Goal: Task Accomplishment & Management: Complete application form

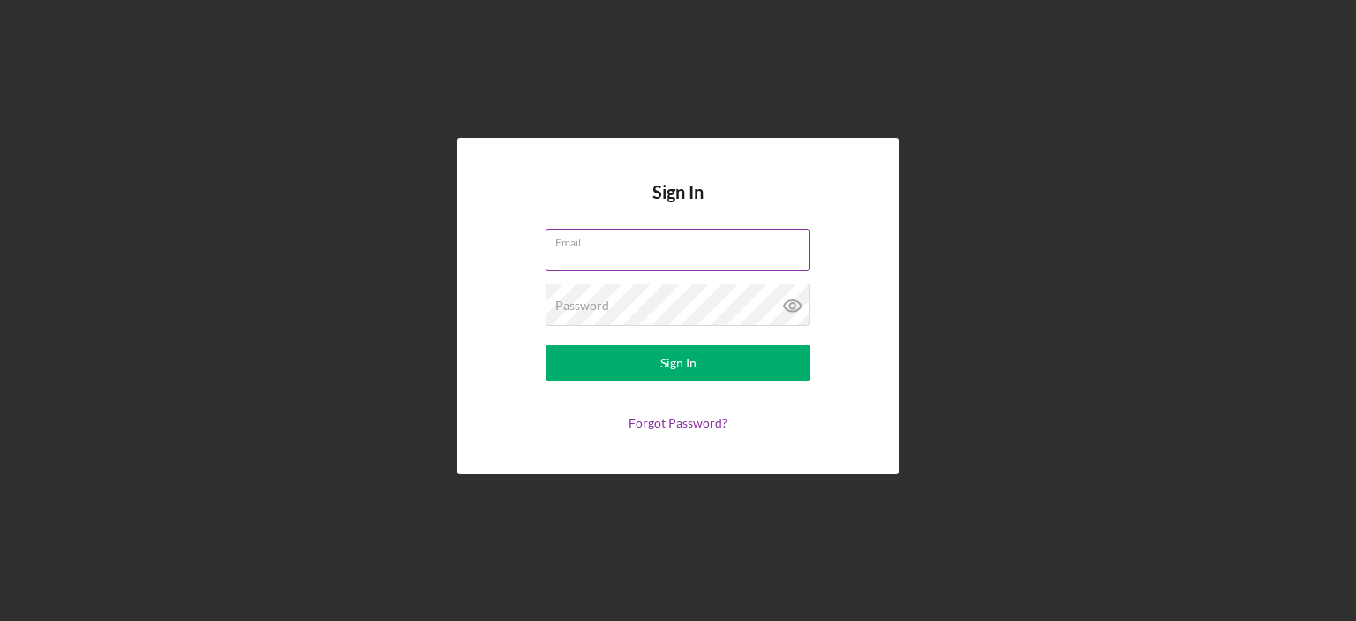
click at [607, 246] on div "Email" at bounding box center [678, 251] width 265 height 44
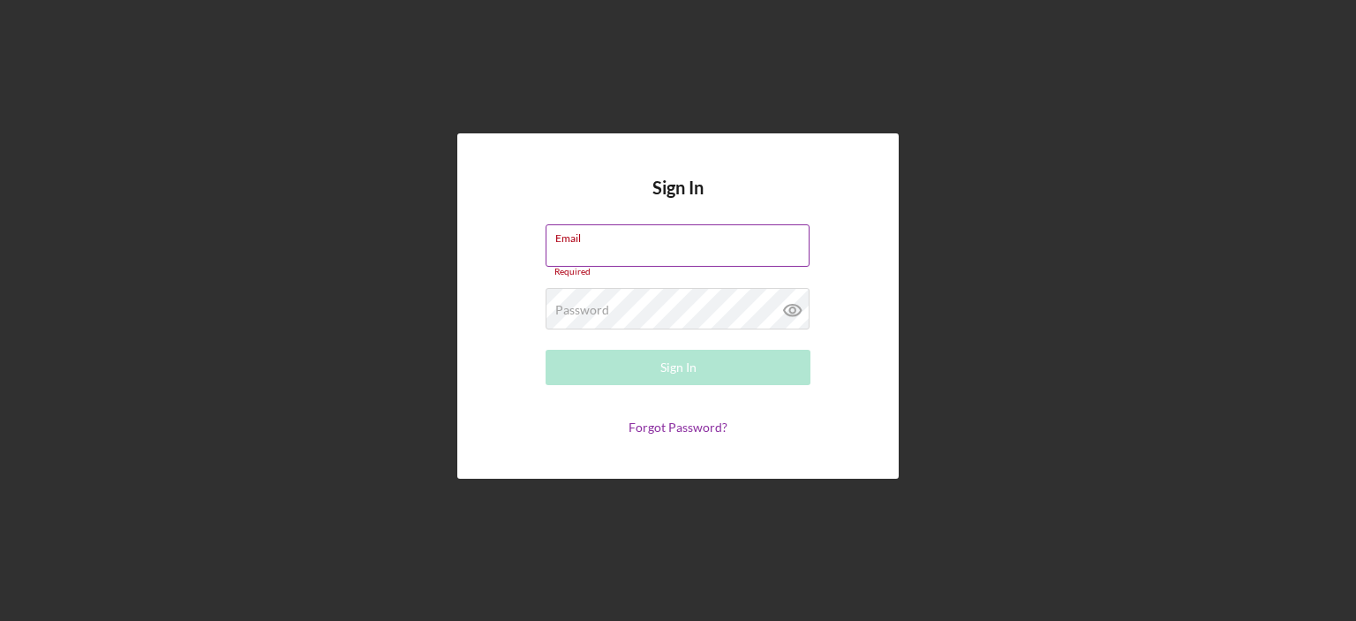
click at [607, 246] on input "Email" at bounding box center [678, 245] width 264 height 42
type input "[EMAIL_ADDRESS][DOMAIN_NAME]"
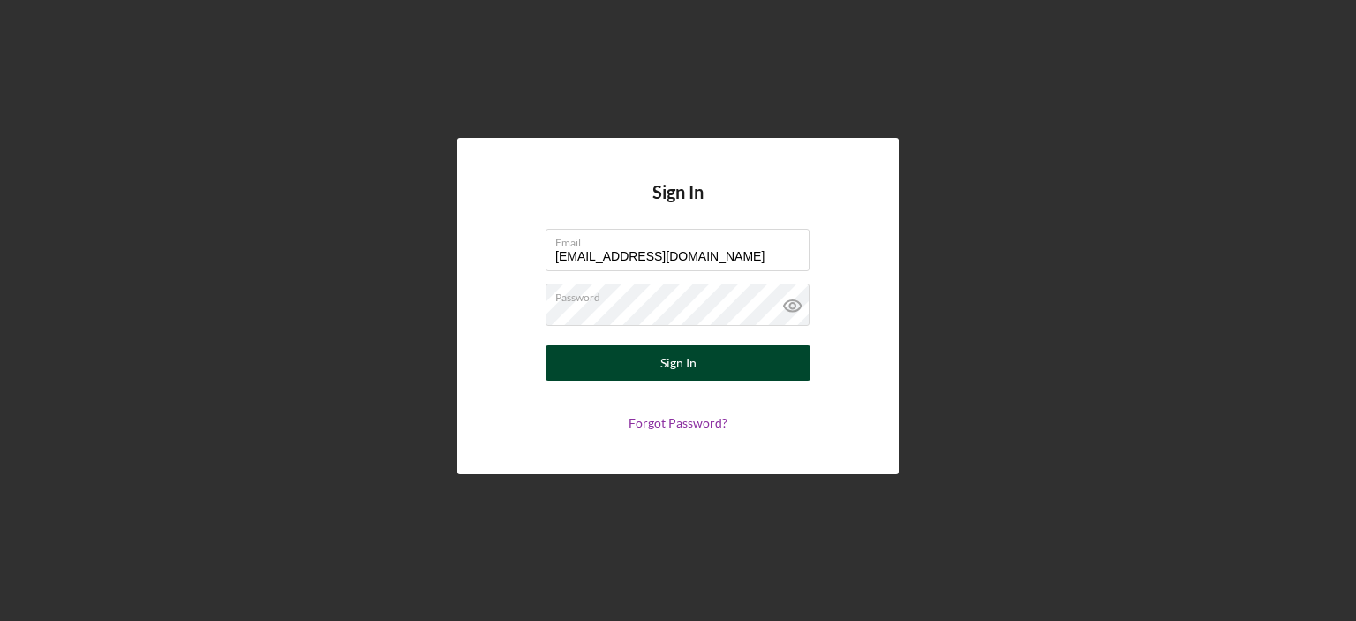
click at [690, 366] on div "Sign In" at bounding box center [678, 362] width 36 height 35
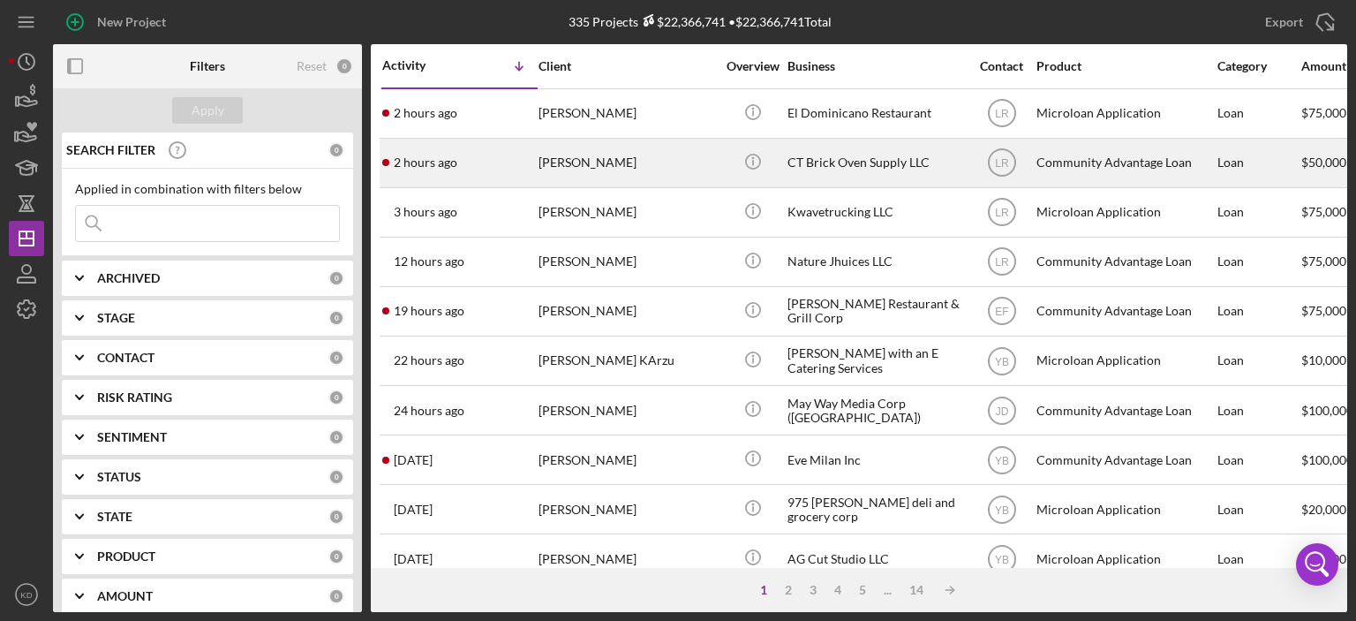
click at [806, 162] on div "CT Brick Oven Supply LLC" at bounding box center [875, 162] width 177 height 47
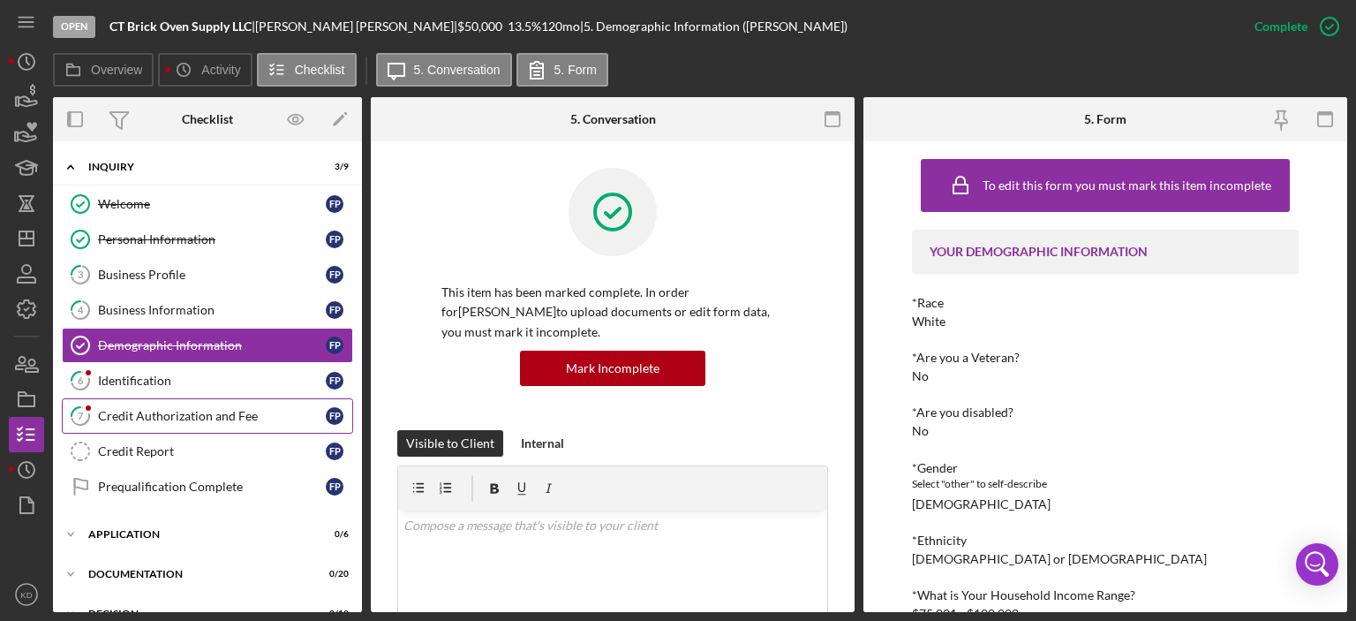
click at [198, 412] on div "Credit Authorization and Fee" at bounding box center [212, 416] width 228 height 14
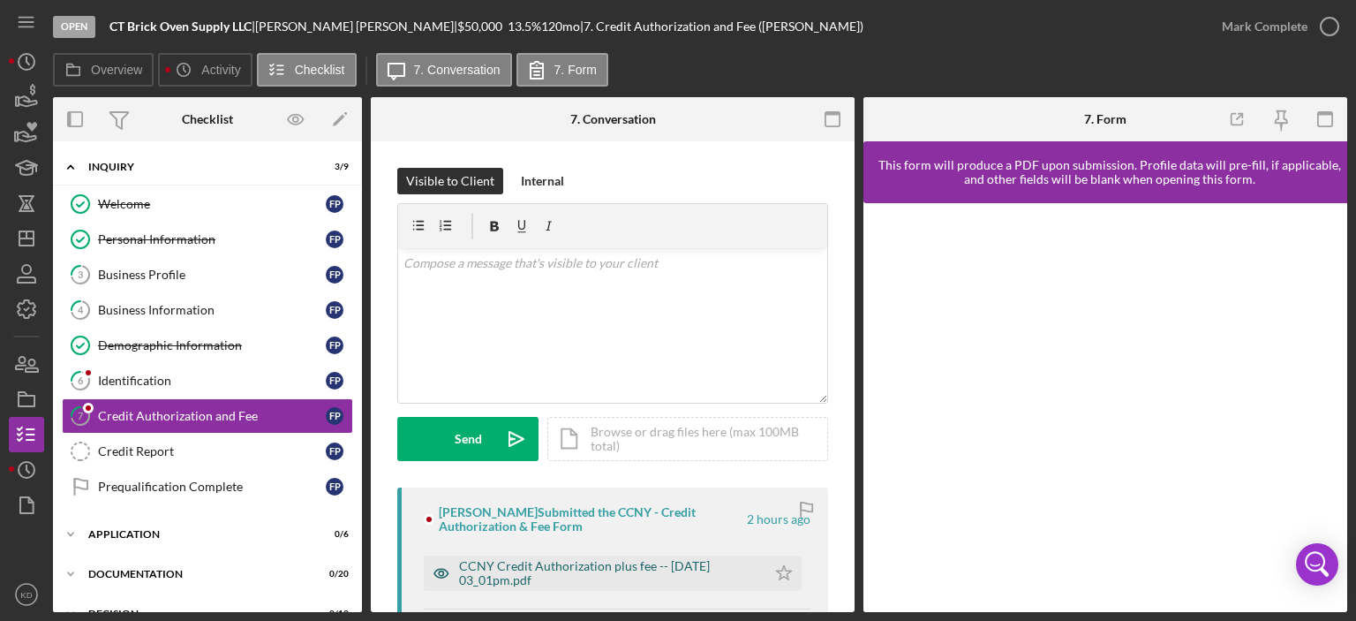
click at [683, 568] on div "CCNY Credit Authorization plus fee -- [DATE] 03_01pm.pdf" at bounding box center [608, 573] width 298 height 28
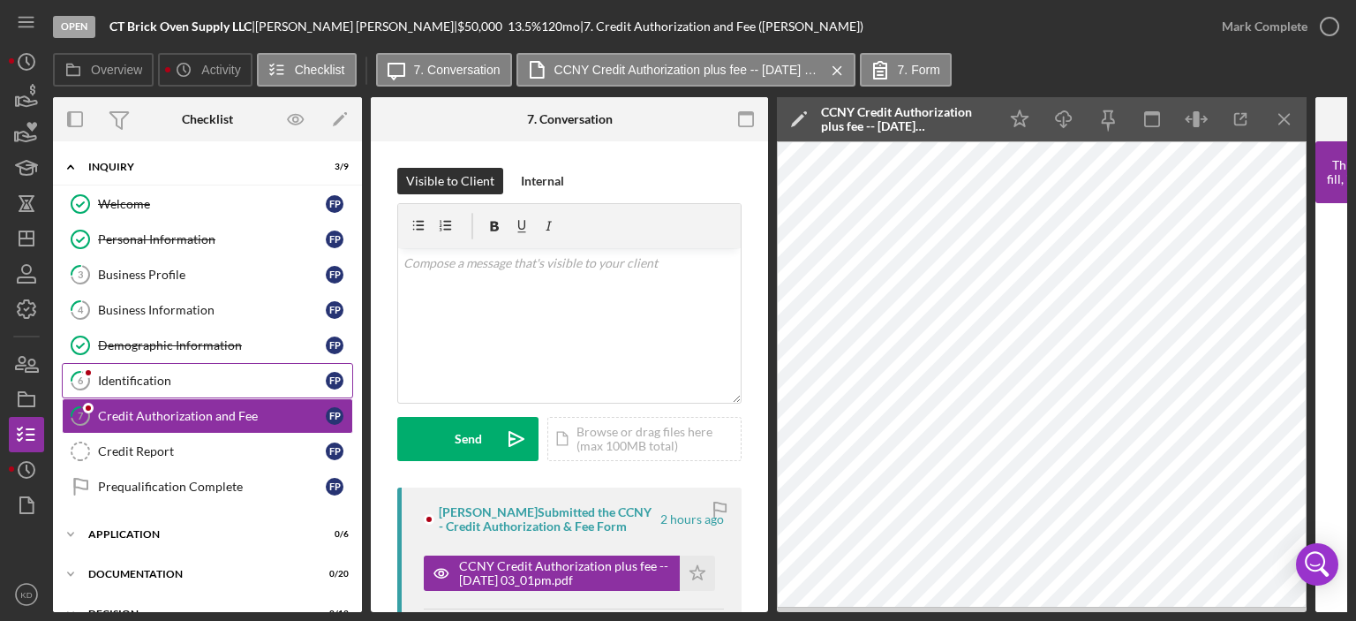
click at [145, 370] on link "6 Identification F P" at bounding box center [207, 380] width 291 height 35
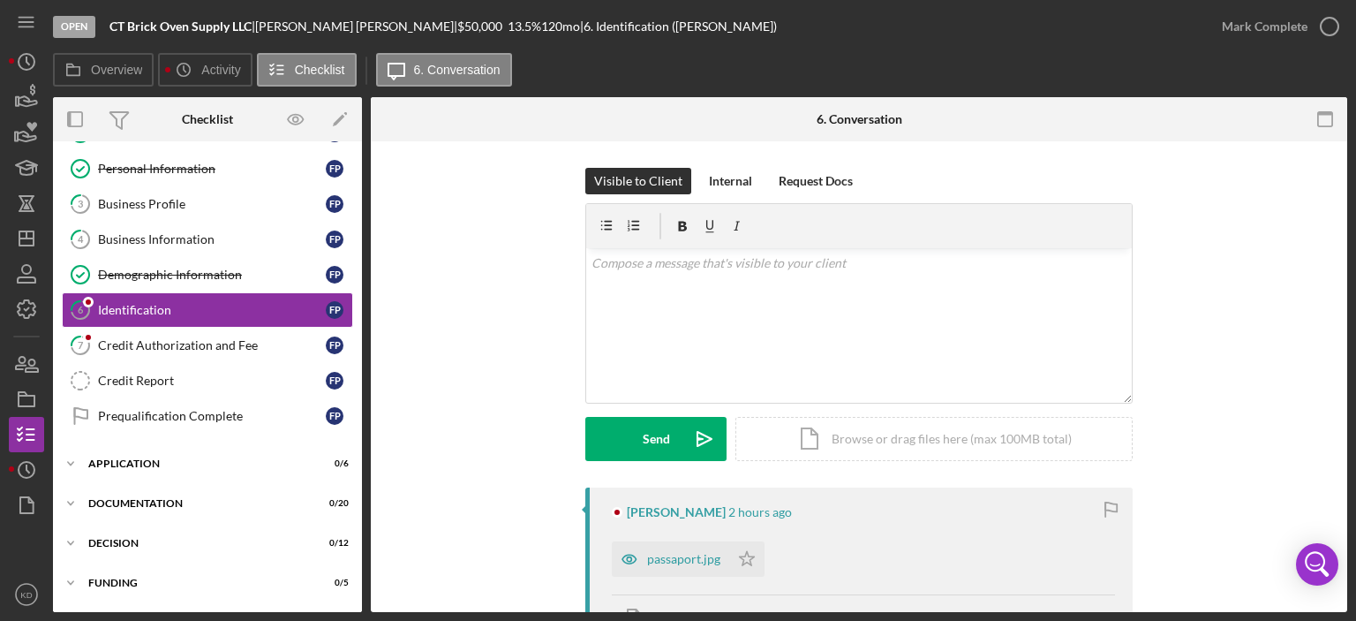
scroll to position [371, 0]
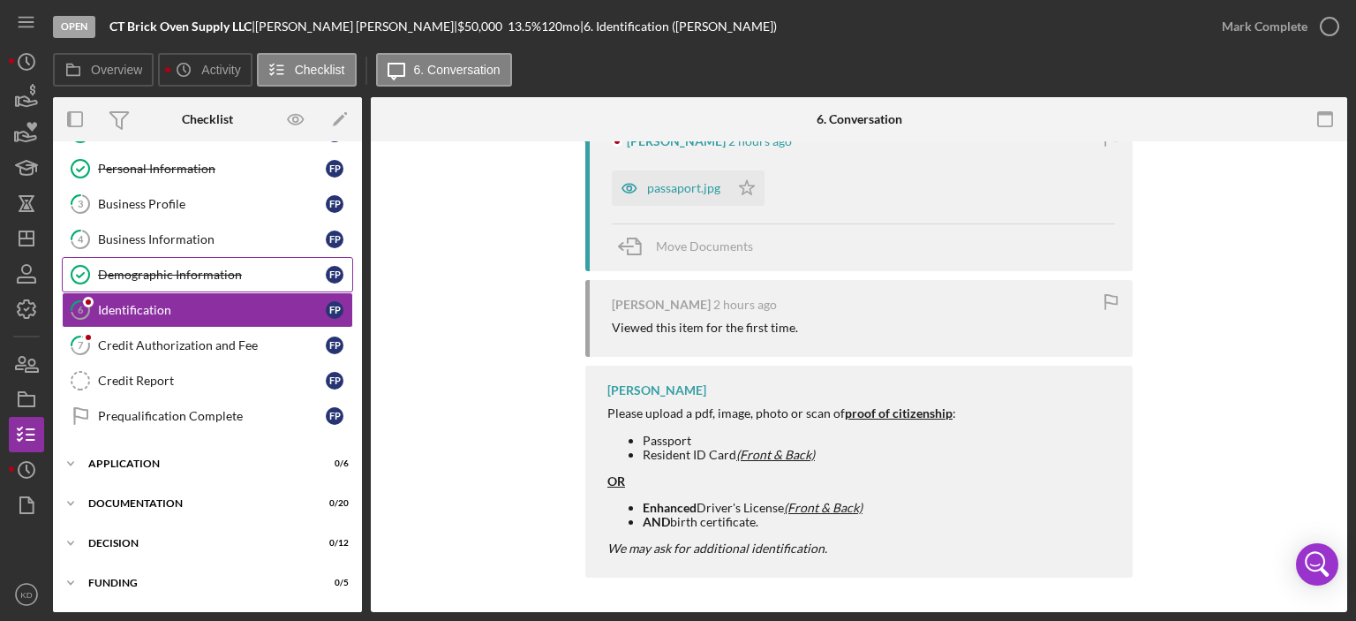
click at [173, 272] on div "Demographic Information" at bounding box center [212, 274] width 228 height 14
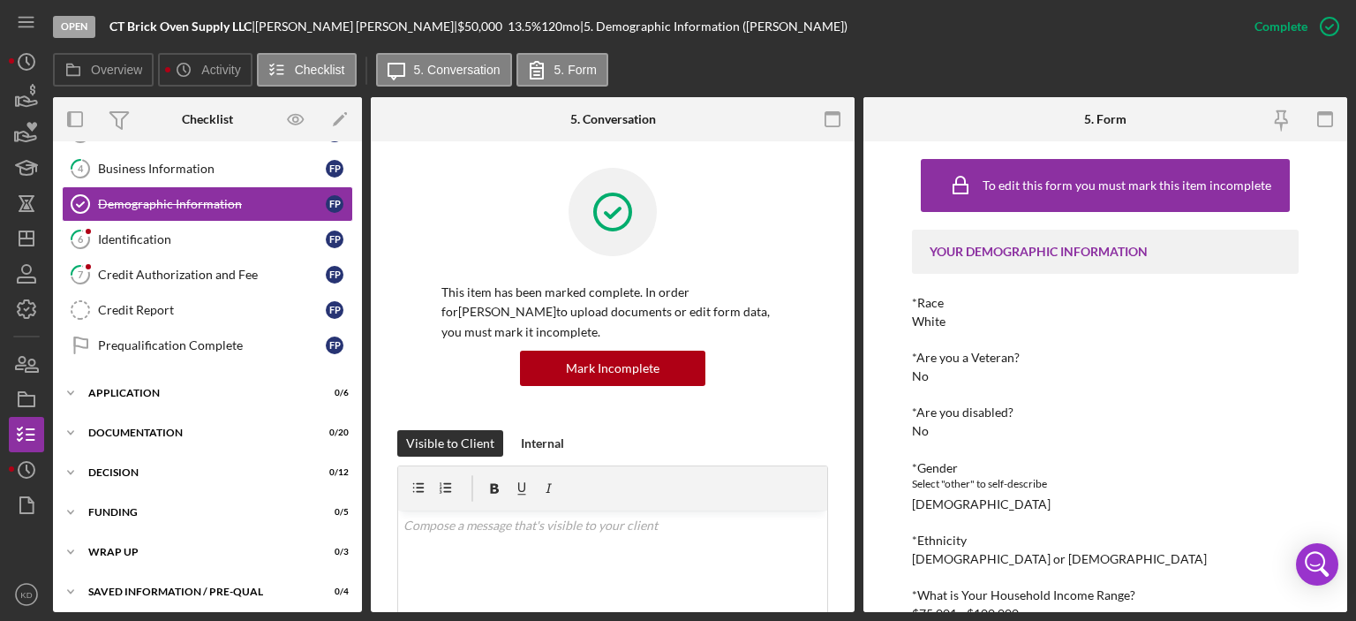
scroll to position [270, 0]
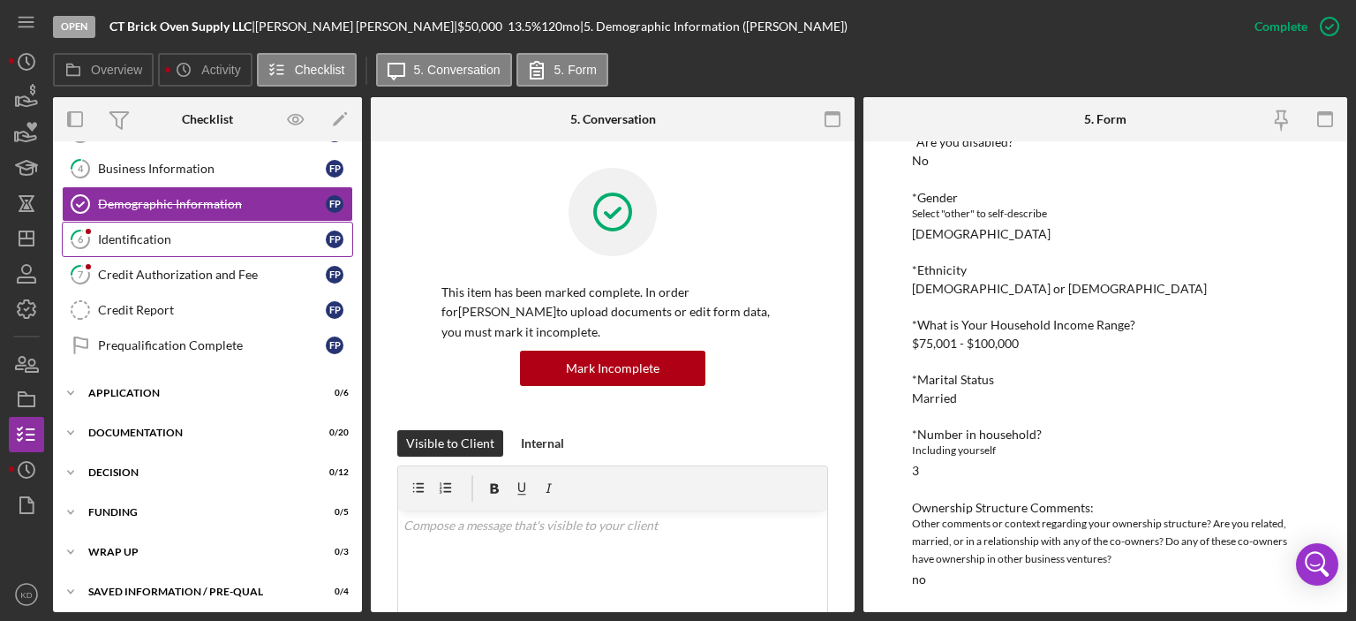
click at [117, 239] on div "Identification" at bounding box center [212, 239] width 228 height 14
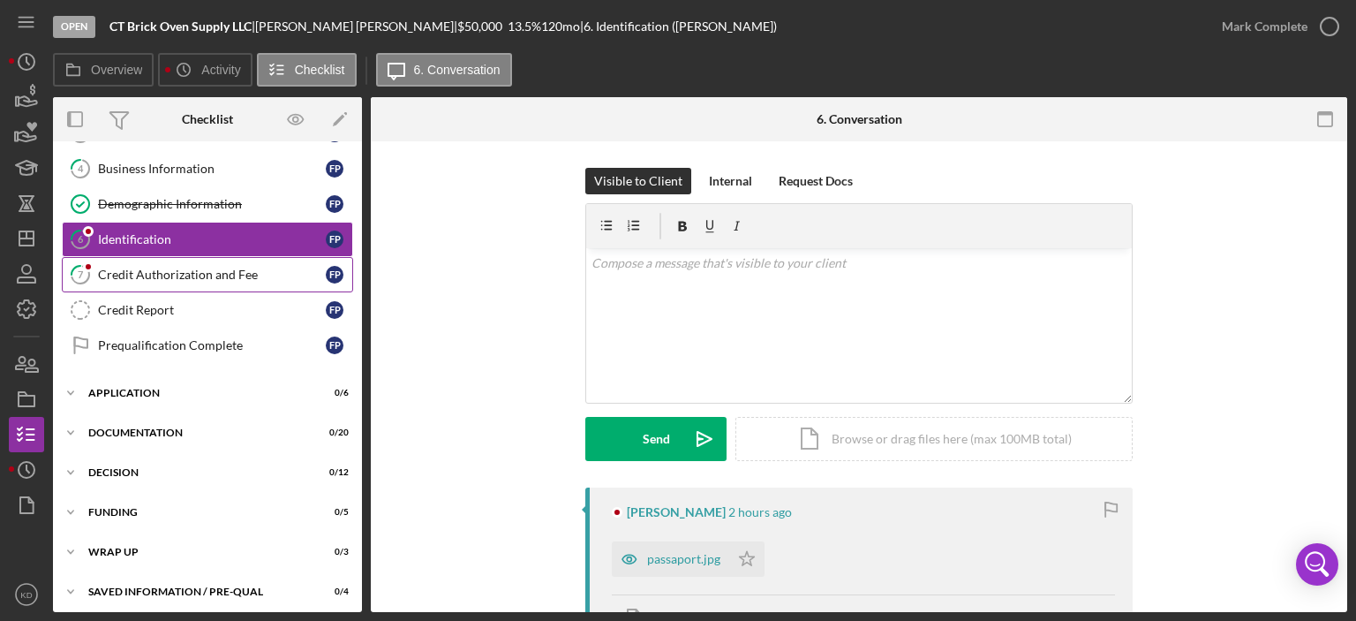
click at [159, 271] on div "Credit Authorization and Fee" at bounding box center [212, 274] width 228 height 14
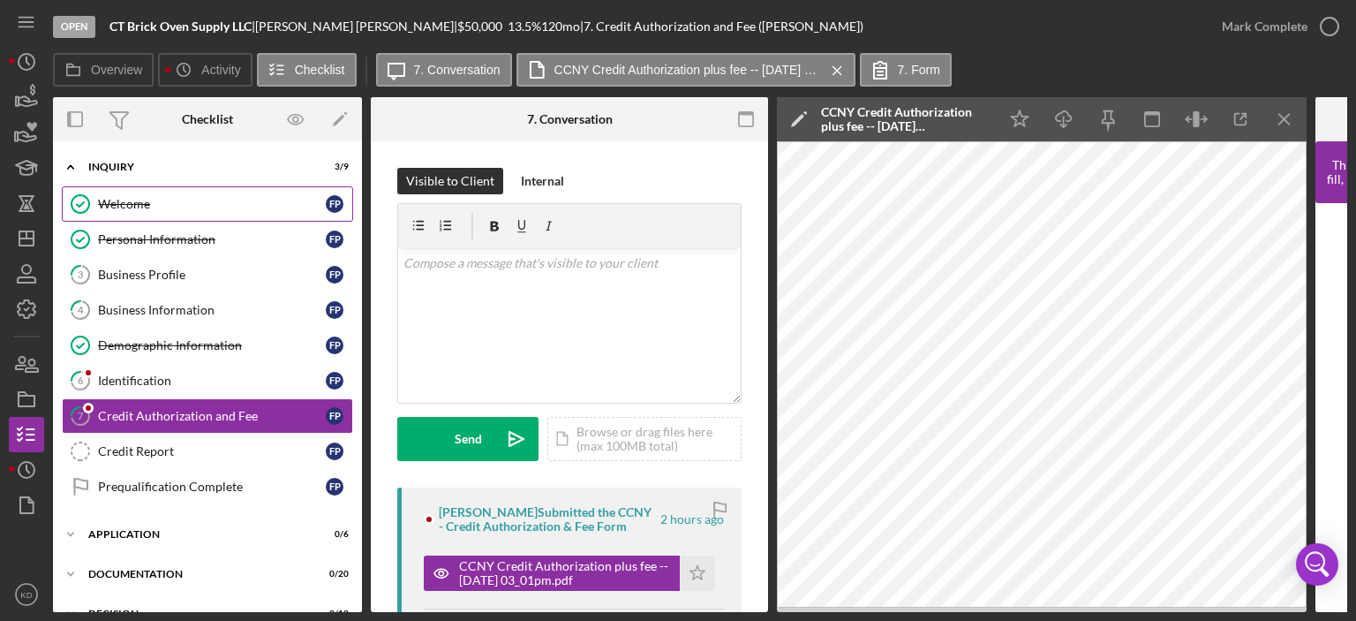
click at [128, 200] on div "Welcome" at bounding box center [212, 204] width 228 height 14
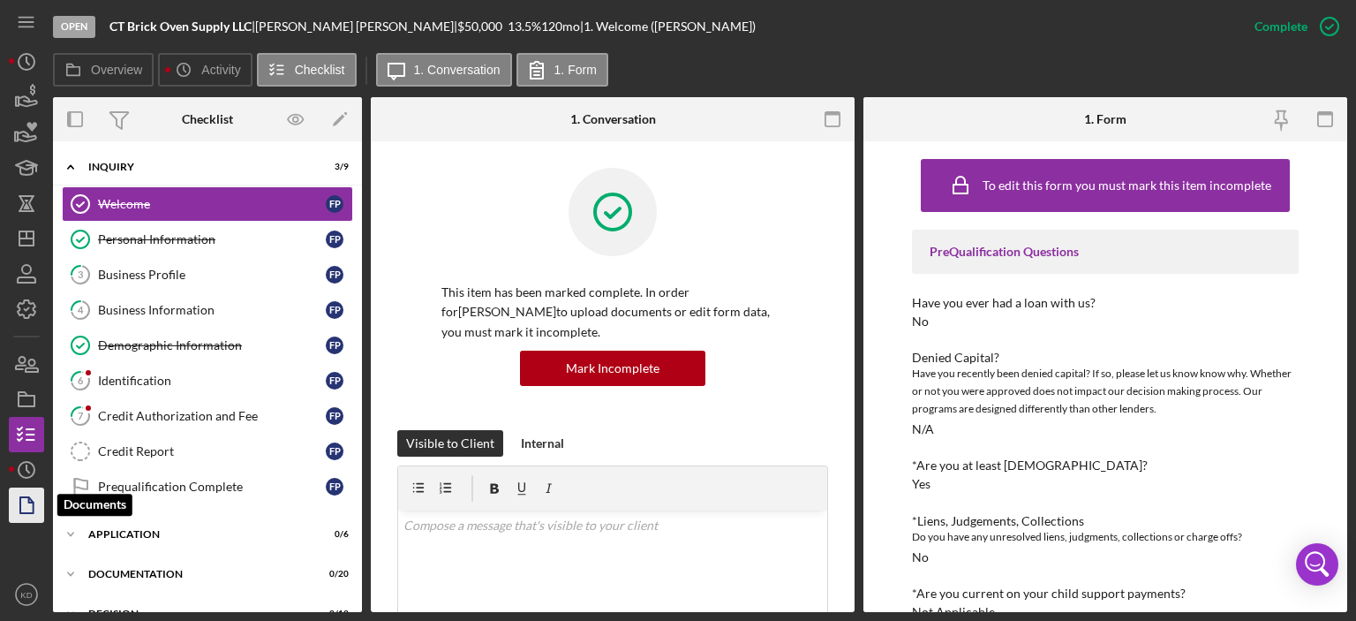
click at [21, 507] on icon "button" at bounding box center [26, 505] width 44 height 44
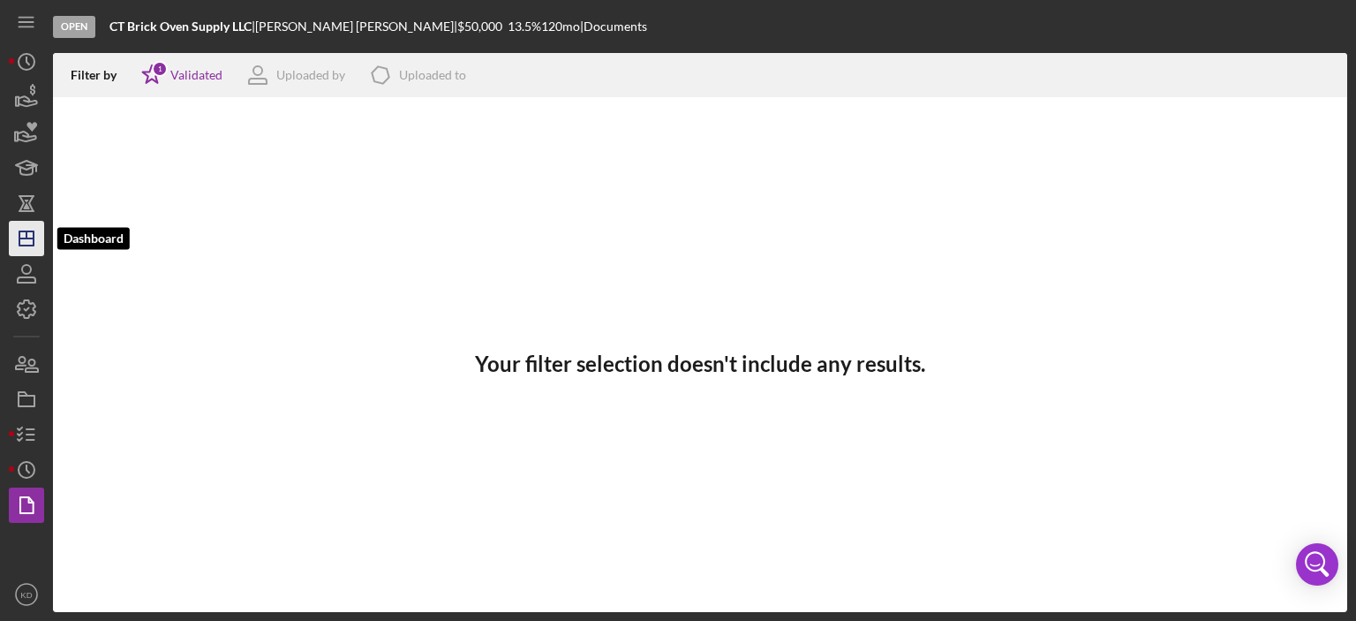
click at [34, 234] on polygon "button" at bounding box center [26, 238] width 14 height 14
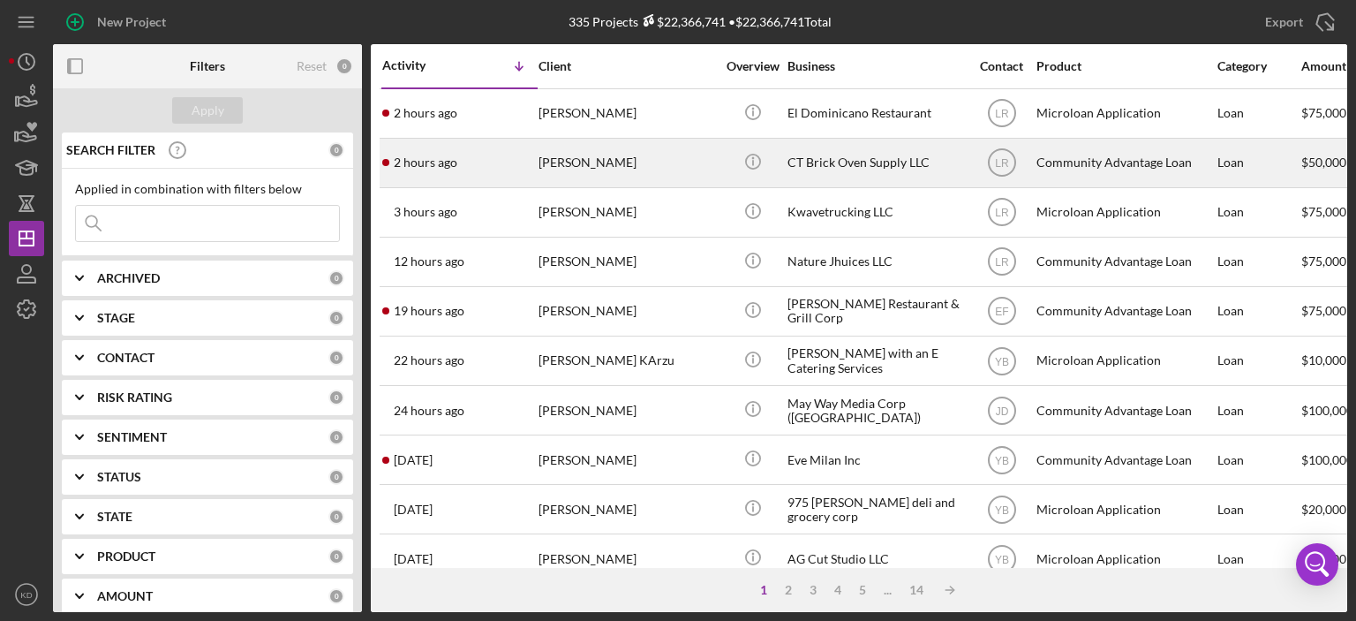
click at [816, 160] on div "CT Brick Oven Supply LLC" at bounding box center [875, 162] width 177 height 47
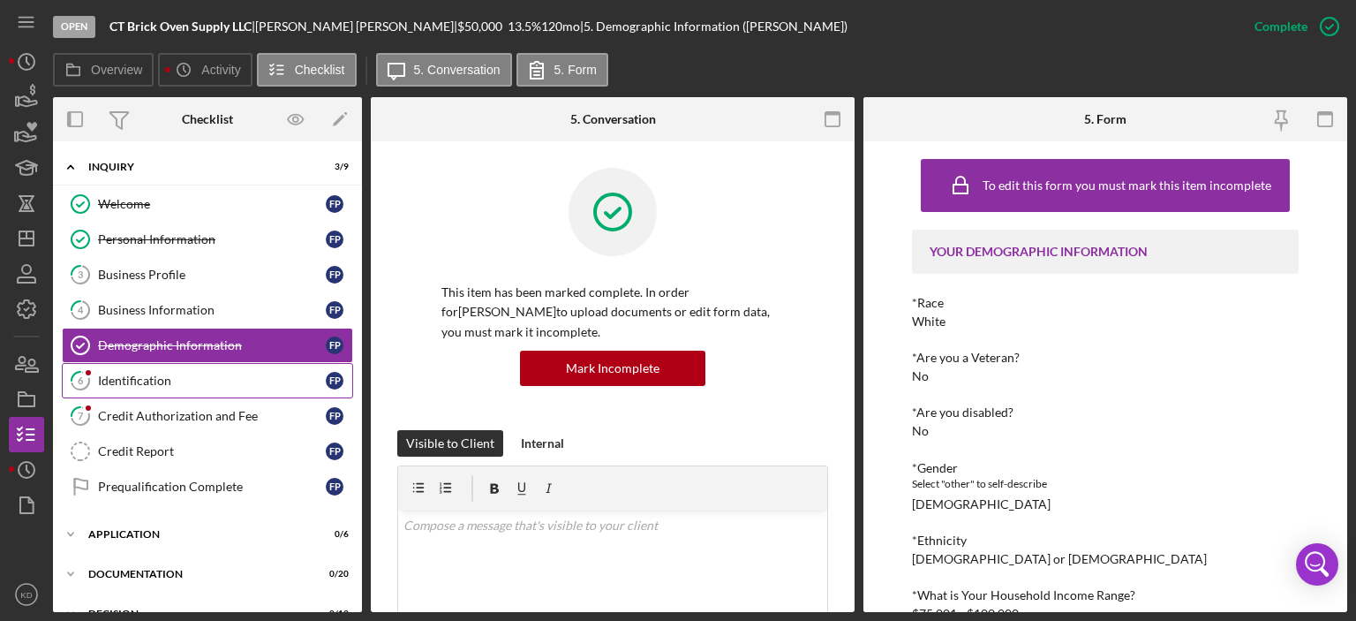
click at [127, 379] on div "Identification" at bounding box center [212, 380] width 228 height 14
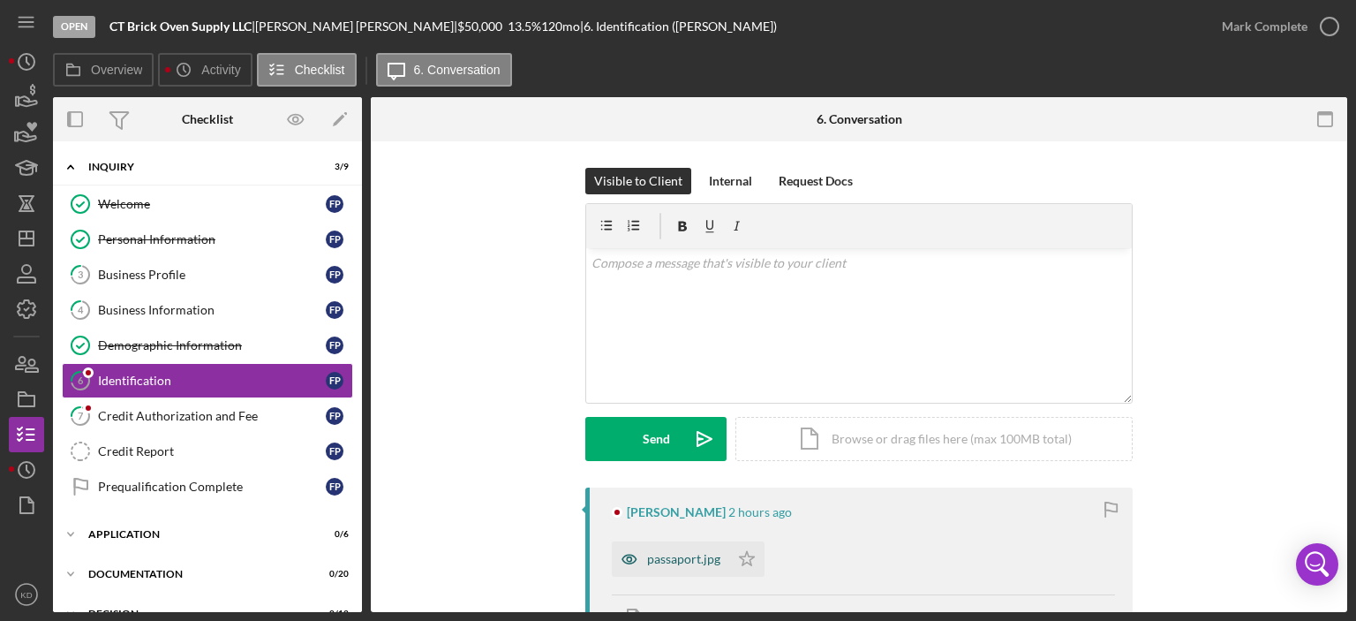
click at [704, 559] on div "passaport.jpg" at bounding box center [683, 559] width 73 height 14
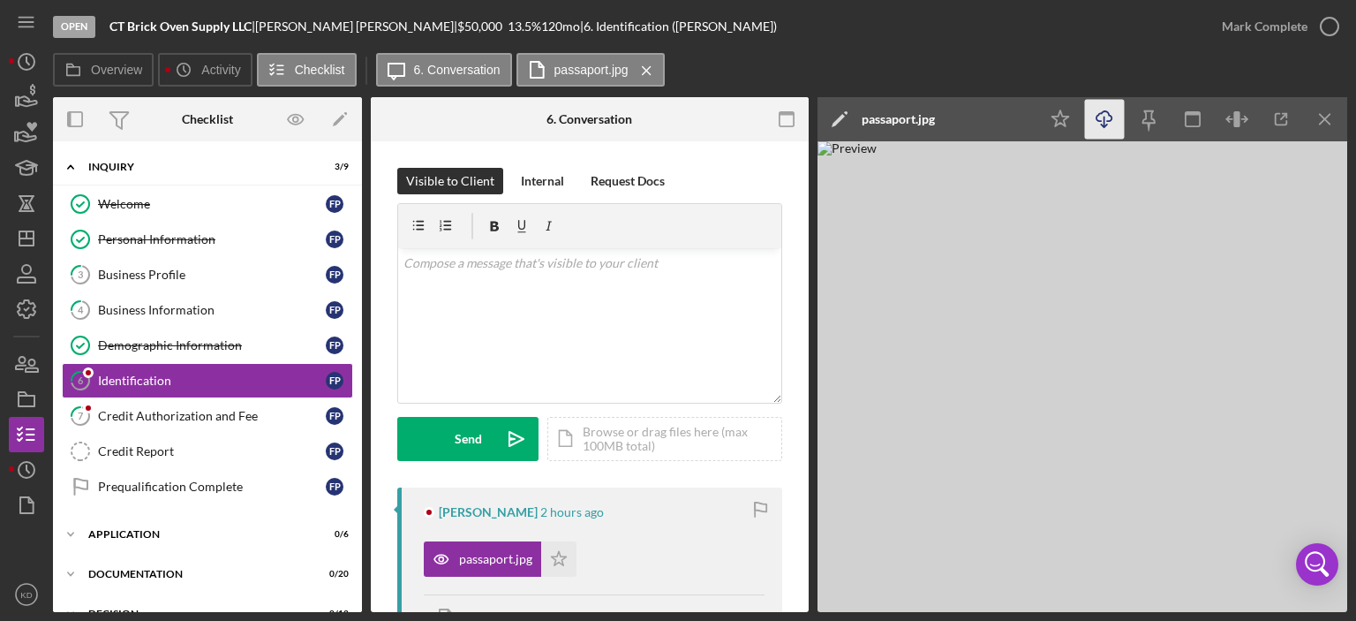
click at [1103, 116] on icon "Icon/Download" at bounding box center [1105, 120] width 40 height 40
click at [133, 238] on div "Personal Information" at bounding box center [212, 239] width 228 height 14
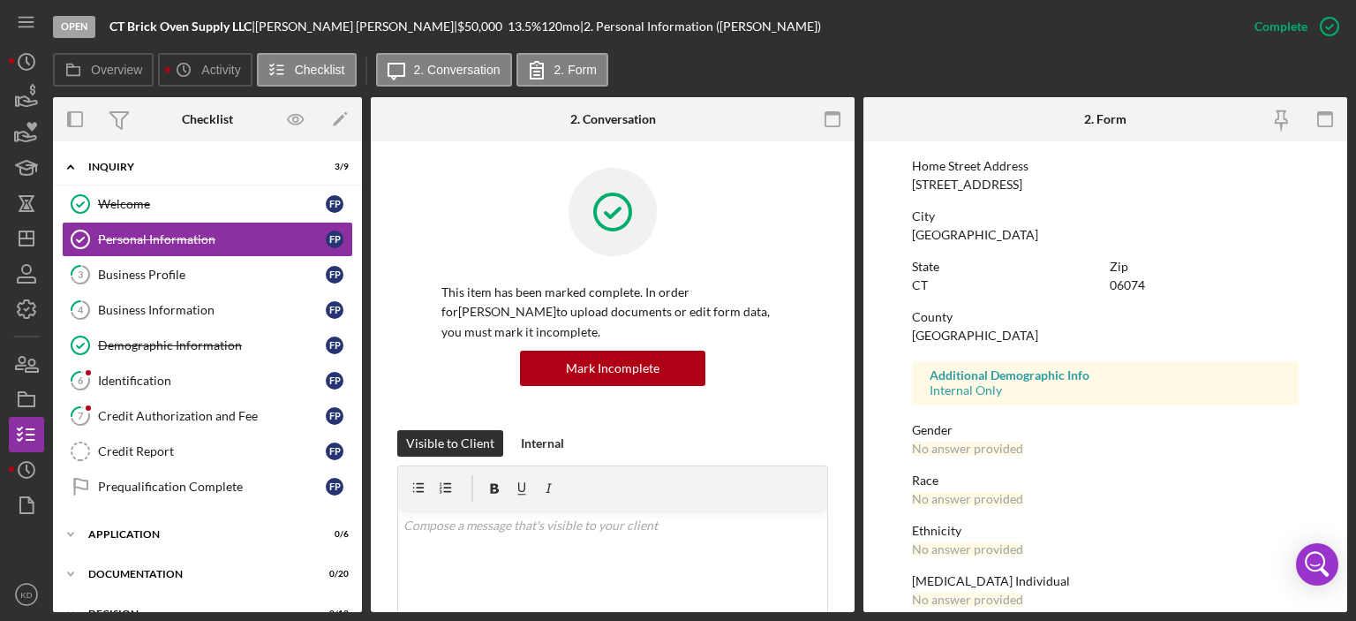
scroll to position [353, 0]
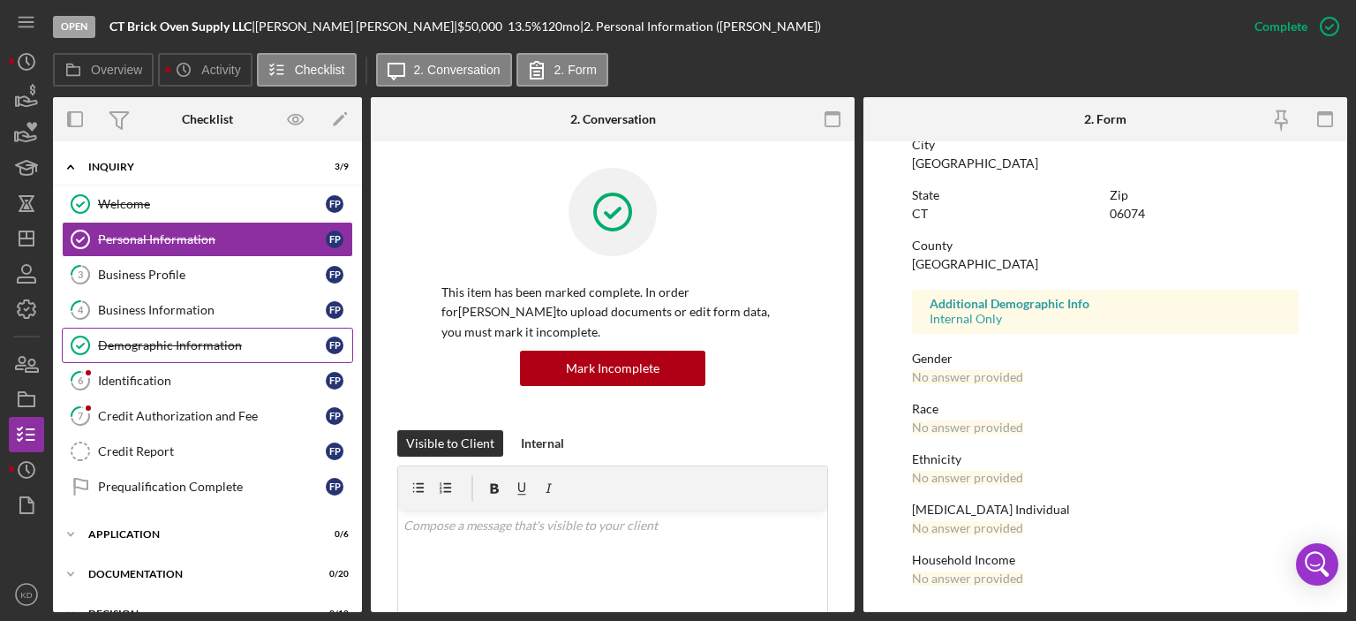
click at [113, 341] on div "Demographic Information" at bounding box center [212, 345] width 228 height 14
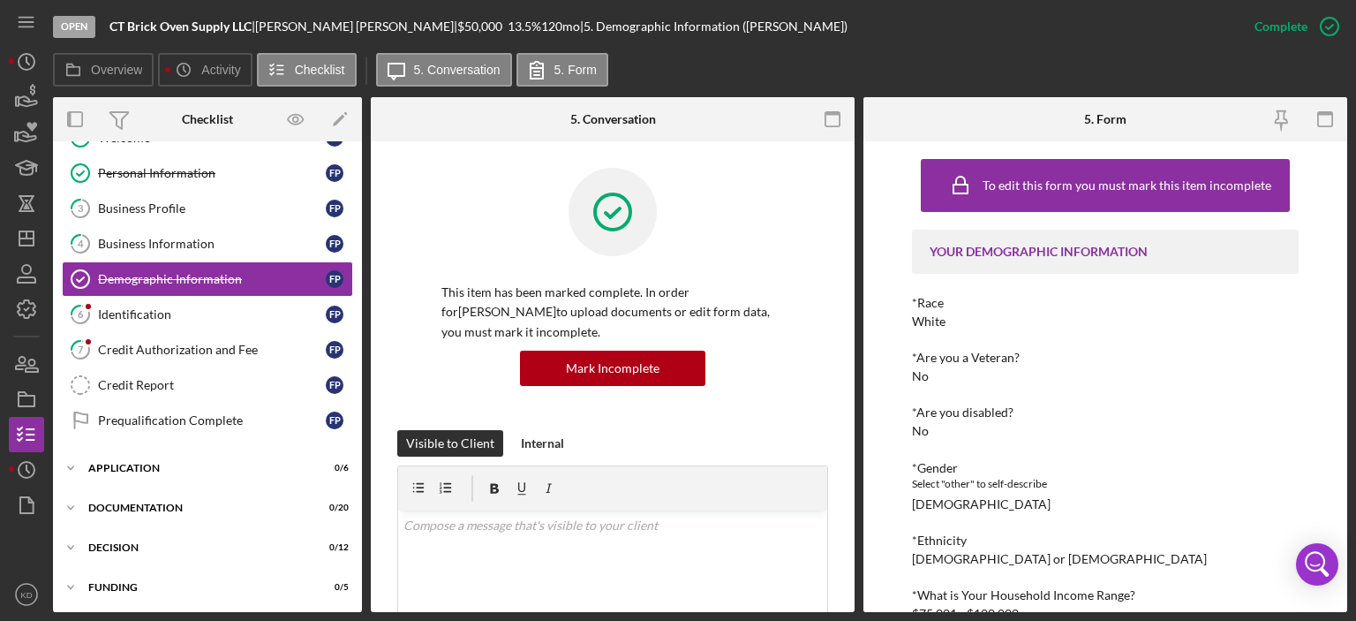
scroll to position [145, 0]
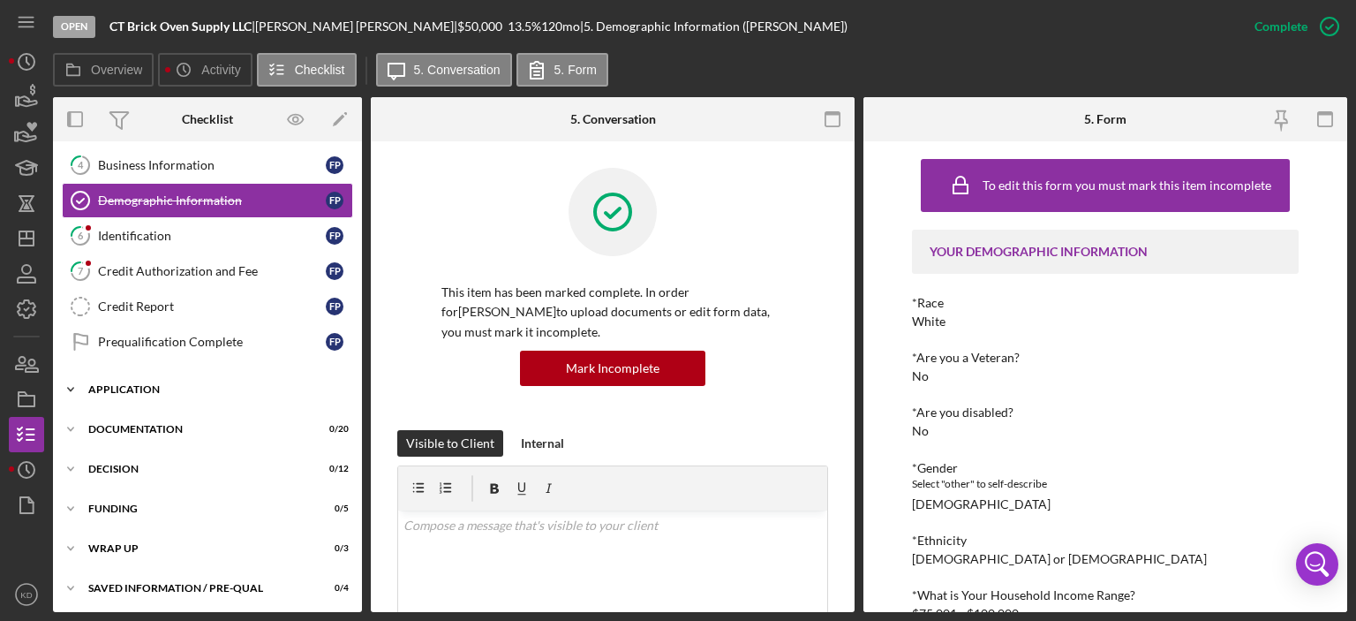
click at [69, 383] on icon "Icon/Expander" at bounding box center [70, 389] width 35 height 35
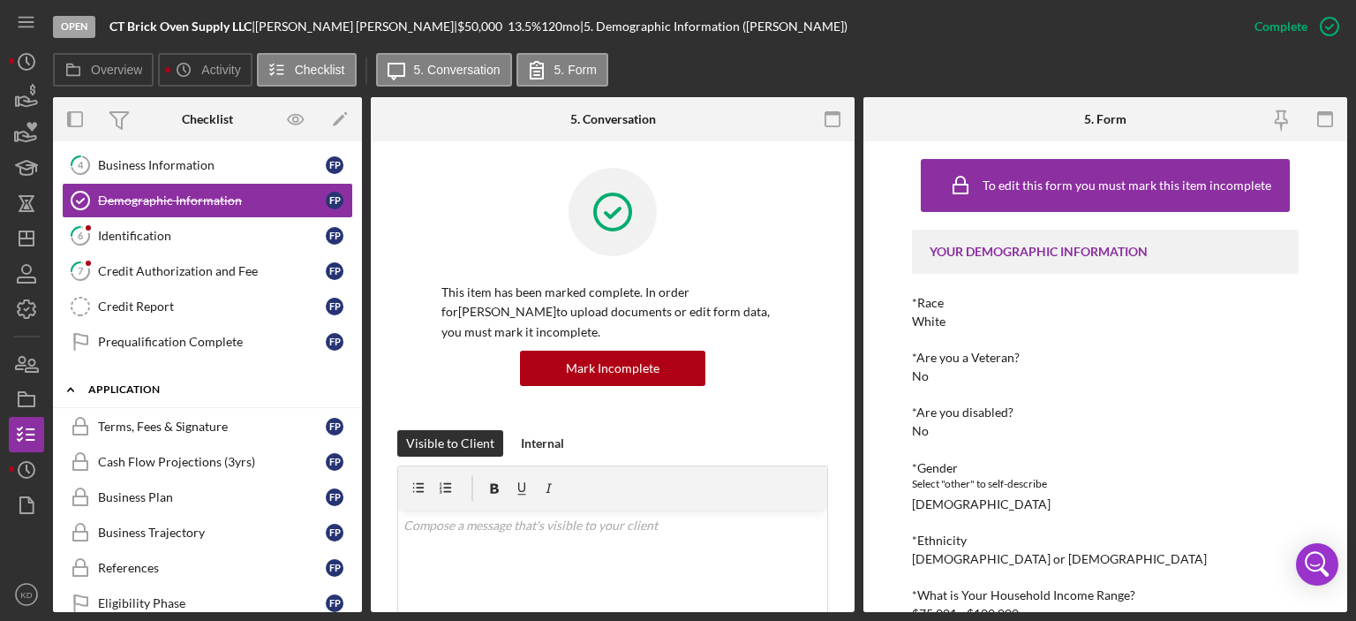
click at [69, 383] on icon "Icon/Expander" at bounding box center [70, 389] width 35 height 35
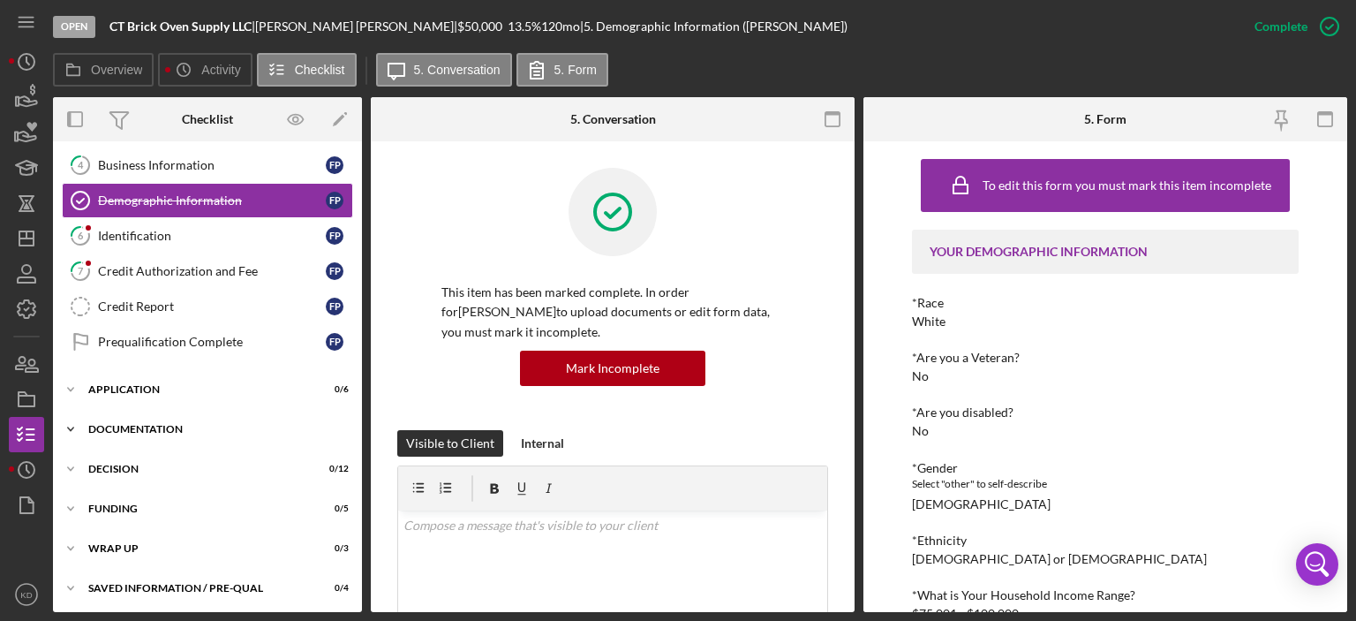
click at [71, 423] on icon "Icon/Expander" at bounding box center [70, 428] width 35 height 35
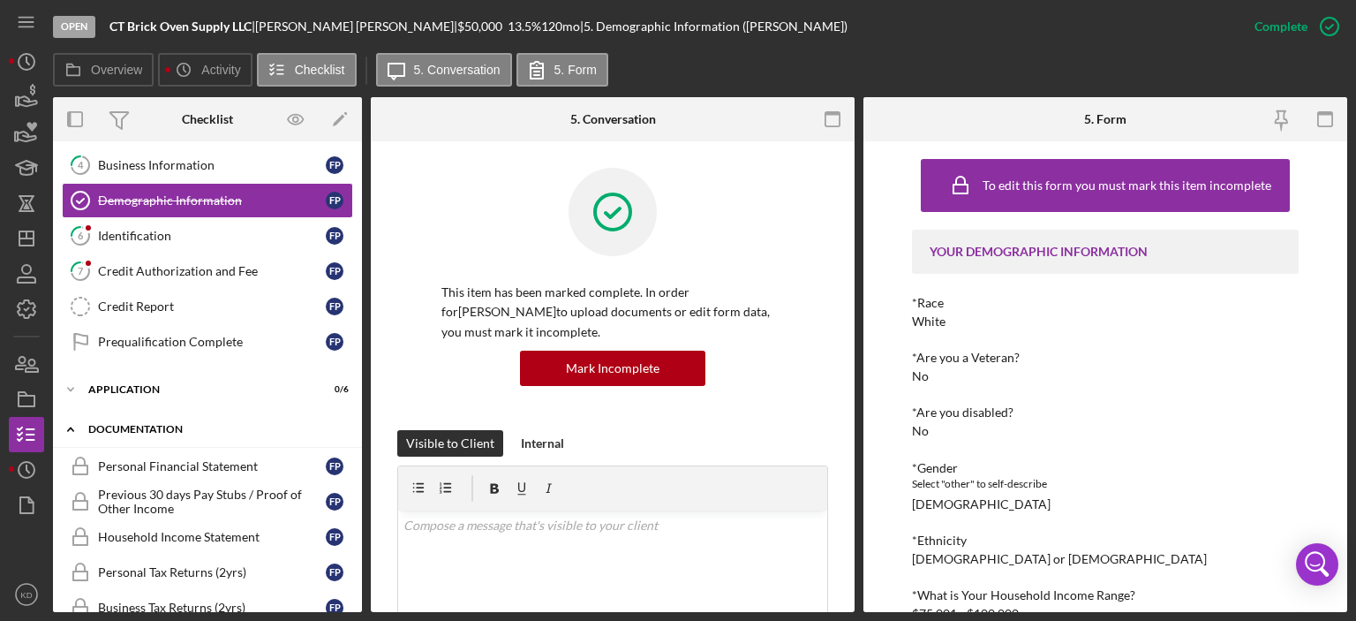
click at [71, 423] on icon "Icon/Expander" at bounding box center [70, 428] width 35 height 35
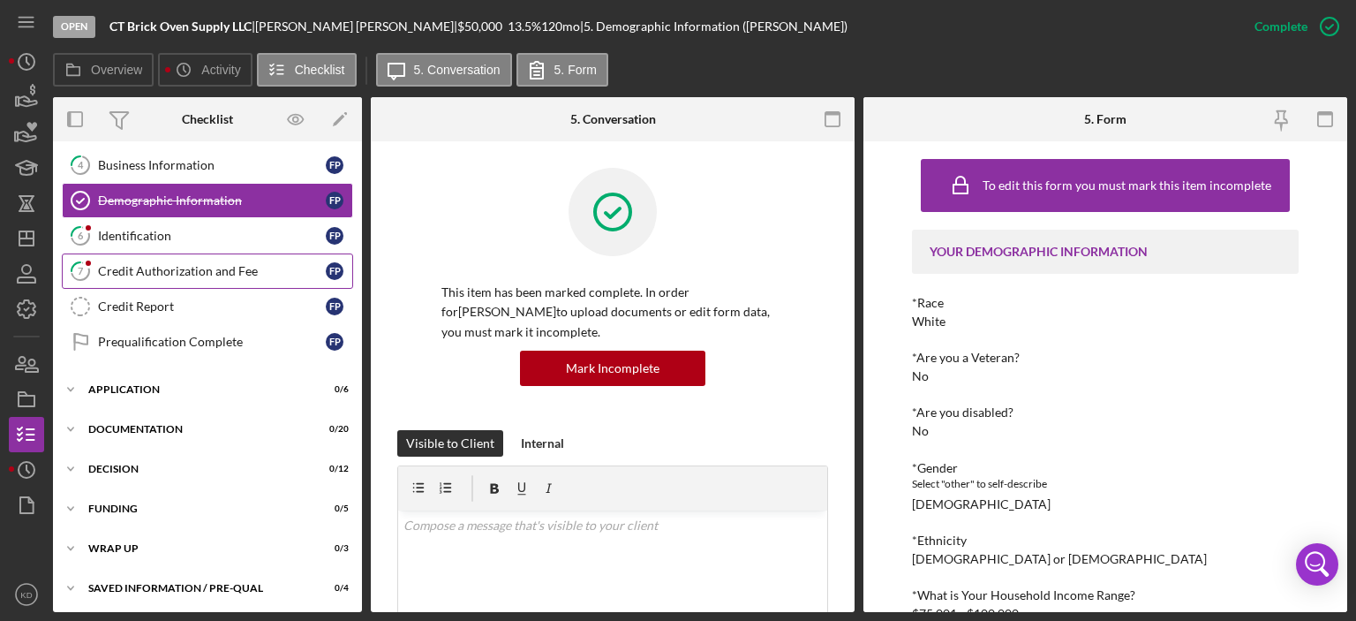
click at [151, 270] on div "Credit Authorization and Fee" at bounding box center [212, 271] width 228 height 14
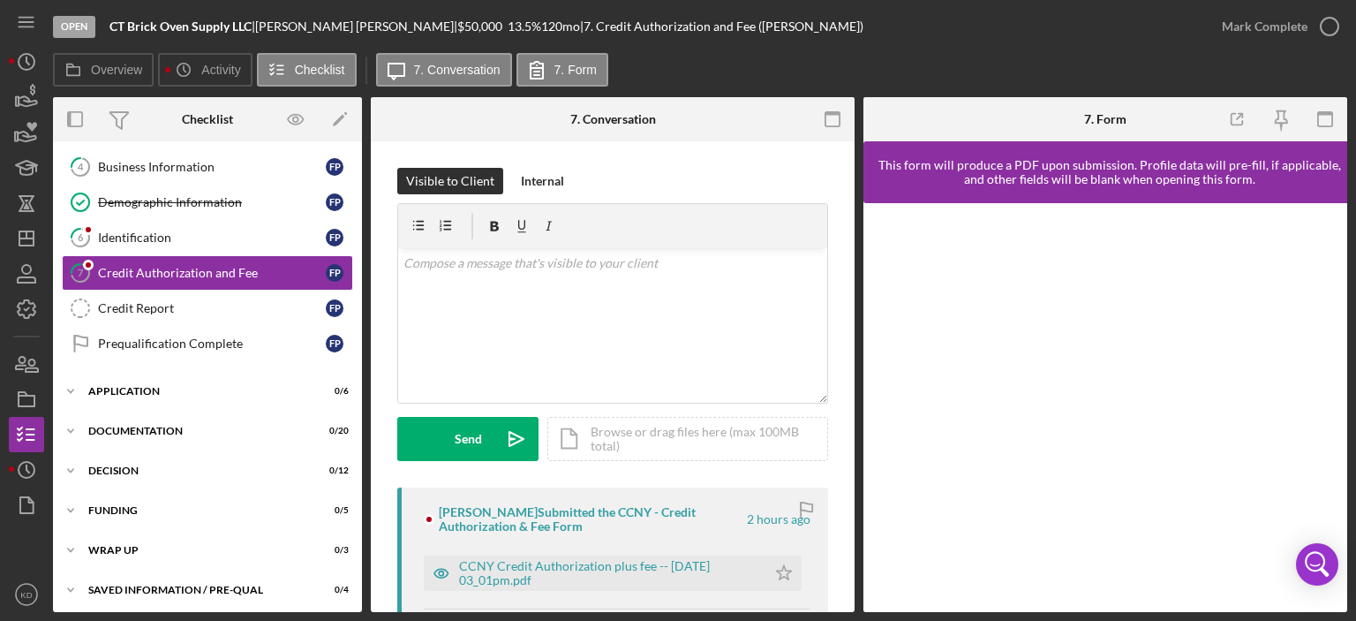
scroll to position [145, 0]
click at [646, 568] on div "CCNY Credit Authorization plus fee -- [DATE] 03_01pm.pdf" at bounding box center [608, 573] width 298 height 28
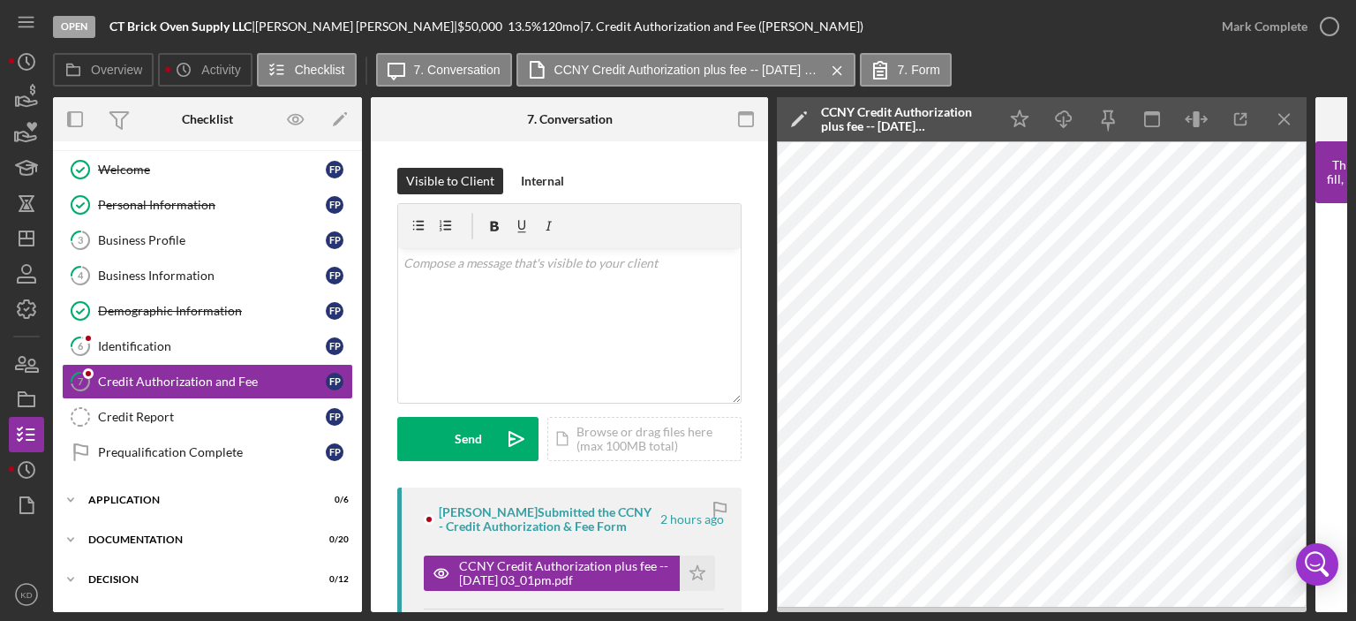
scroll to position [0, 0]
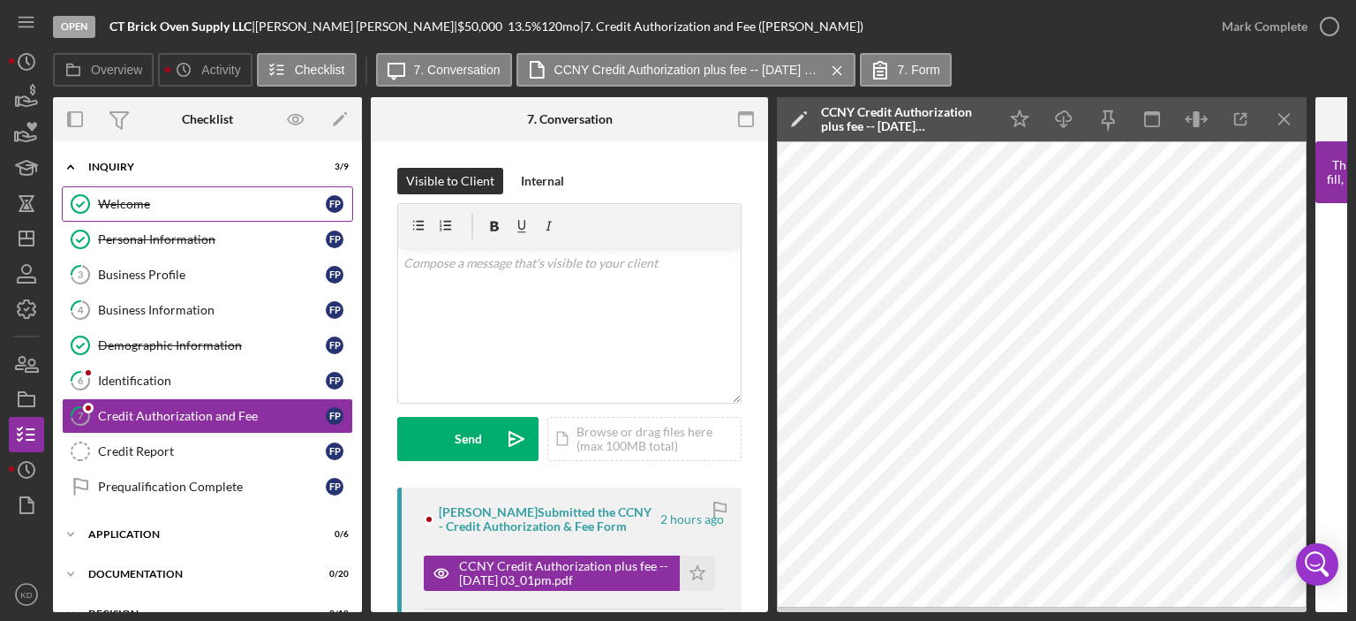
click at [126, 195] on link "Welcome Welcome F P" at bounding box center [207, 203] width 291 height 35
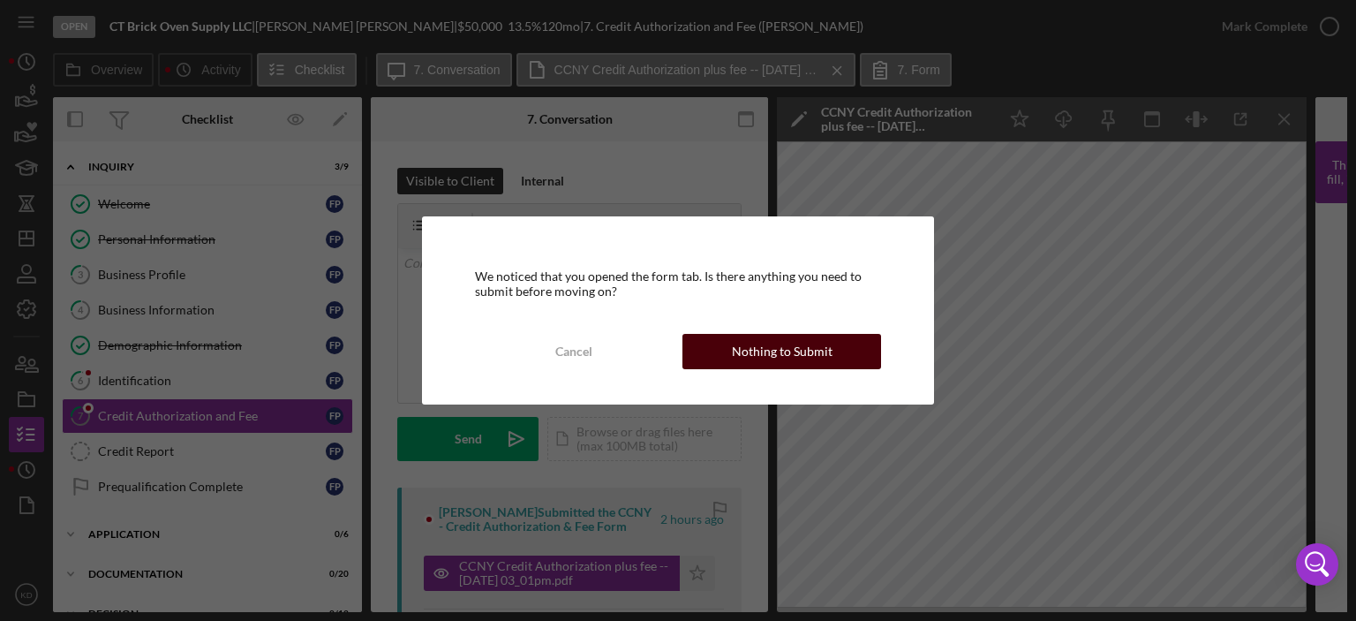
click at [815, 352] on div "Nothing to Submit" at bounding box center [782, 351] width 101 height 35
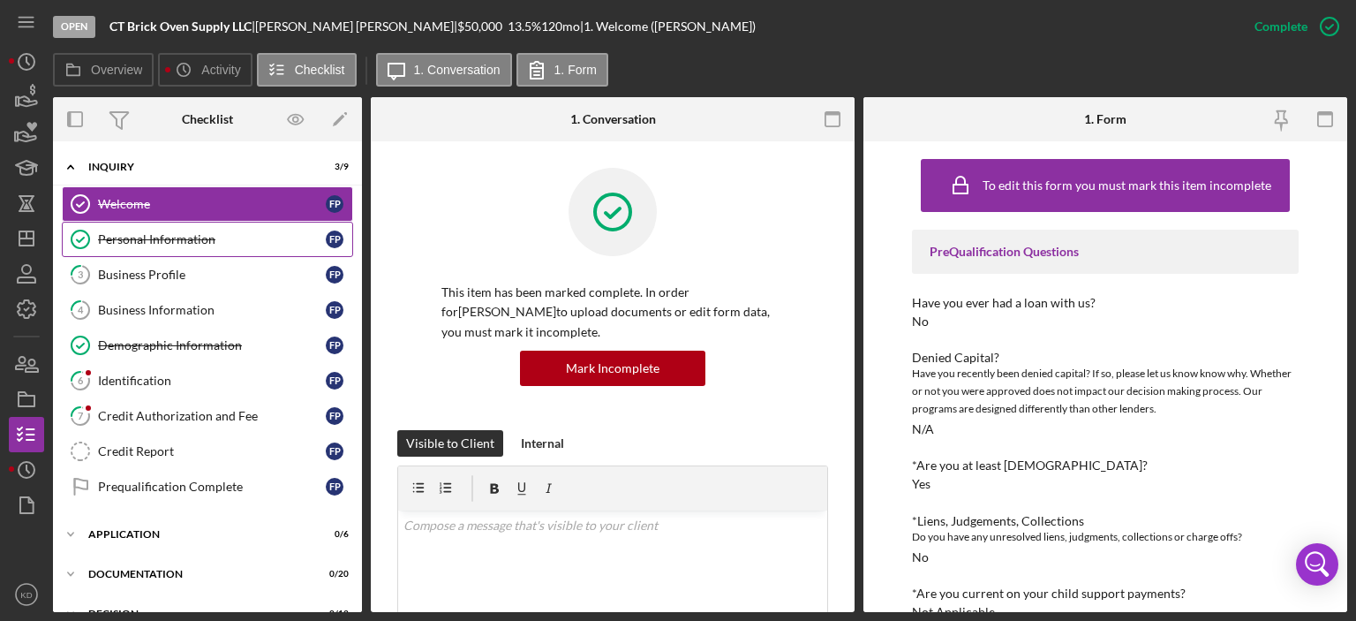
click at [162, 237] on div "Personal Information" at bounding box center [212, 239] width 228 height 14
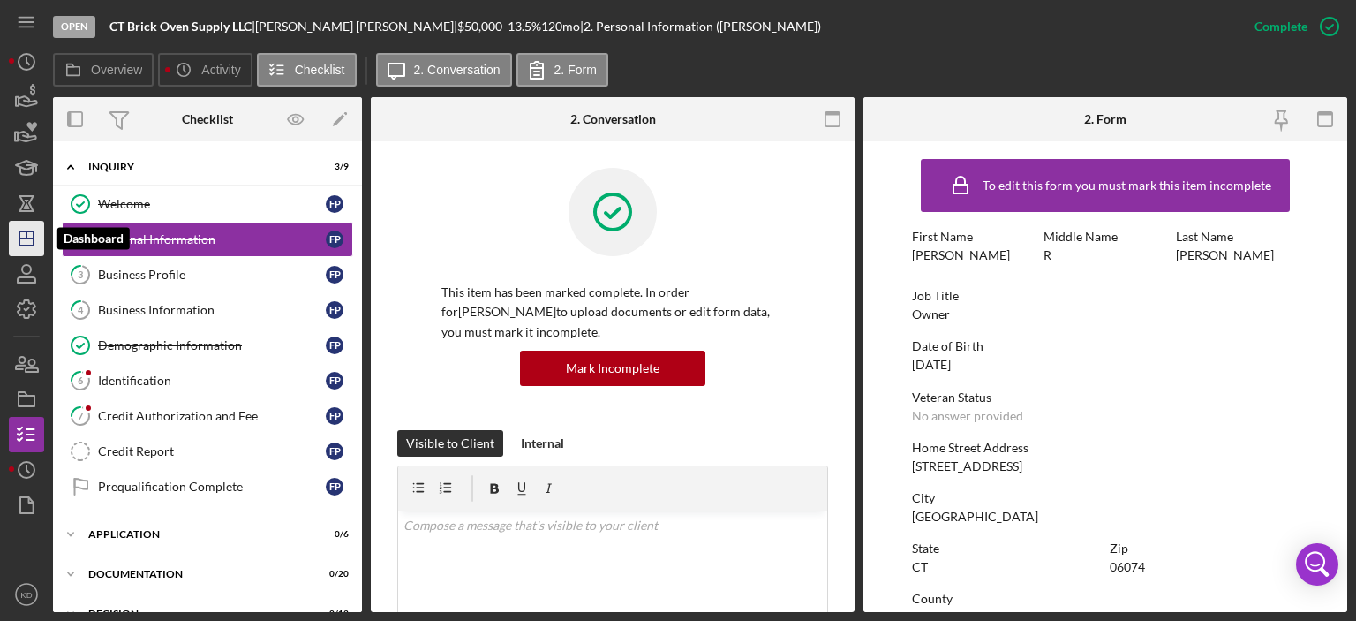
click at [28, 234] on icon "Icon/Dashboard" at bounding box center [26, 238] width 44 height 44
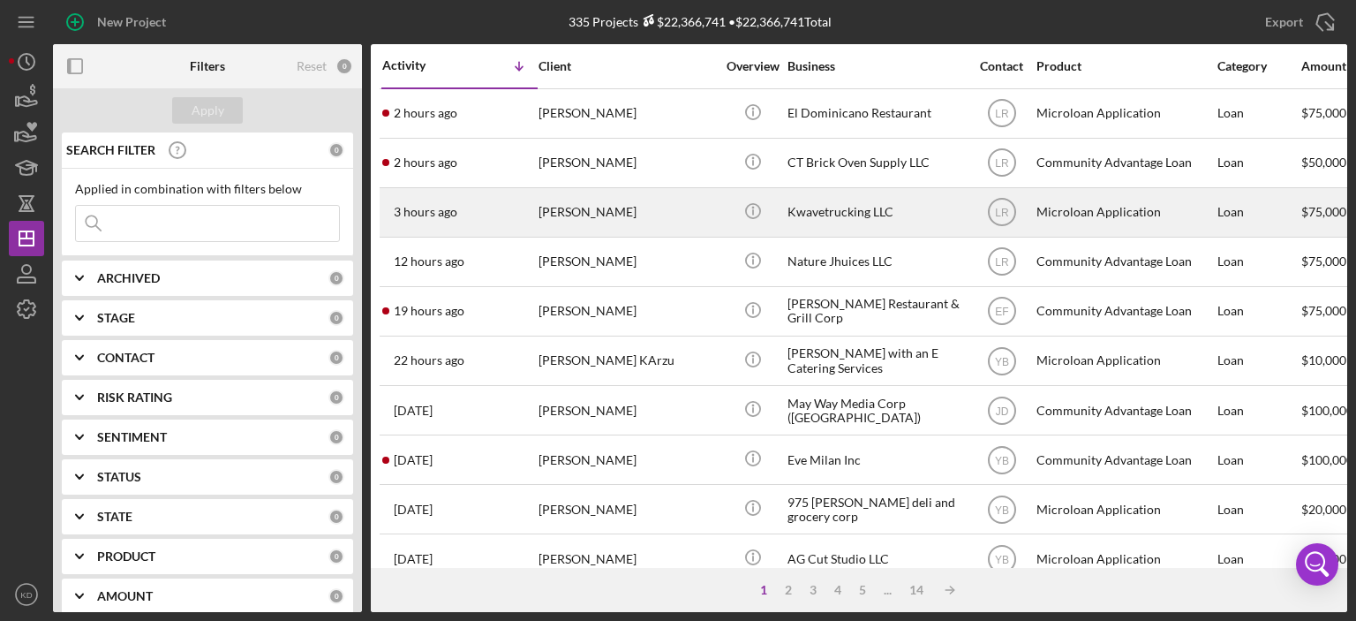
click at [873, 210] on div "Kwavetrucking LLC" at bounding box center [875, 212] width 177 height 47
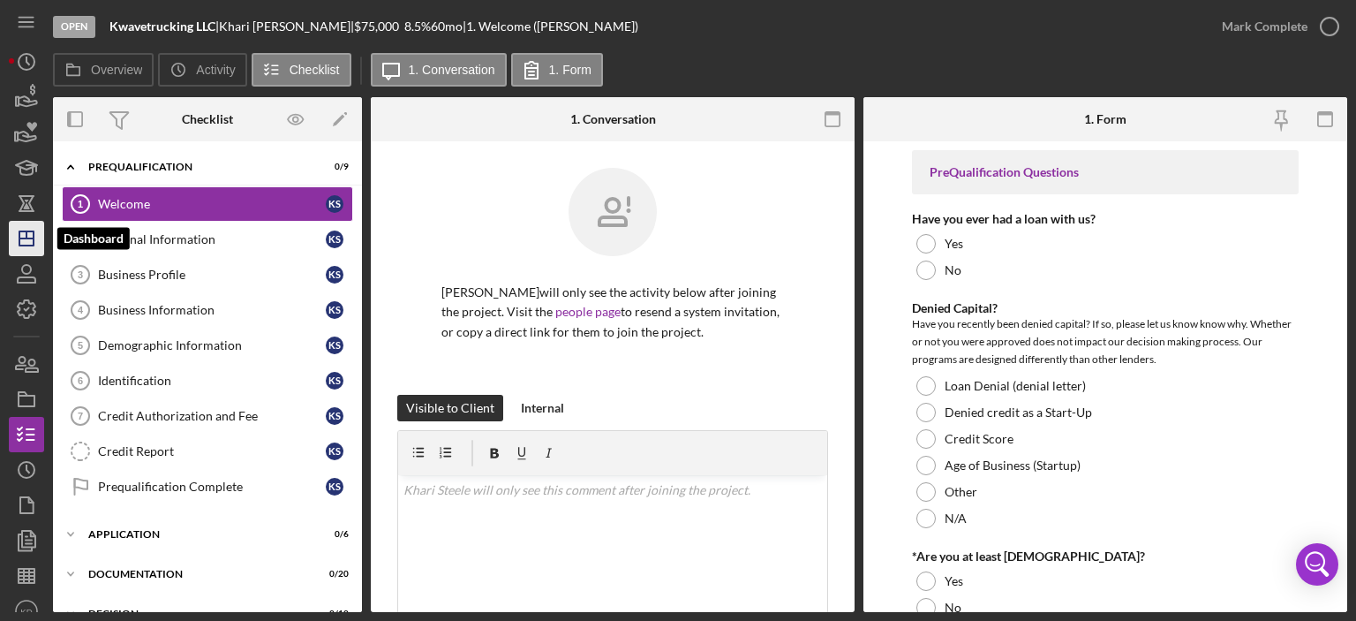
click at [30, 238] on line "button" at bounding box center [26, 238] width 14 height 0
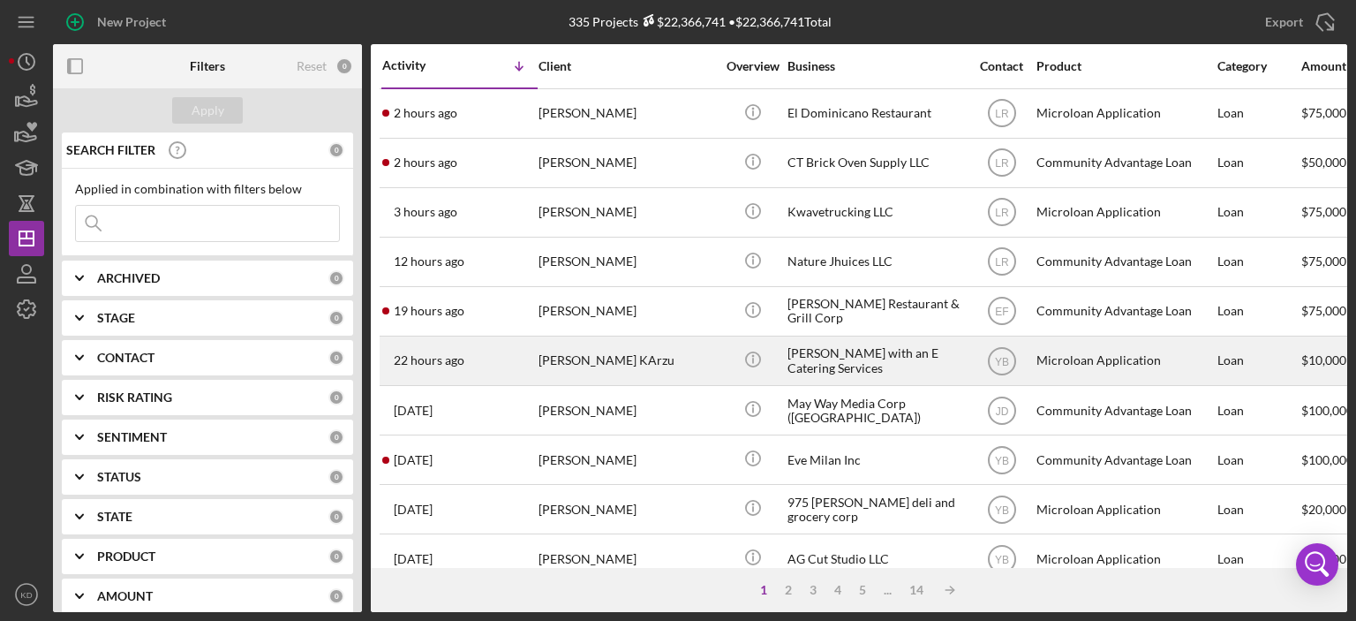
click at [849, 357] on div "[PERSON_NAME] with an E Catering Services" at bounding box center [875, 360] width 177 height 47
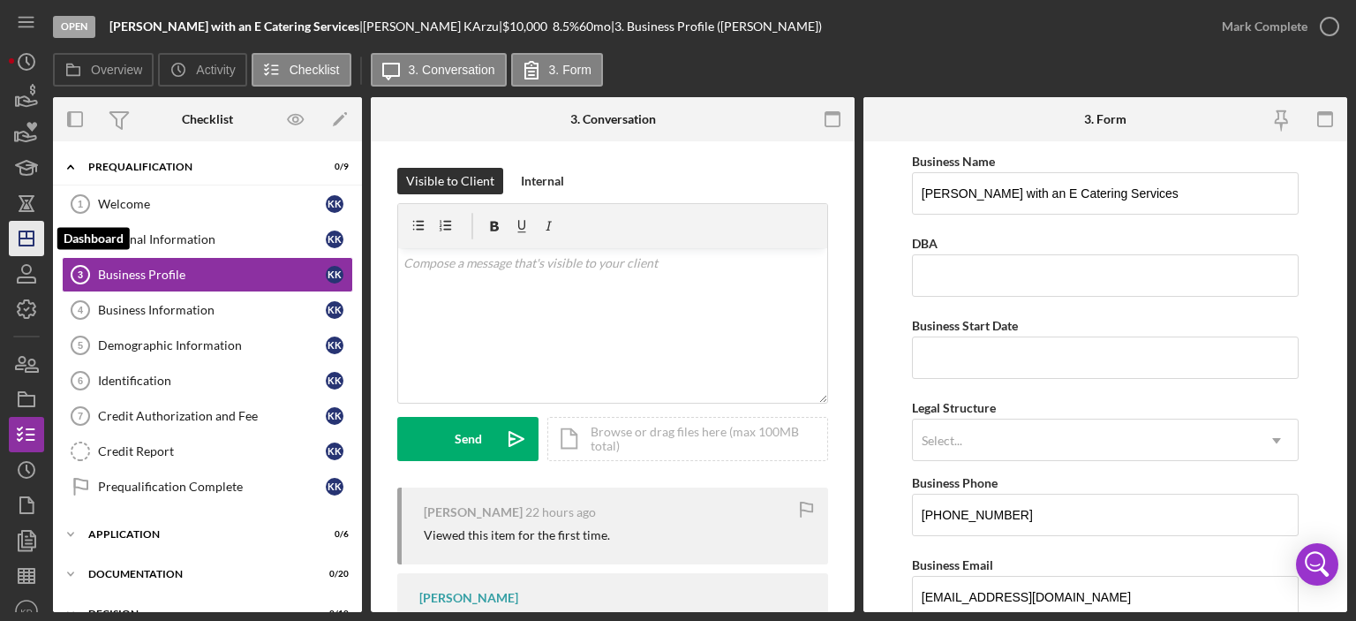
click at [36, 236] on icon "Icon/Dashboard" at bounding box center [26, 238] width 44 height 44
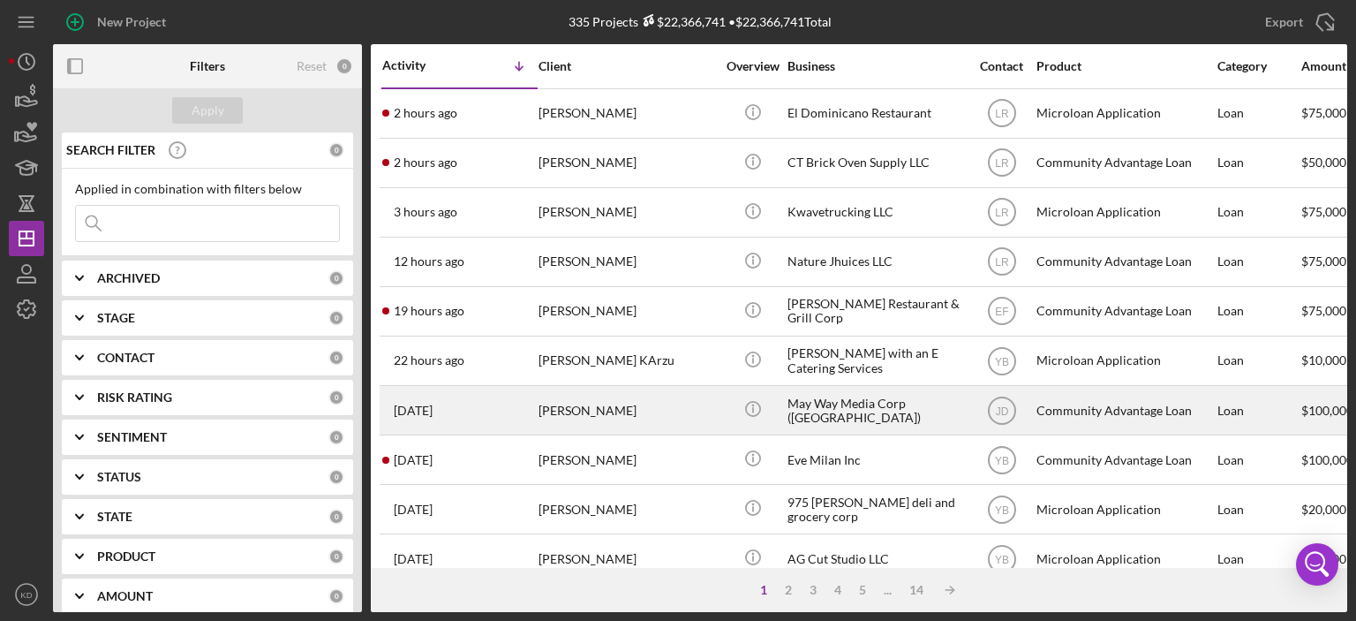
click at [793, 413] on div "May Way Media Corp ([GEOGRAPHIC_DATA])" at bounding box center [875, 410] width 177 height 47
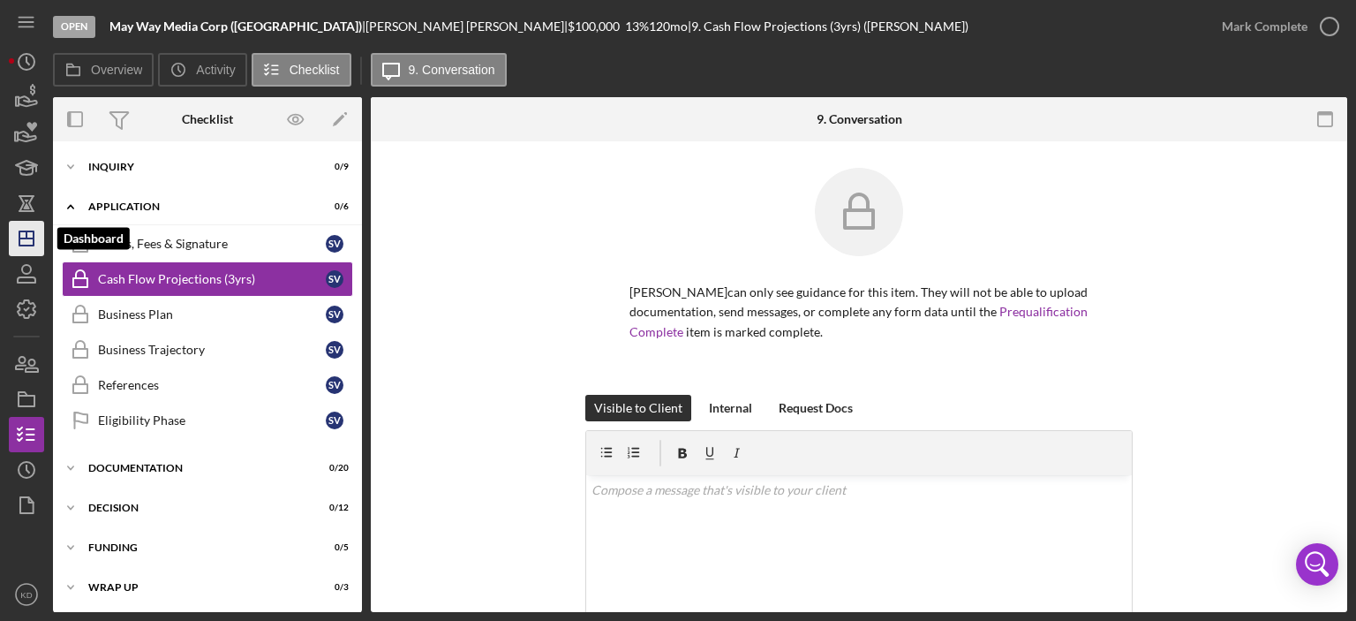
click at [26, 233] on line "button" at bounding box center [26, 234] width 0 height 7
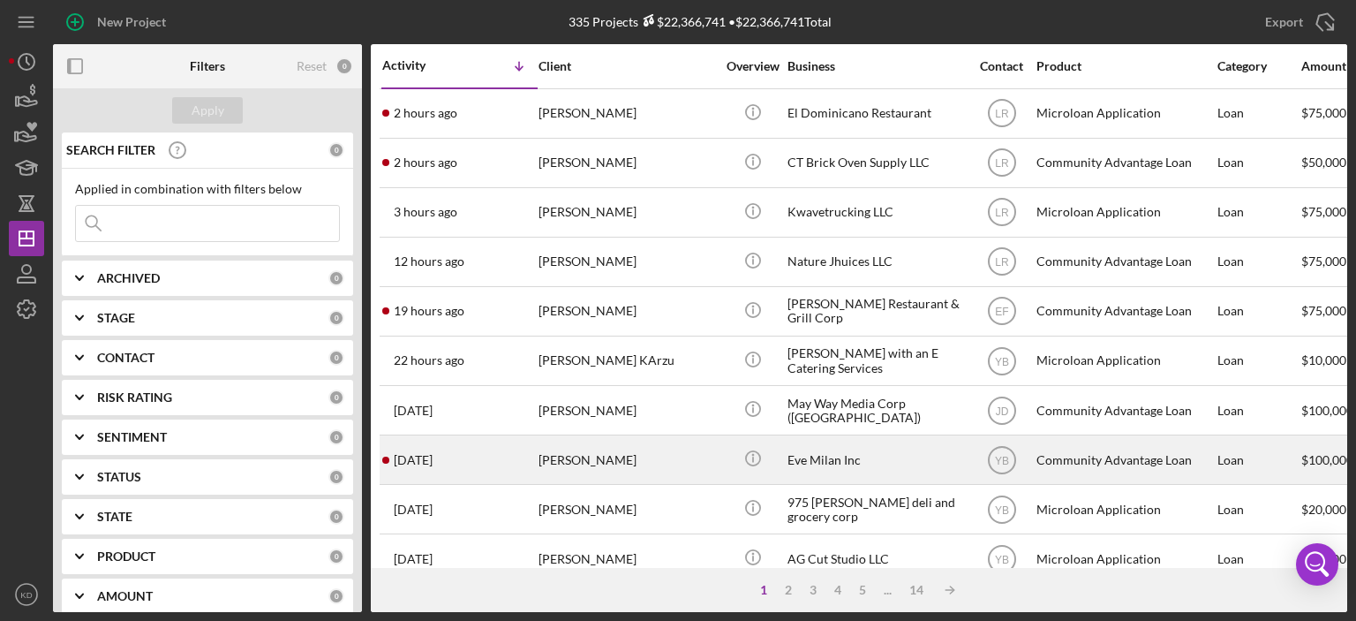
click at [826, 451] on div "Eve Milan Inc" at bounding box center [875, 459] width 177 height 47
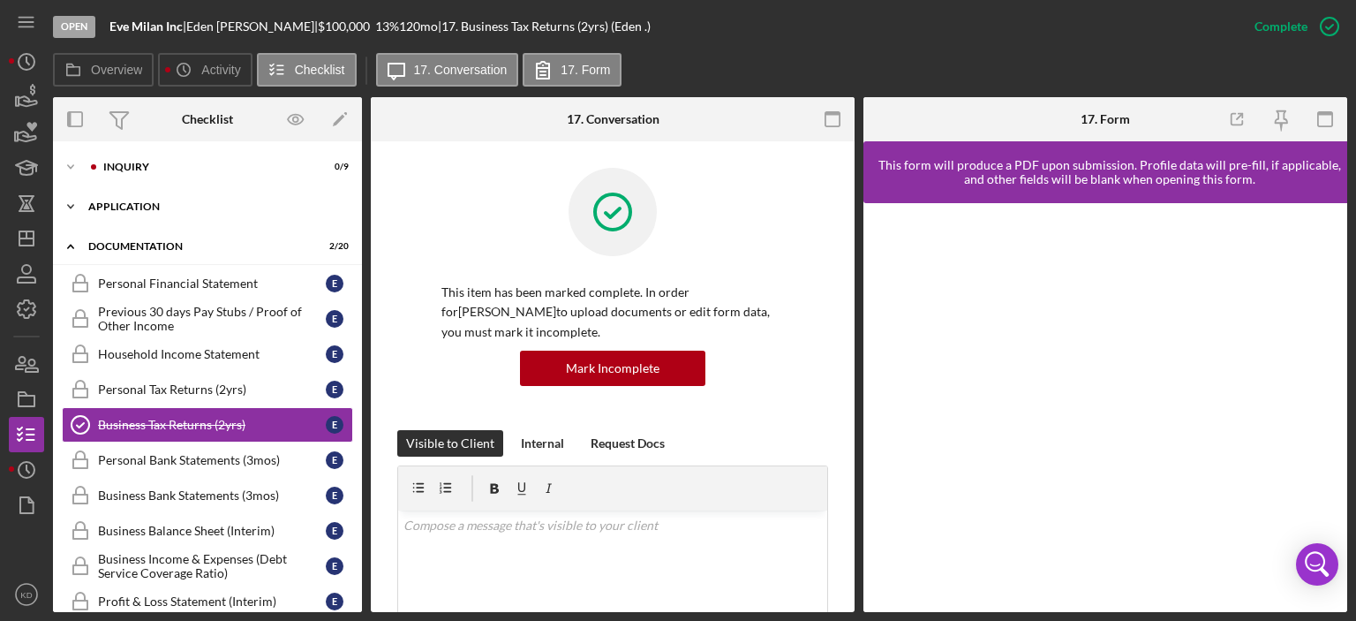
click at [72, 203] on icon "Icon/Expander" at bounding box center [70, 206] width 35 height 35
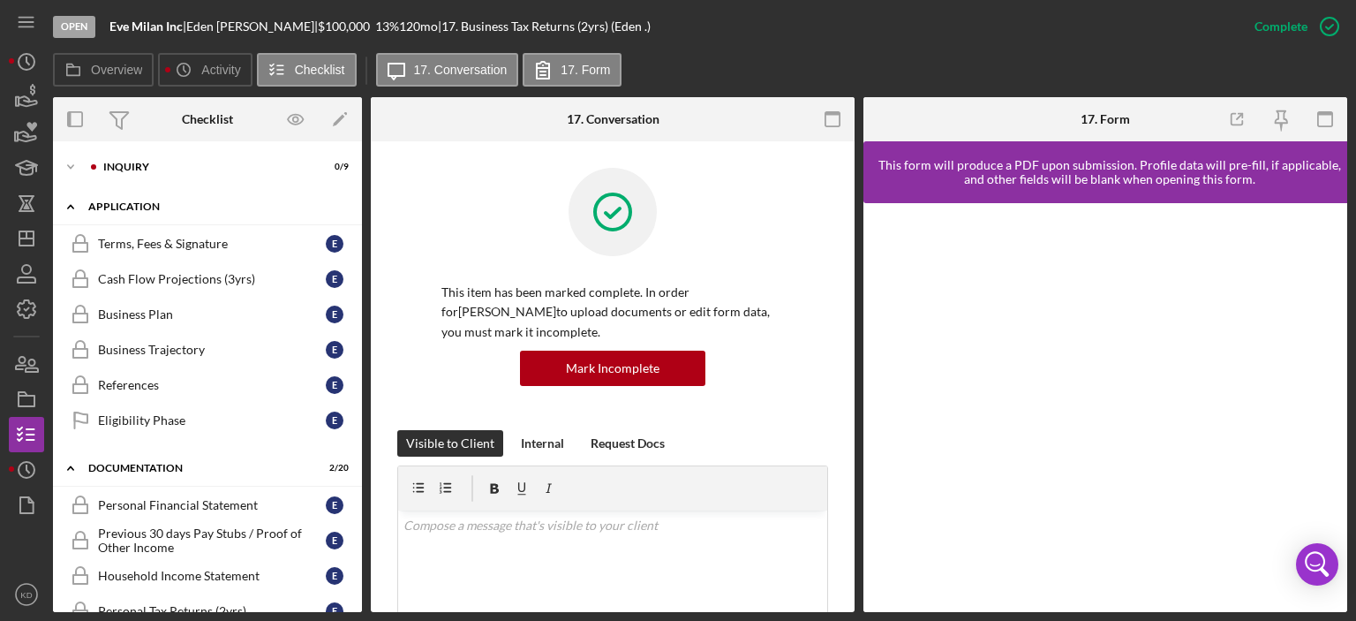
click at [72, 203] on icon "Icon/Expander" at bounding box center [70, 206] width 35 height 35
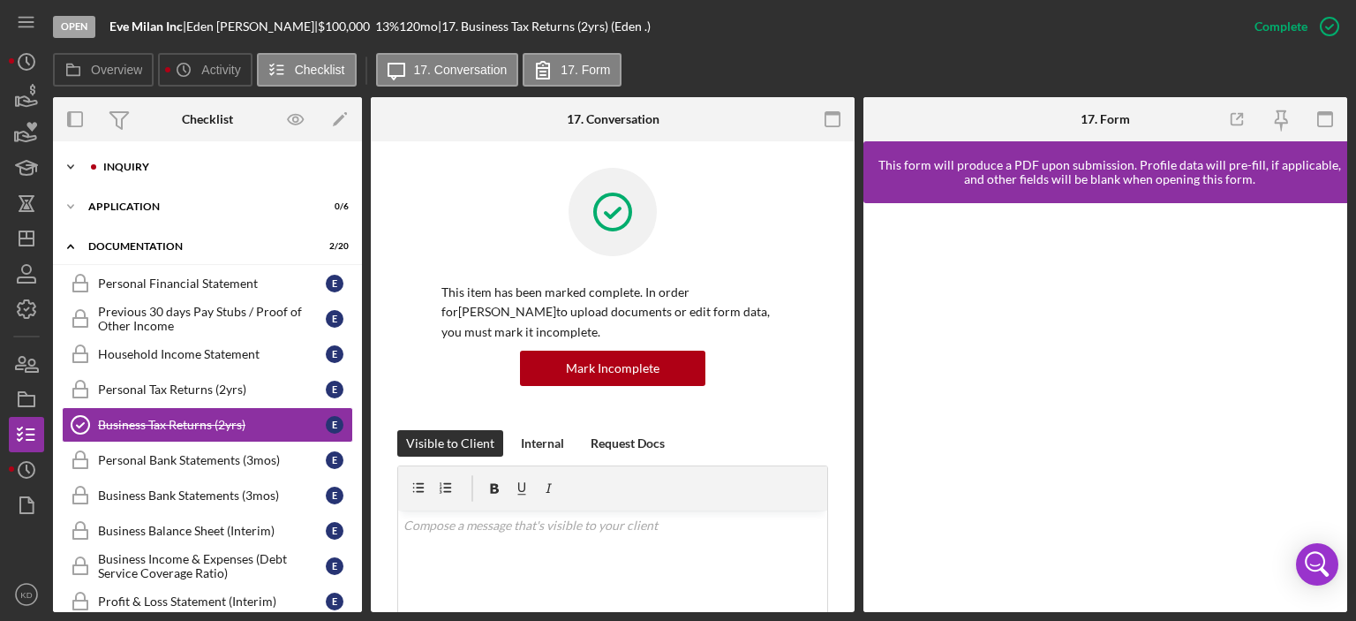
click at [70, 168] on polyline at bounding box center [70, 167] width 5 height 4
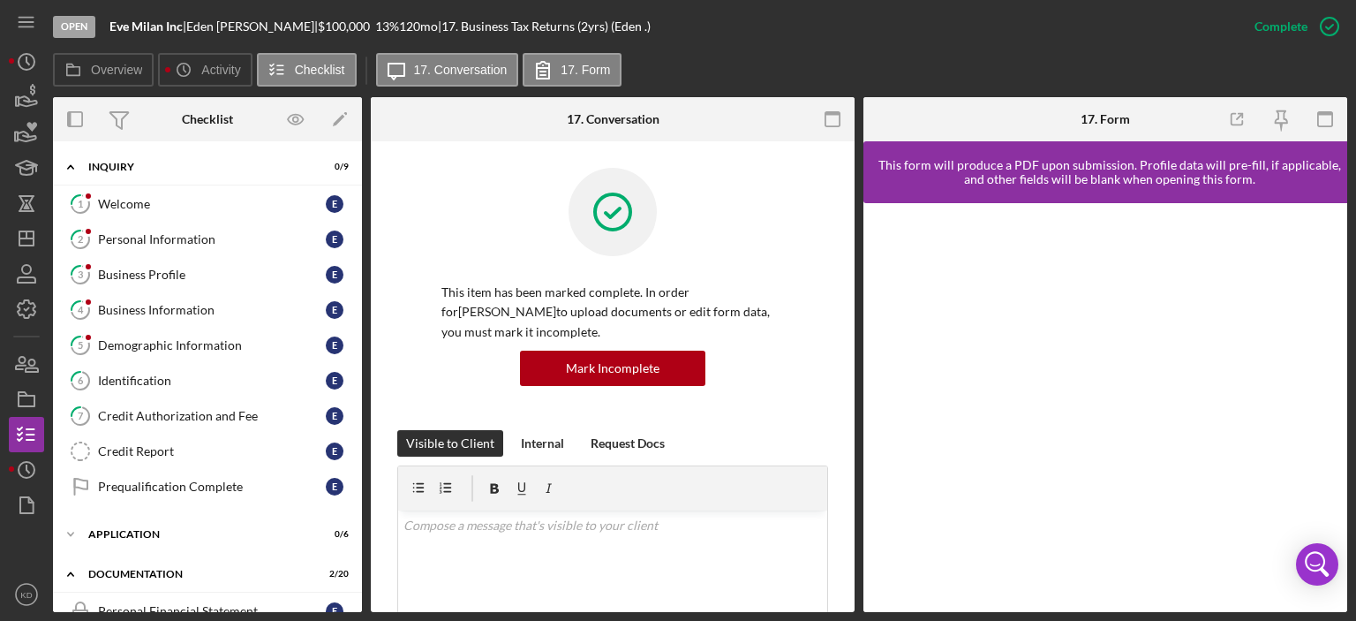
drag, startPoint x: 357, startPoint y: 280, endPoint x: 356, endPoint y: 327, distance: 46.8
click at [356, 327] on div "1 Welcome E 2 Personal Information E 3 Business Profile E 4 Business Informatio…" at bounding box center [207, 349] width 309 height 327
drag, startPoint x: 362, startPoint y: 298, endPoint x: 360, endPoint y: 334, distance: 35.4
click at [360, 334] on div "Overview Internal Workflow Stage Open Icon/Dropdown Arrow Archive (can unarchiv…" at bounding box center [700, 354] width 1294 height 515
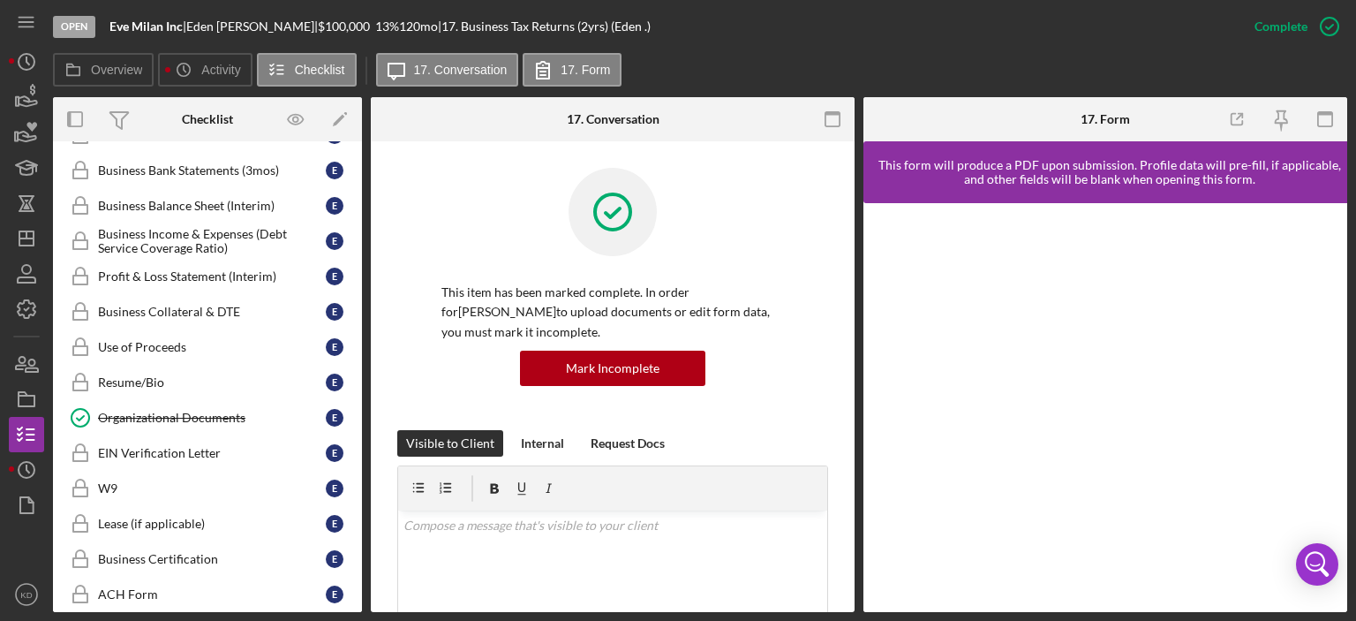
scroll to position [654, 0]
click at [147, 410] on div "Organizational Documents" at bounding box center [212, 416] width 228 height 14
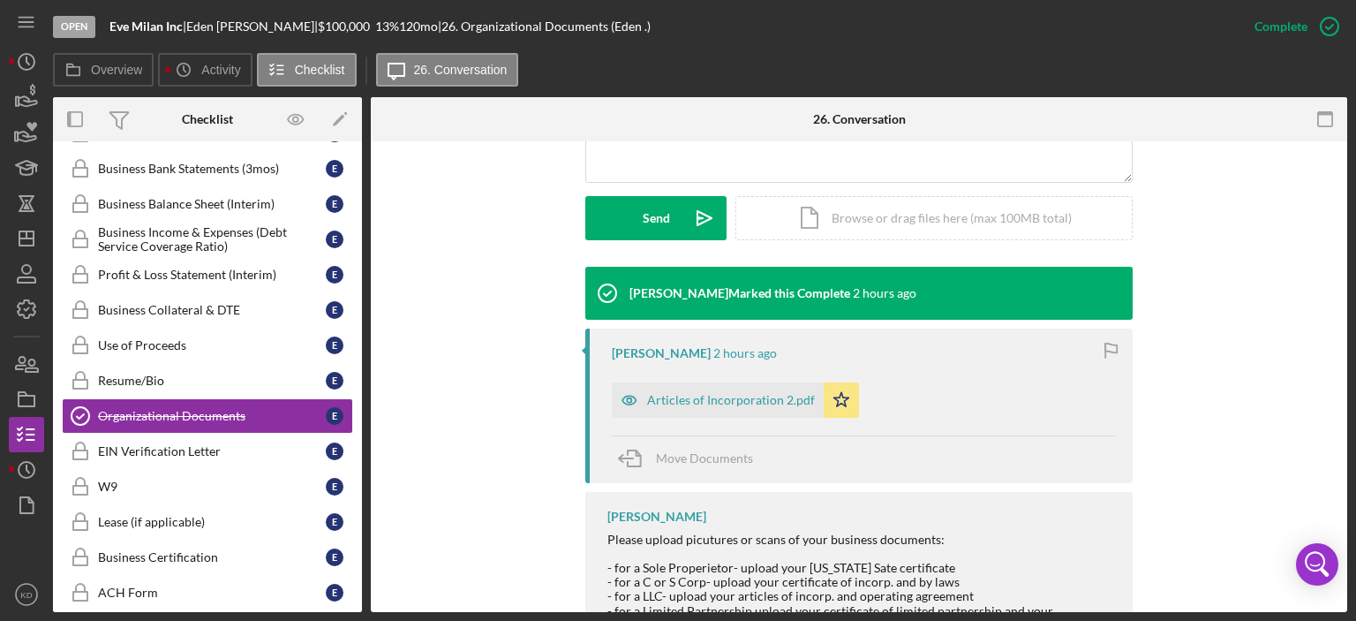
scroll to position [516, 0]
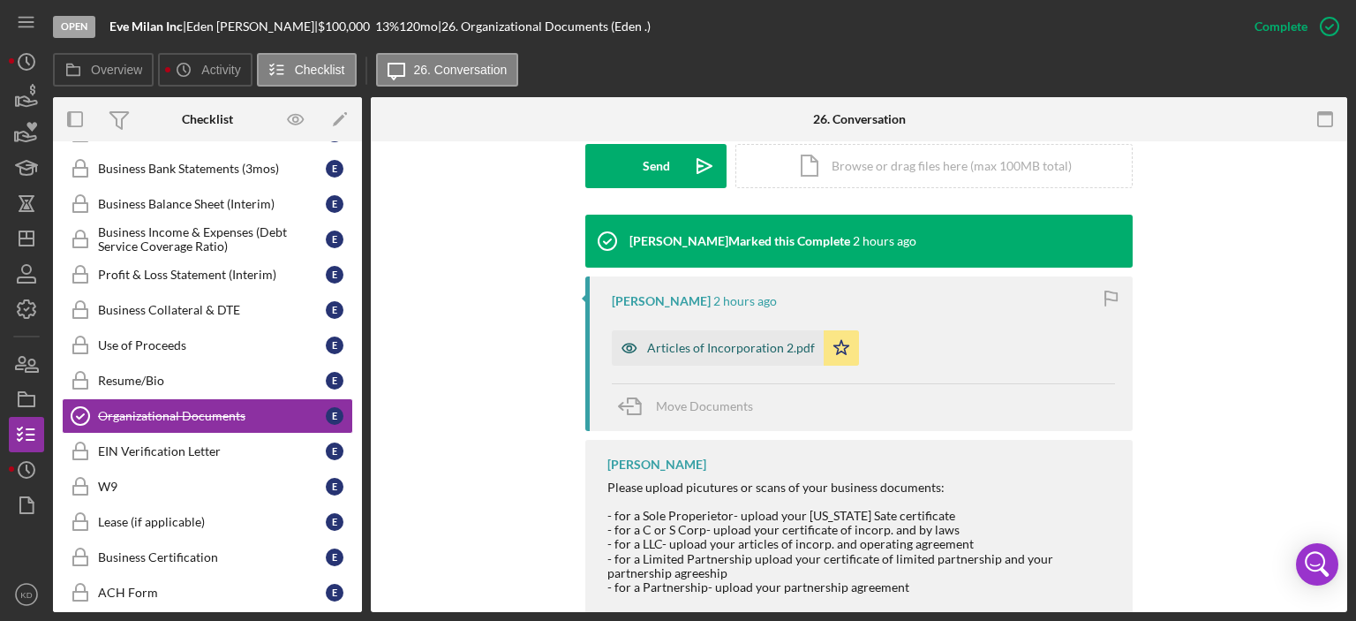
click at [717, 349] on div "Articles of Incorporation 2.pdf" at bounding box center [731, 348] width 168 height 14
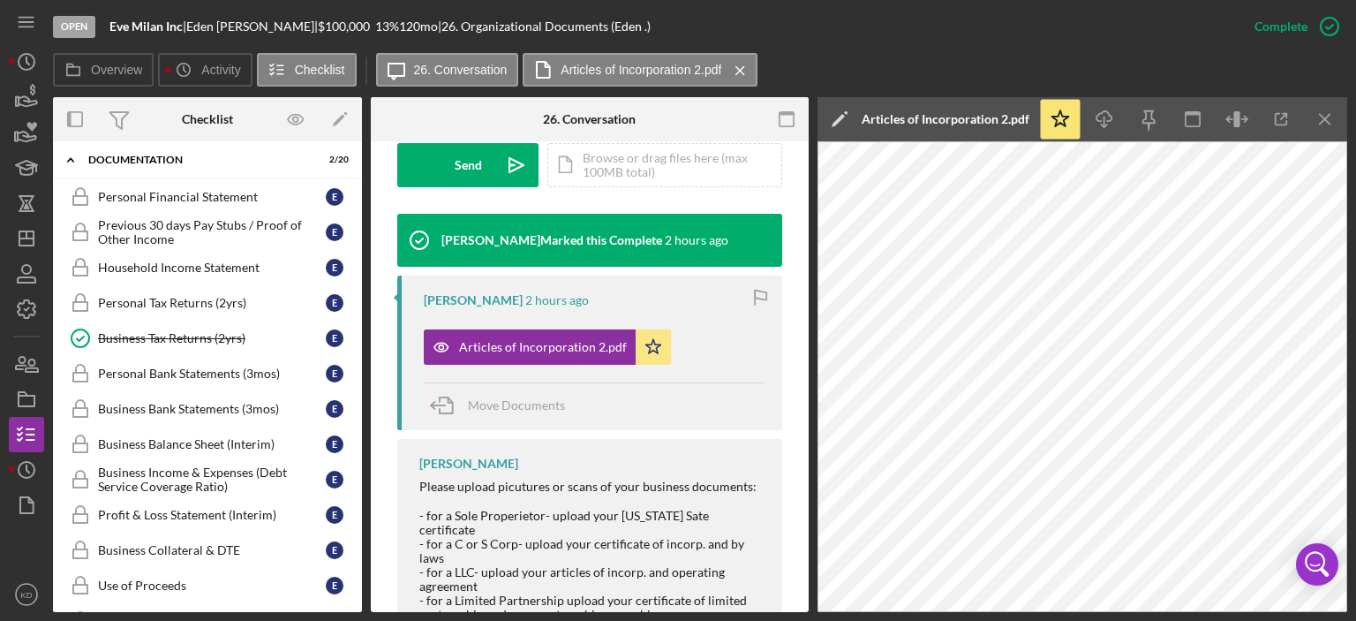
scroll to position [410, 0]
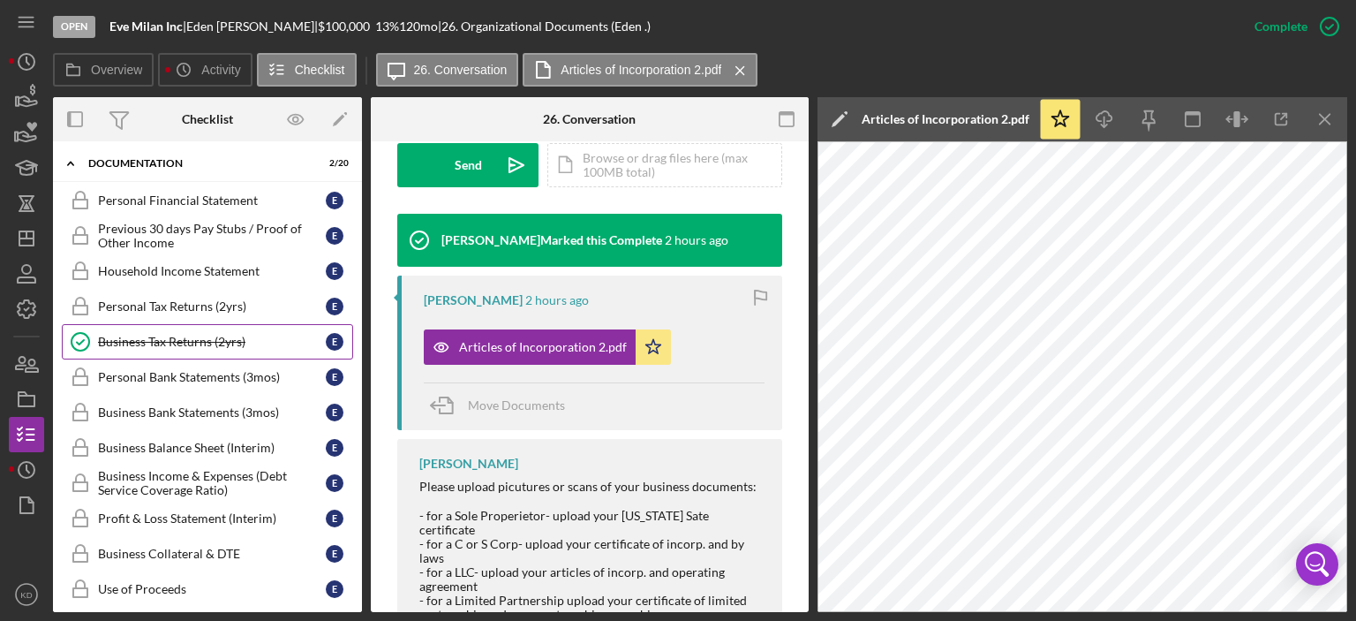
click at [166, 338] on div "Business Tax Returns (2yrs)" at bounding box center [212, 342] width 228 height 14
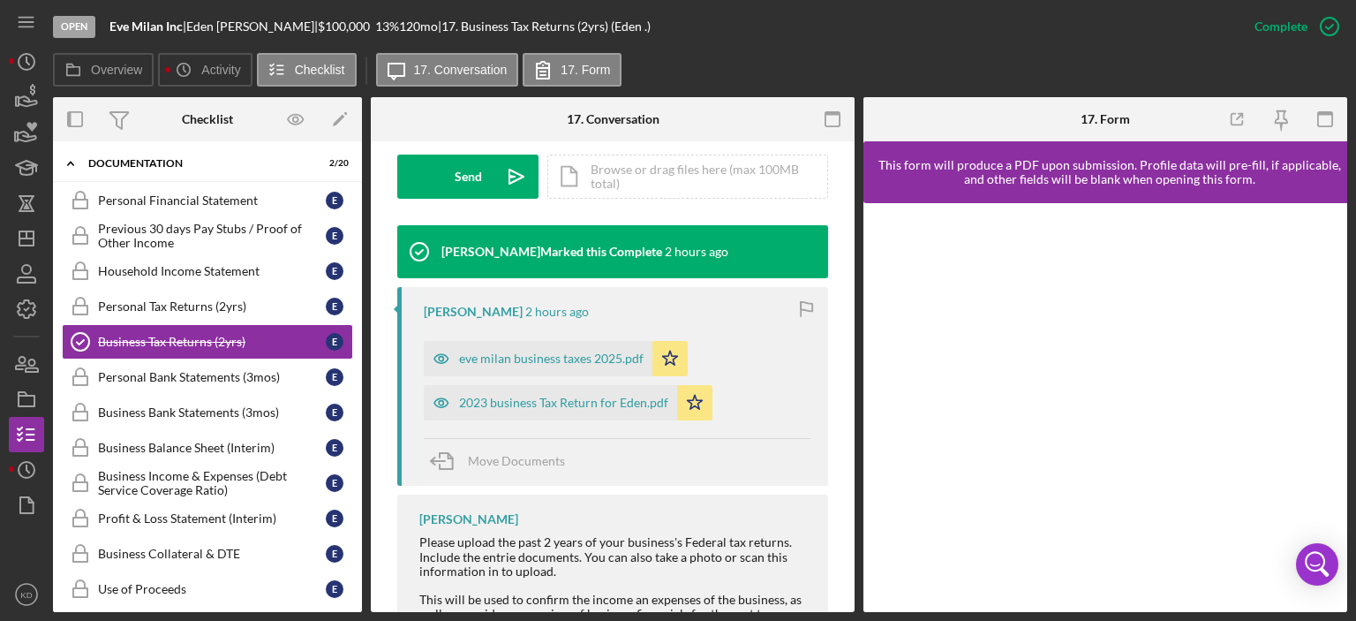
scroll to position [530, 0]
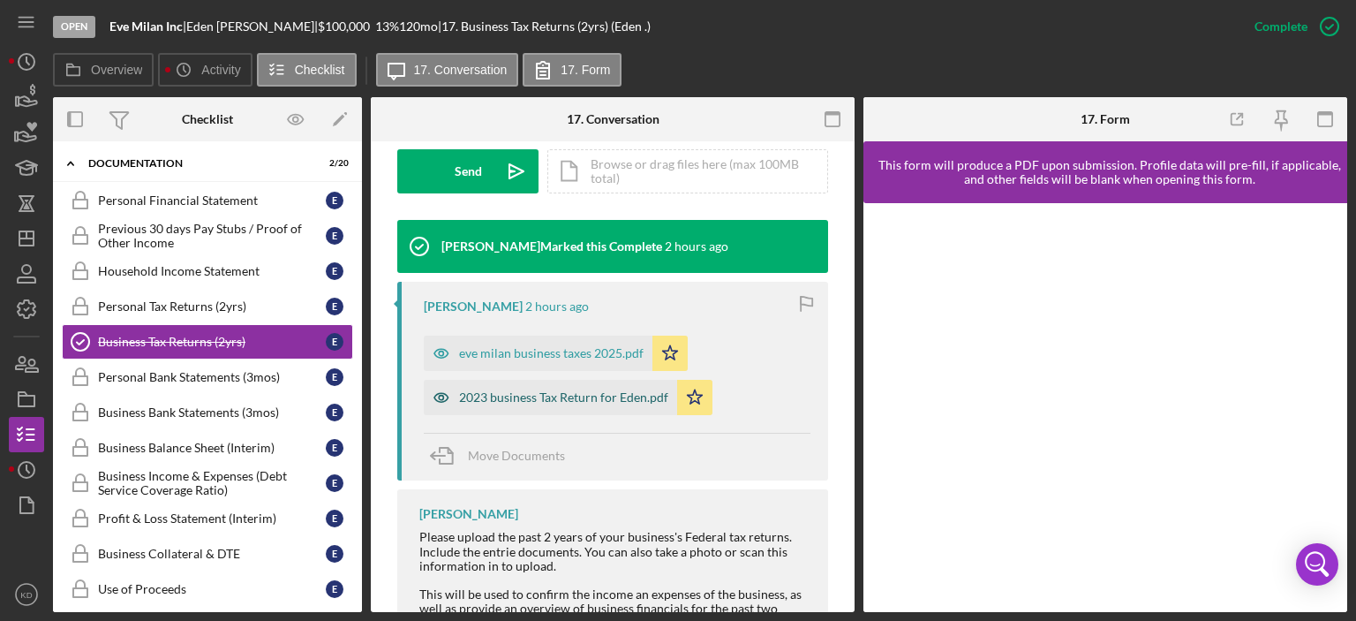
click at [530, 395] on div "2023 business Tax Return for Eden.pdf" at bounding box center [563, 397] width 209 height 14
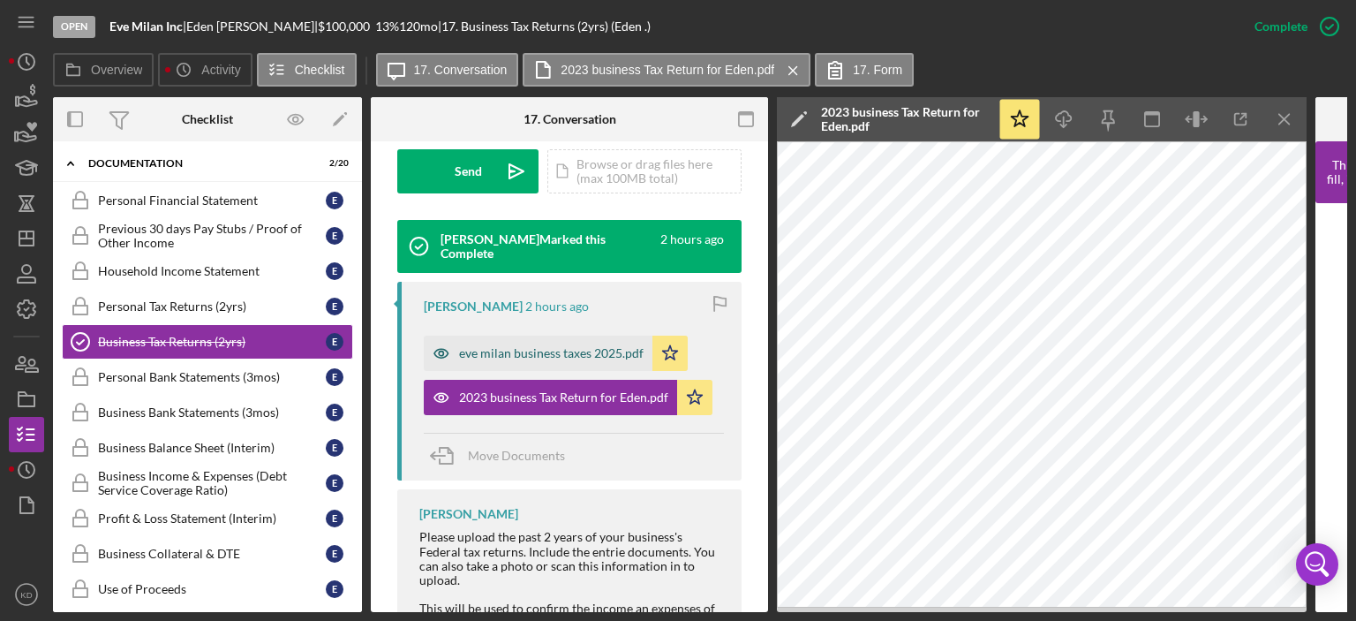
click at [518, 355] on div "eve milan business taxes 2025.pdf" at bounding box center [551, 353] width 184 height 14
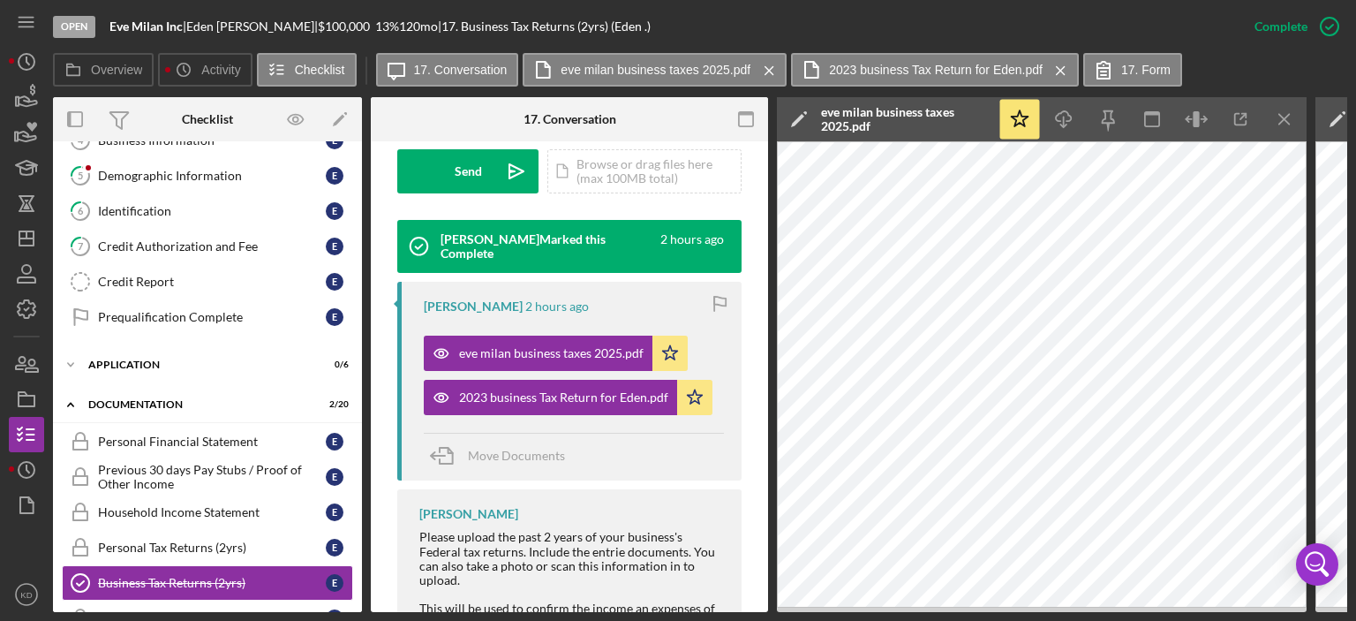
scroll to position [166, 0]
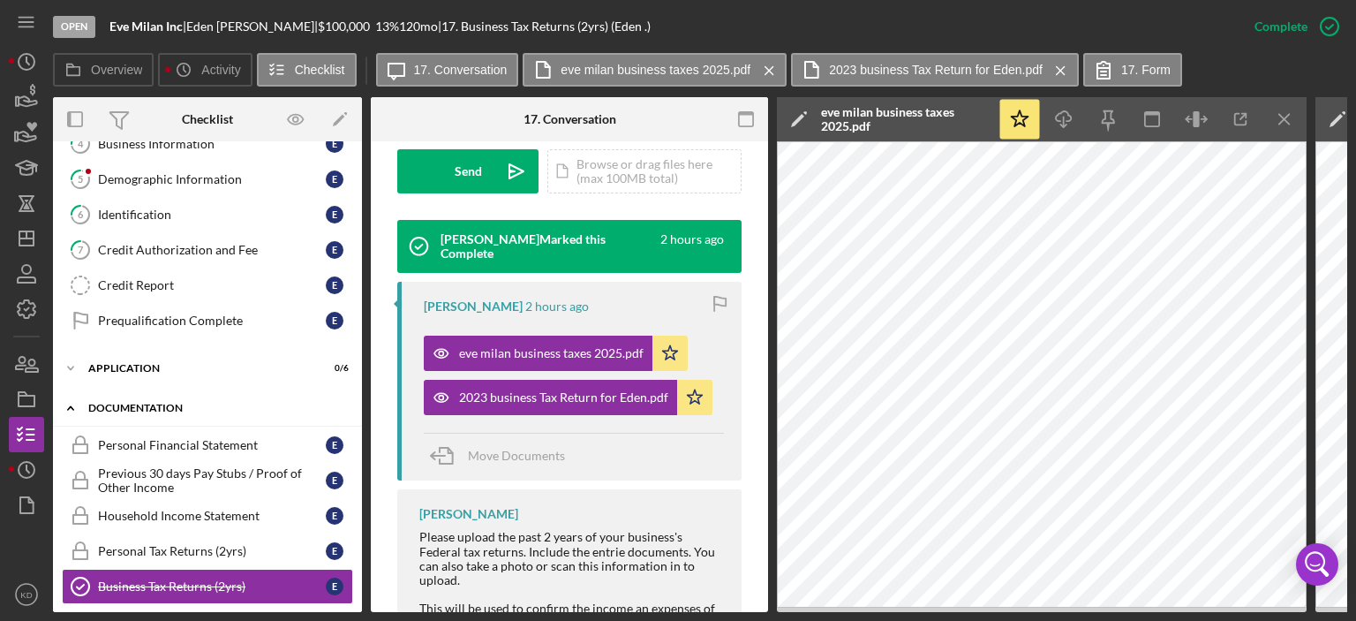
click at [71, 3] on polyline at bounding box center [70, 1] width 5 height 4
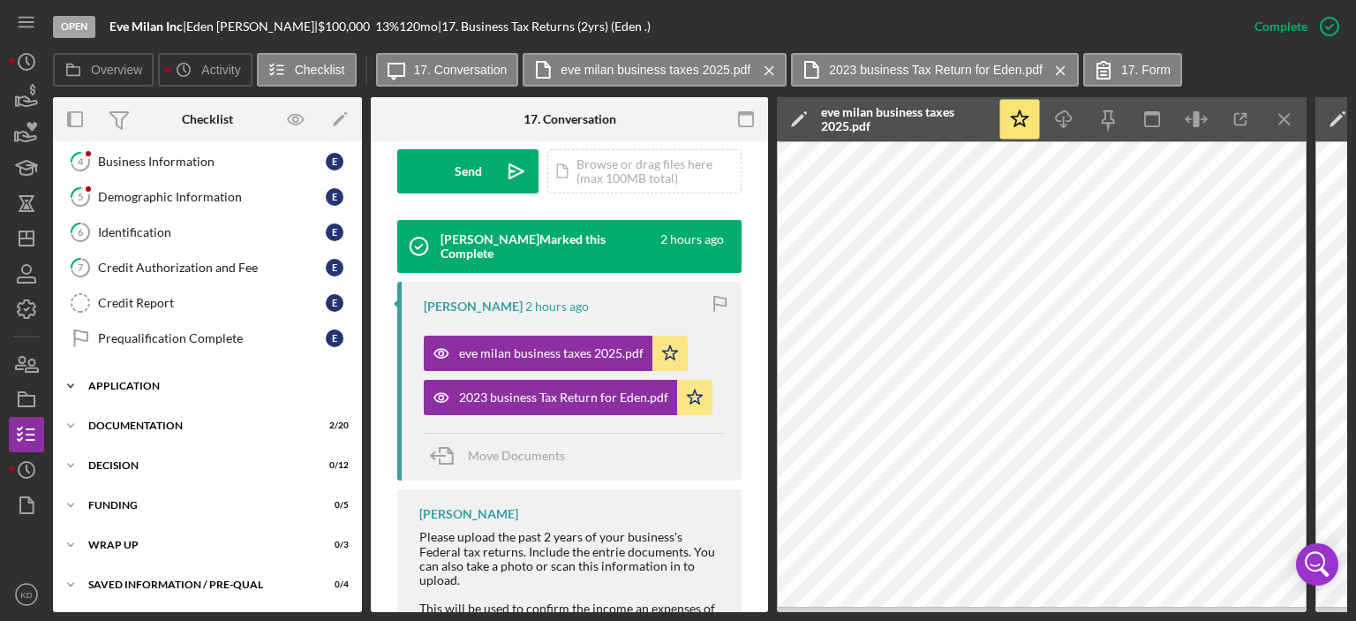
click at [67, 377] on icon "Icon/Expander" at bounding box center [70, 385] width 35 height 35
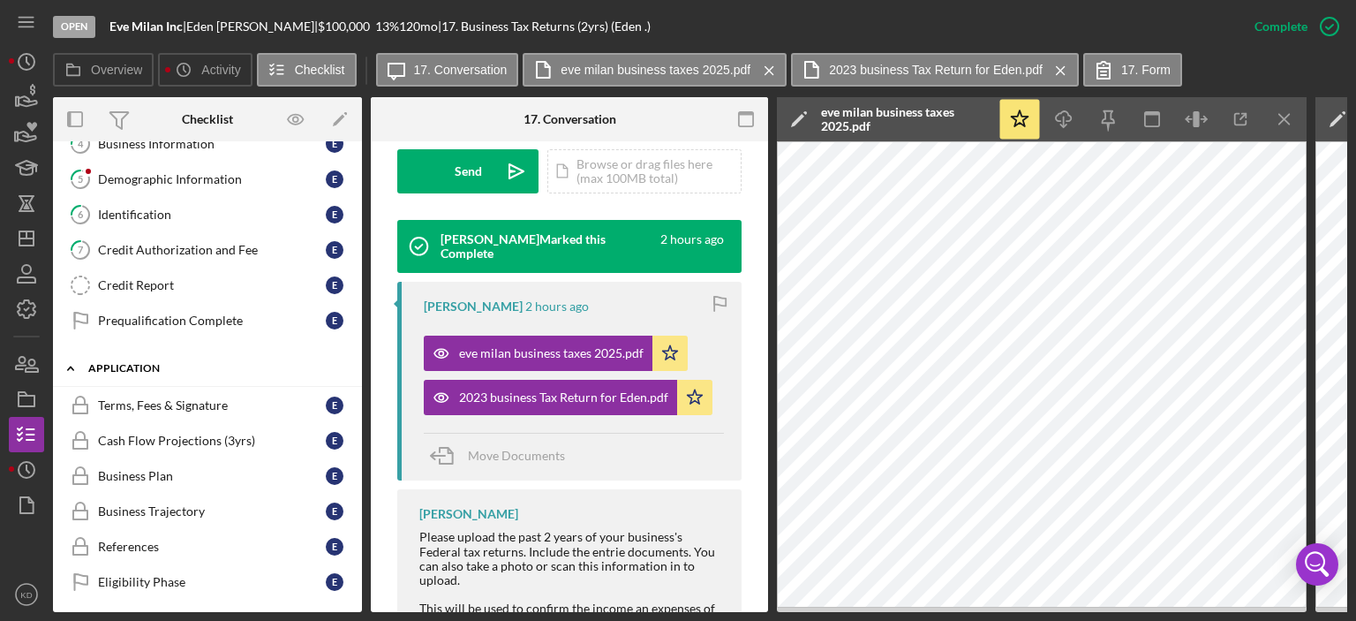
click at [67, 377] on icon "Icon/Expander" at bounding box center [70, 367] width 35 height 35
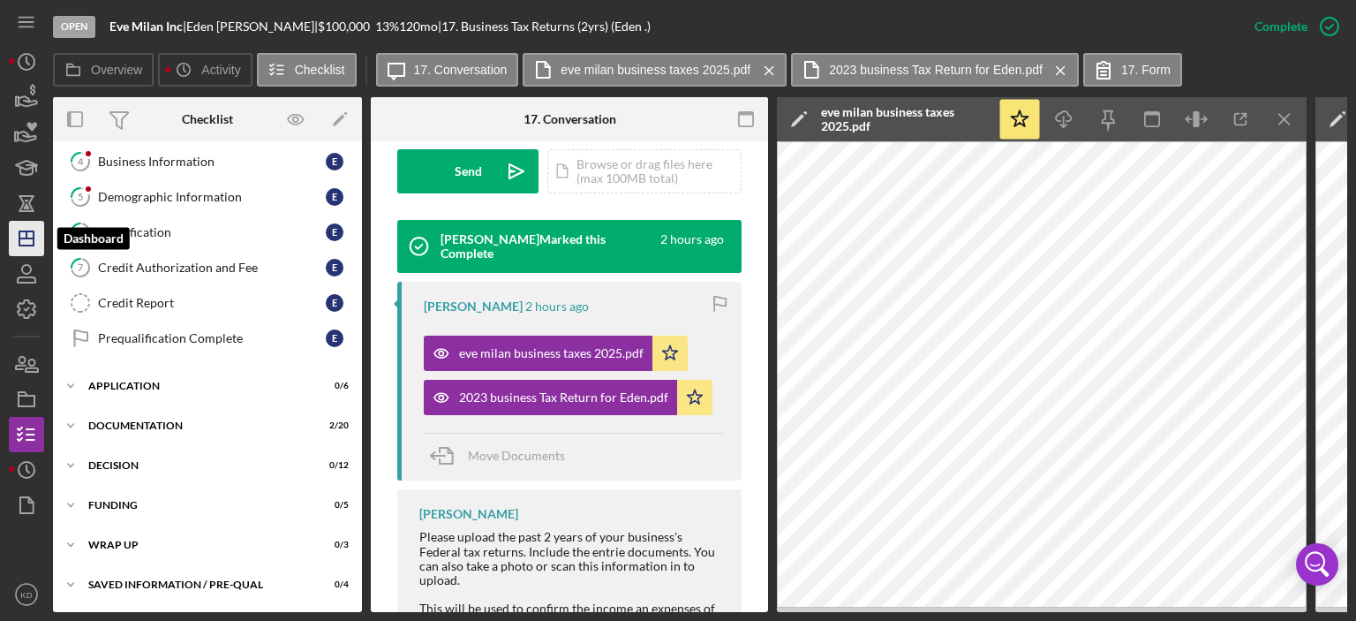
click at [30, 239] on icon "Icon/Dashboard" at bounding box center [26, 238] width 44 height 44
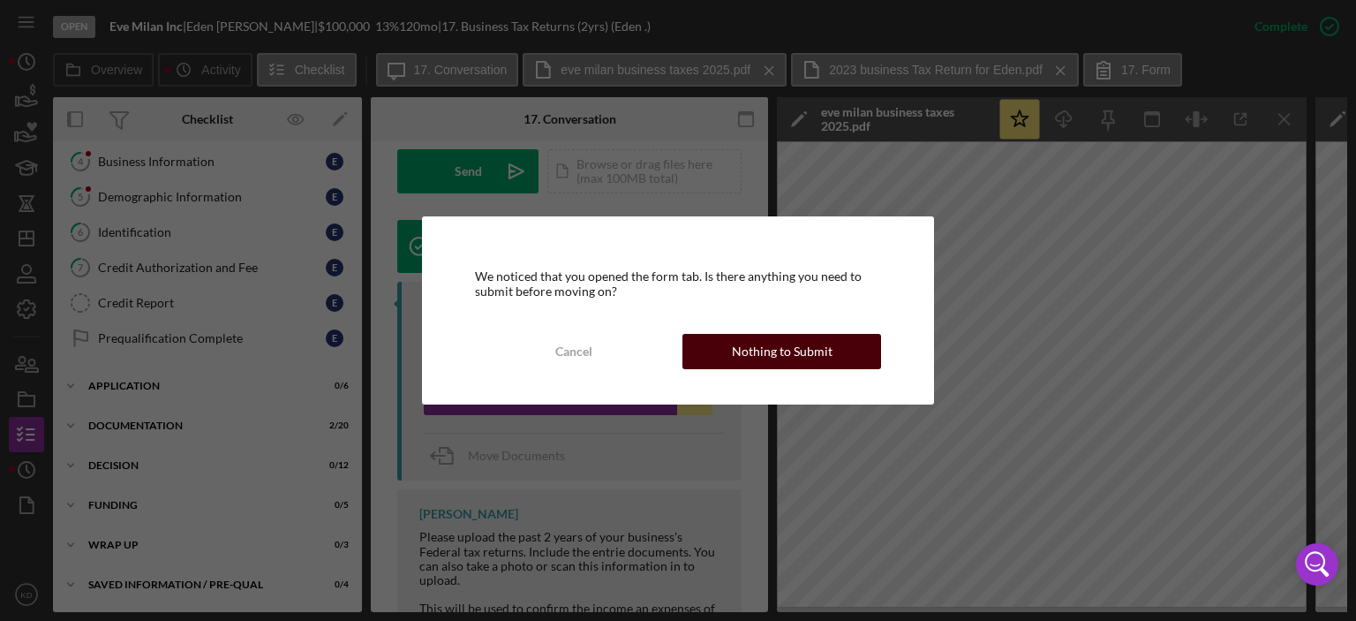
click at [830, 354] on button "Nothing to Submit" at bounding box center [781, 351] width 199 height 35
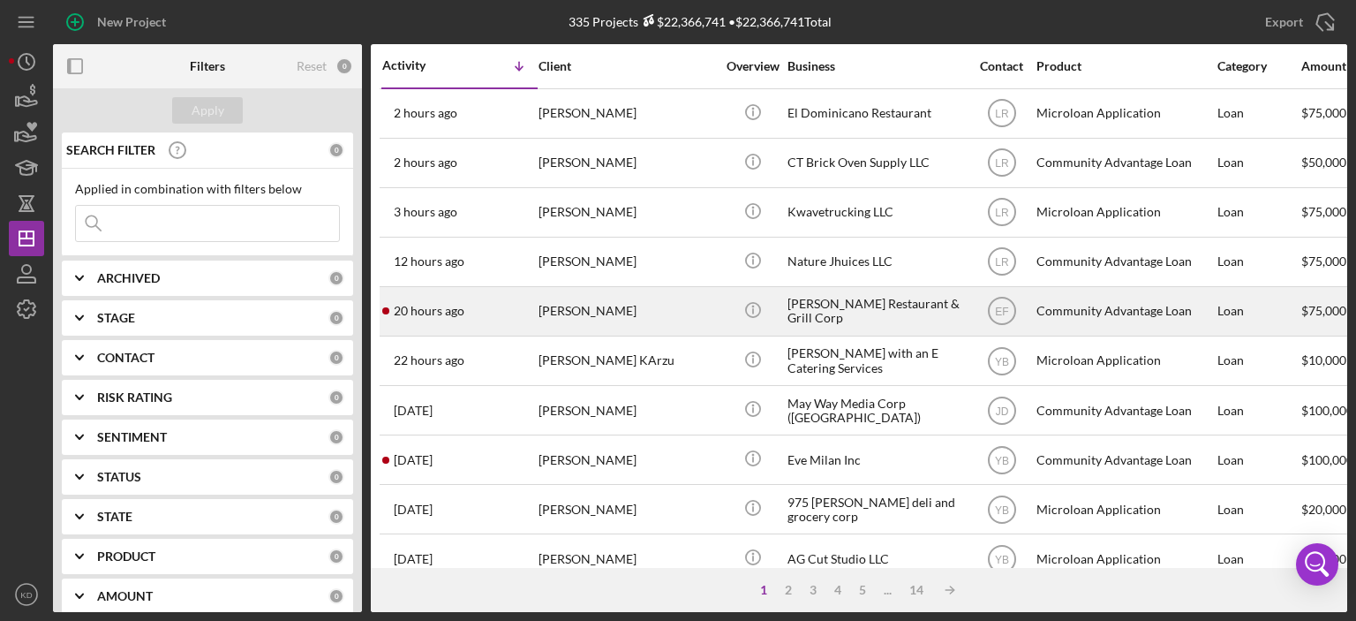
click at [562, 310] on div "[PERSON_NAME]" at bounding box center [626, 311] width 177 height 47
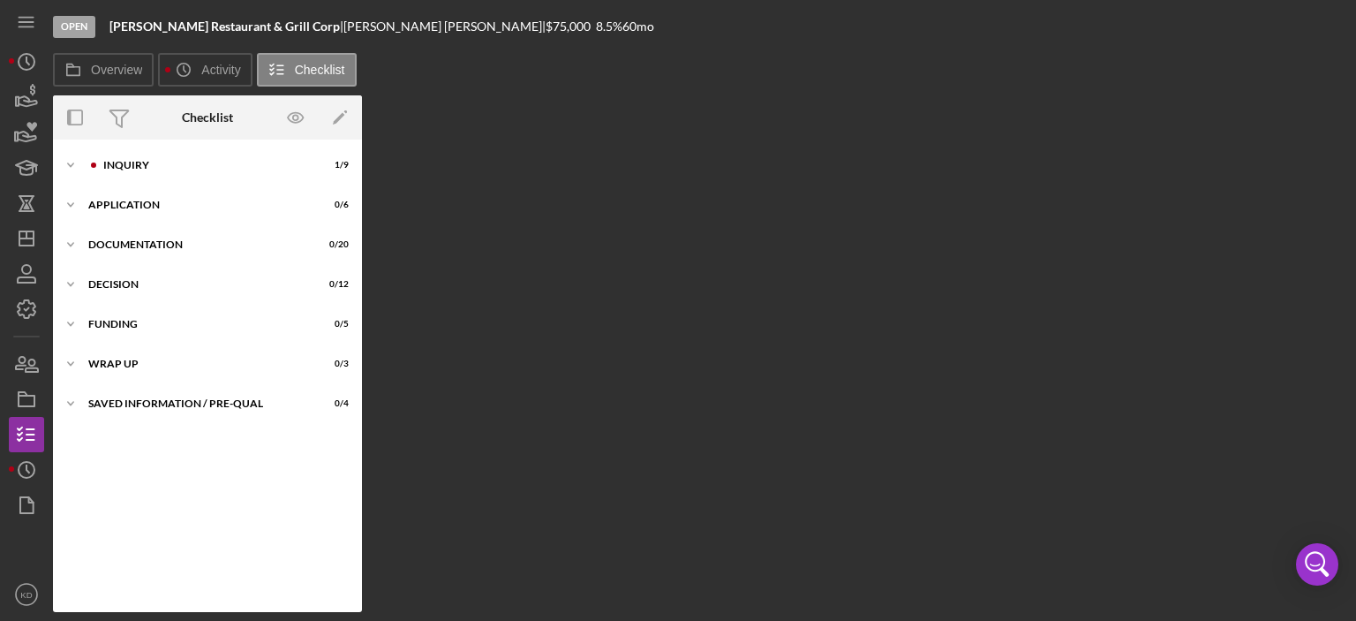
scroll to position [35, 0]
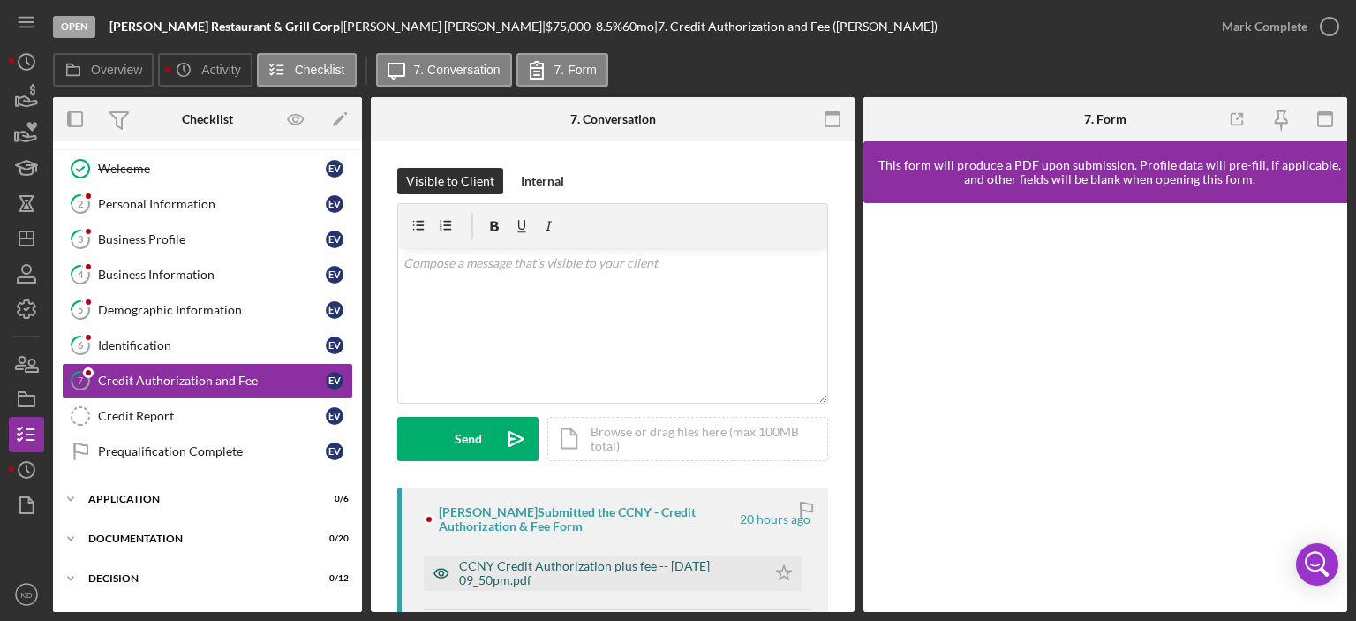
click at [572, 568] on div "CCNY Credit Authorization plus fee -- [DATE] 09_50pm.pdf" at bounding box center [608, 573] width 298 height 28
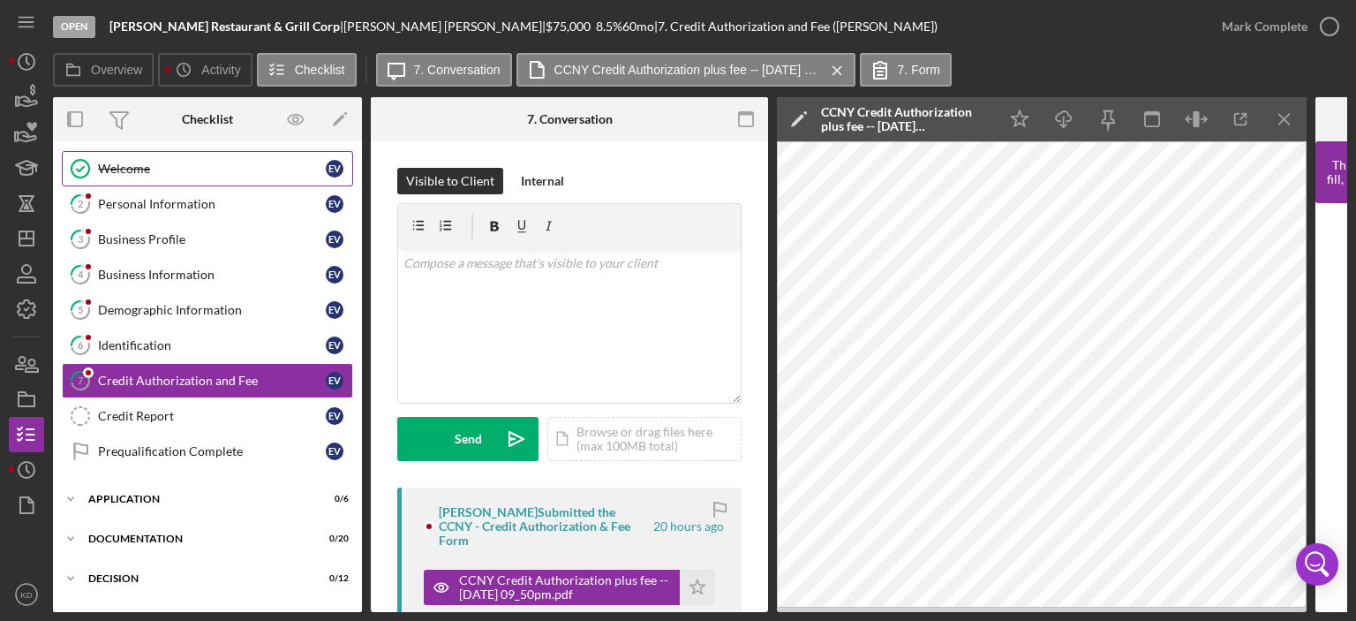
click at [120, 168] on div "Welcome" at bounding box center [212, 169] width 228 height 14
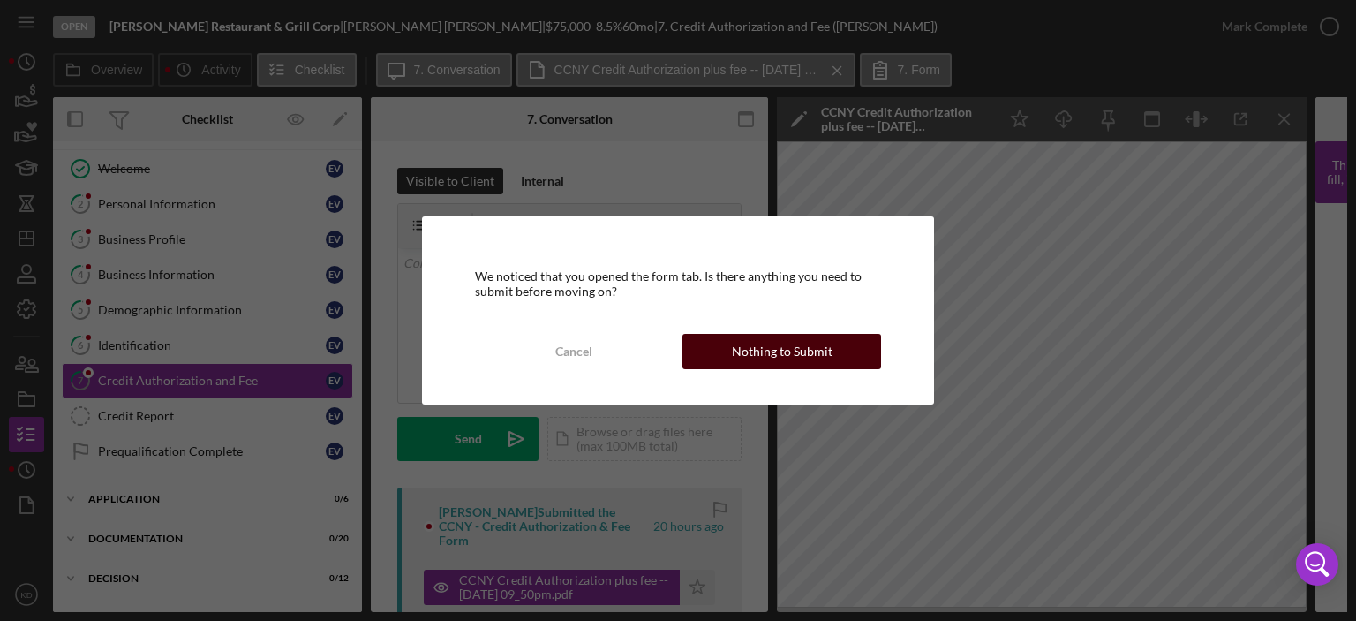
click at [798, 350] on div "Nothing to Submit" at bounding box center [782, 351] width 101 height 35
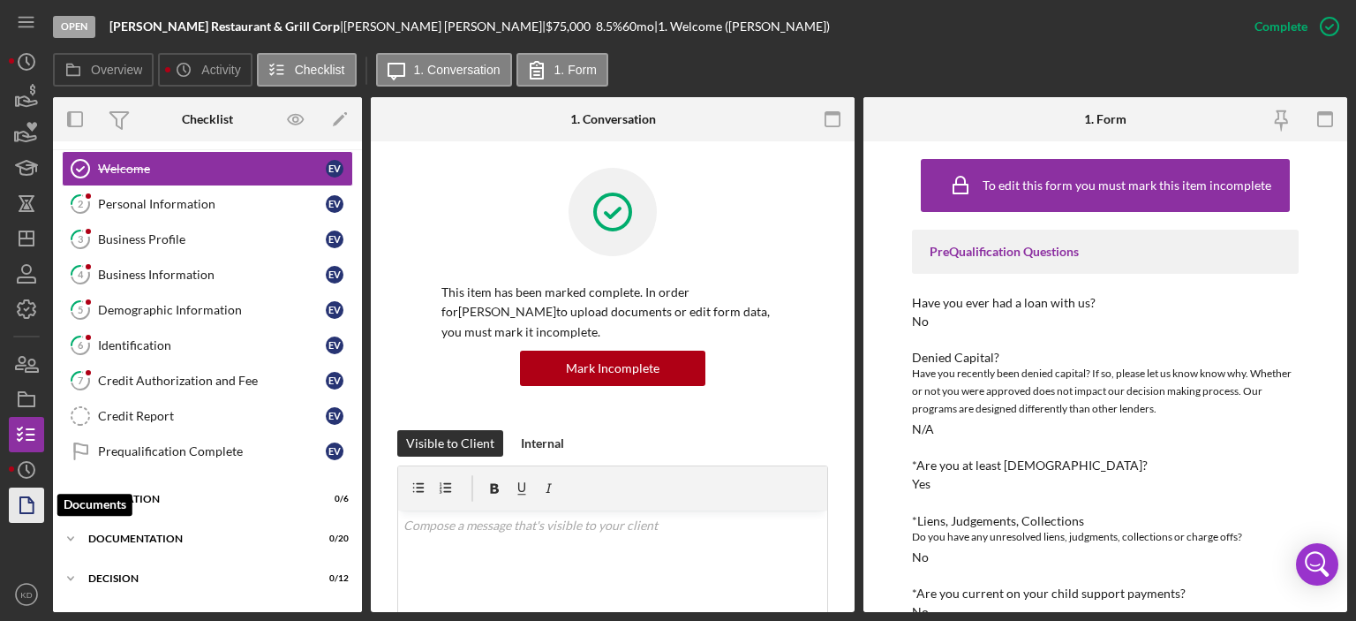
click at [28, 511] on icon "button" at bounding box center [26, 505] width 44 height 44
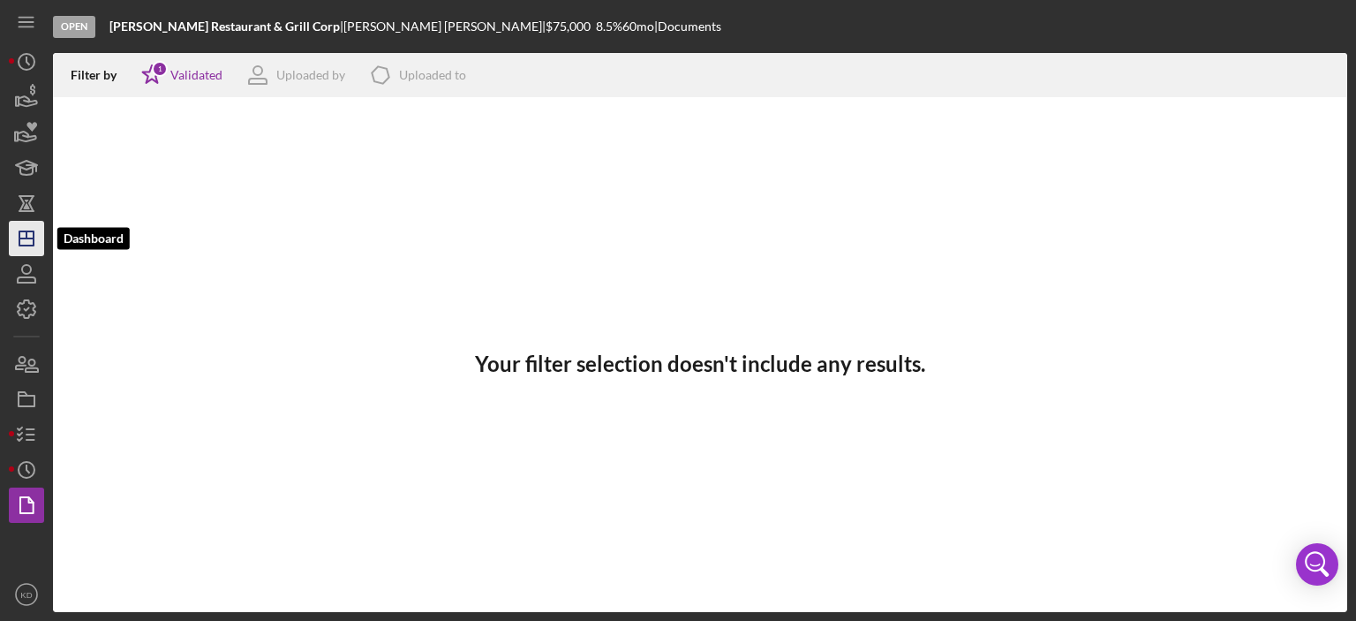
click at [22, 236] on icon "Icon/Dashboard" at bounding box center [26, 238] width 44 height 44
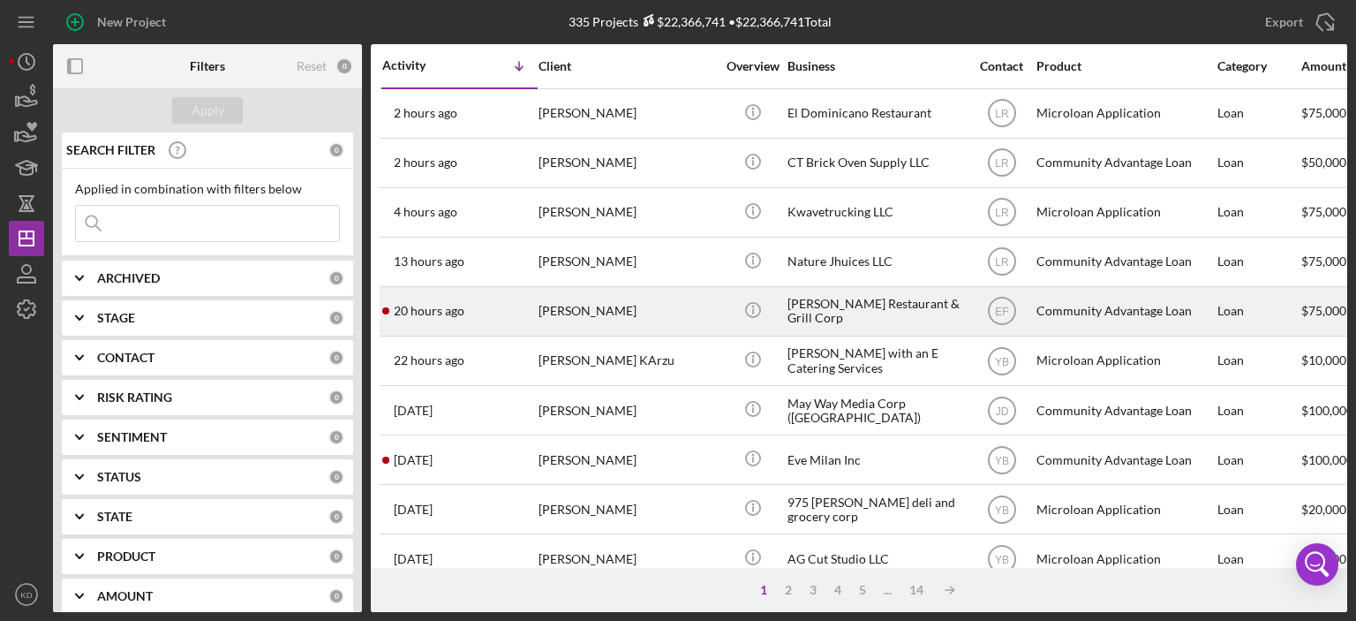
click at [843, 315] on div "[PERSON_NAME] Restaurant & Grill Corp" at bounding box center [875, 311] width 177 height 47
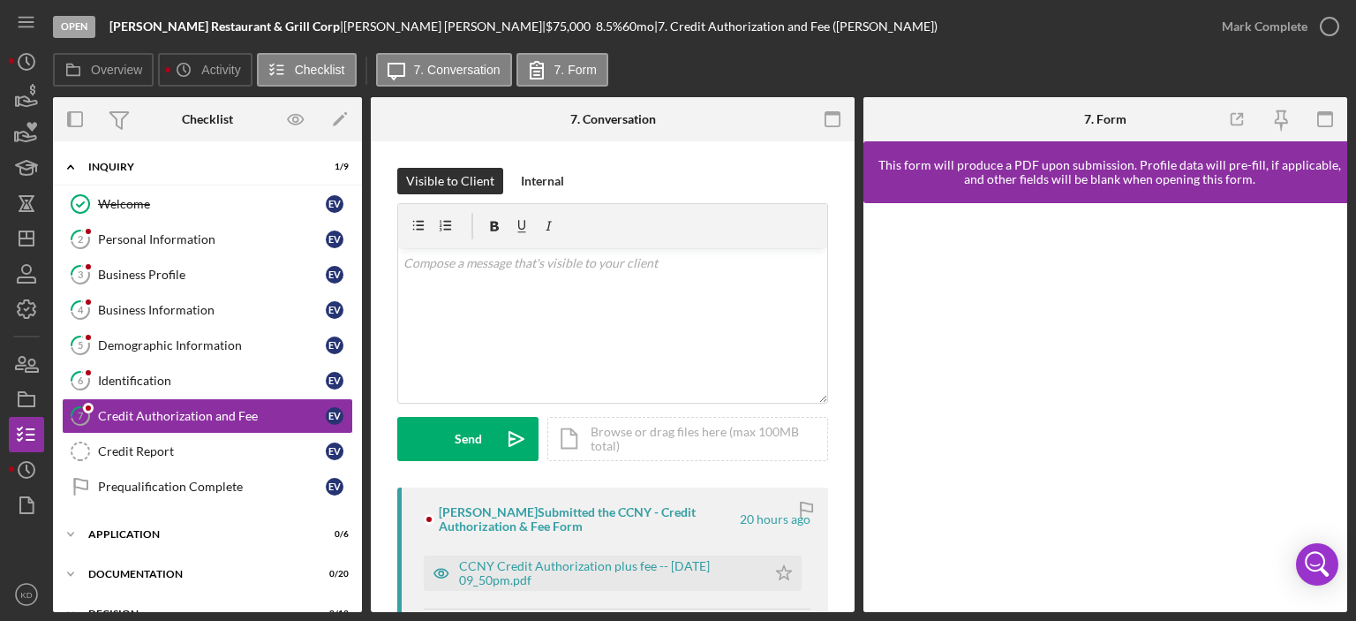
scroll to position [35, 0]
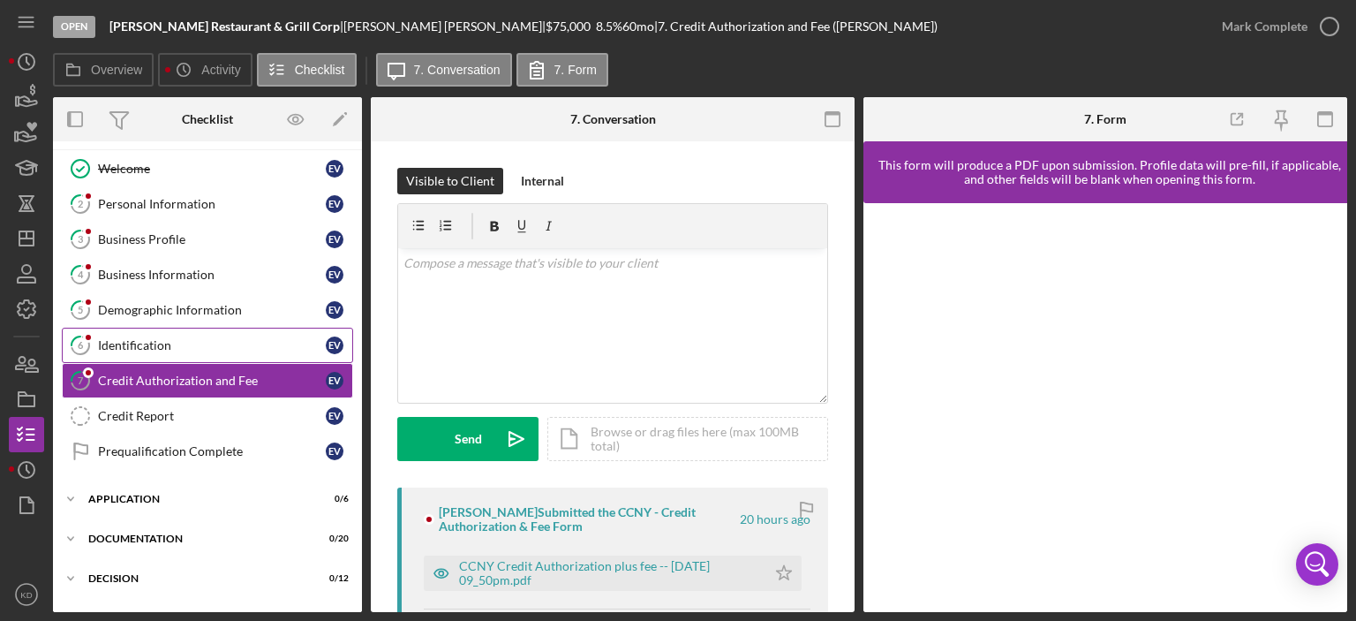
click at [132, 338] on div "Identification" at bounding box center [212, 345] width 228 height 14
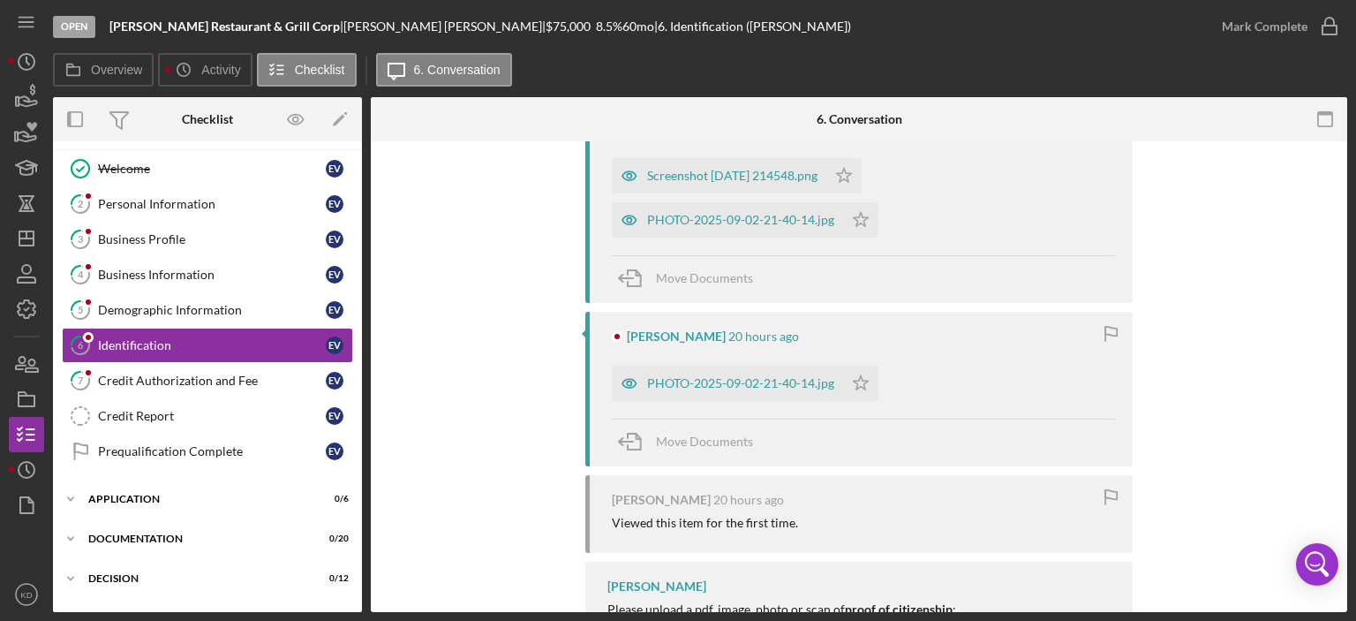
scroll to position [385, 0]
click at [757, 376] on div "PHOTO-2025-09-02-21-40-14.jpg" at bounding box center [740, 381] width 187 height 14
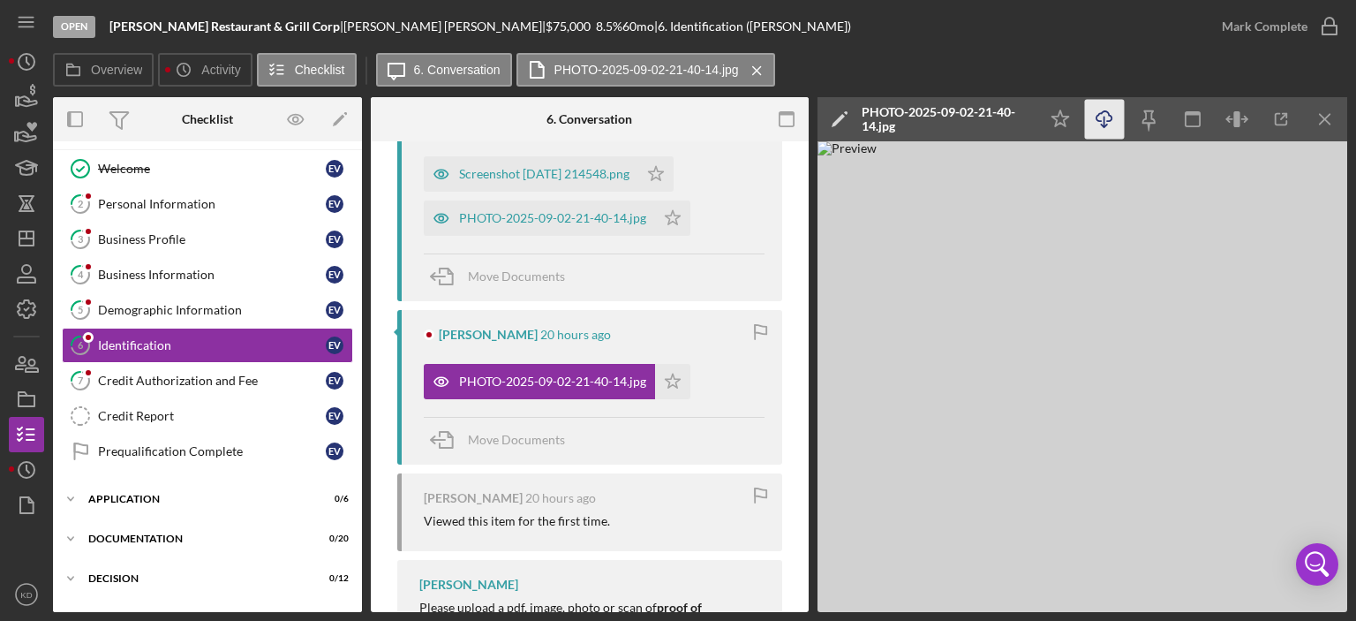
click at [1100, 118] on icon "Icon/Download" at bounding box center [1105, 120] width 40 height 40
click at [539, 214] on div "PHOTO-2025-09-02-21-40-14.jpg" at bounding box center [552, 218] width 187 height 14
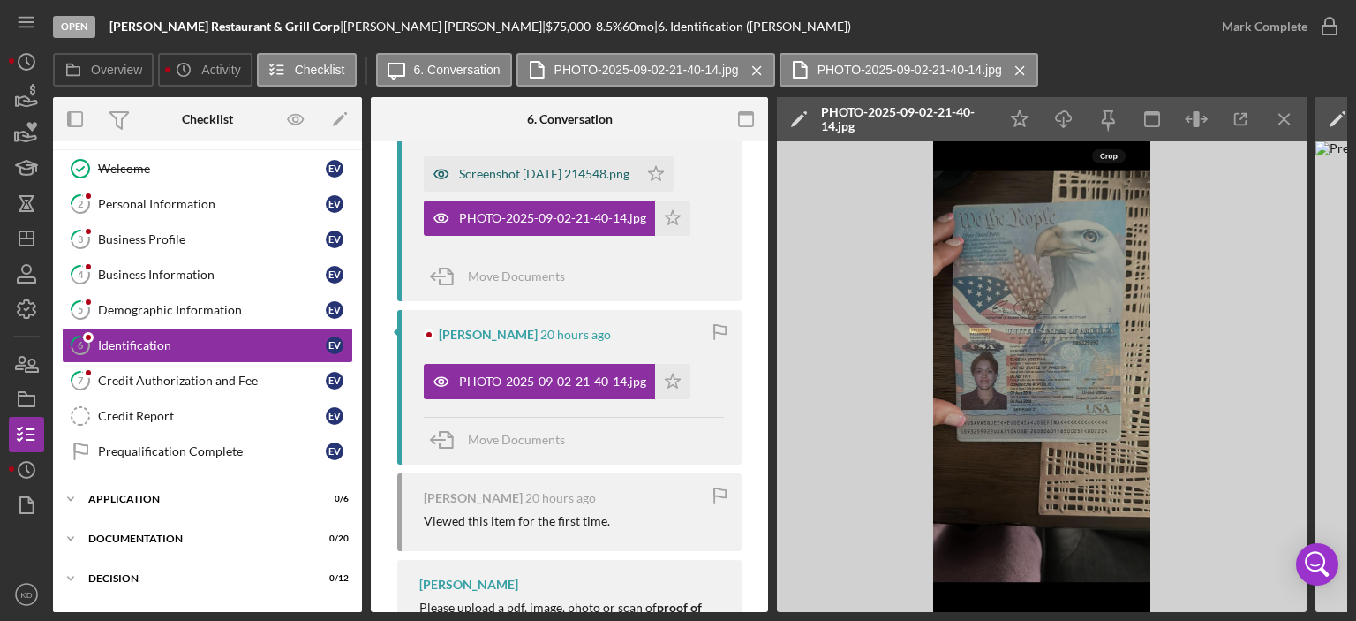
click at [522, 176] on div "Screenshot [DATE] 214548.png" at bounding box center [544, 174] width 170 height 14
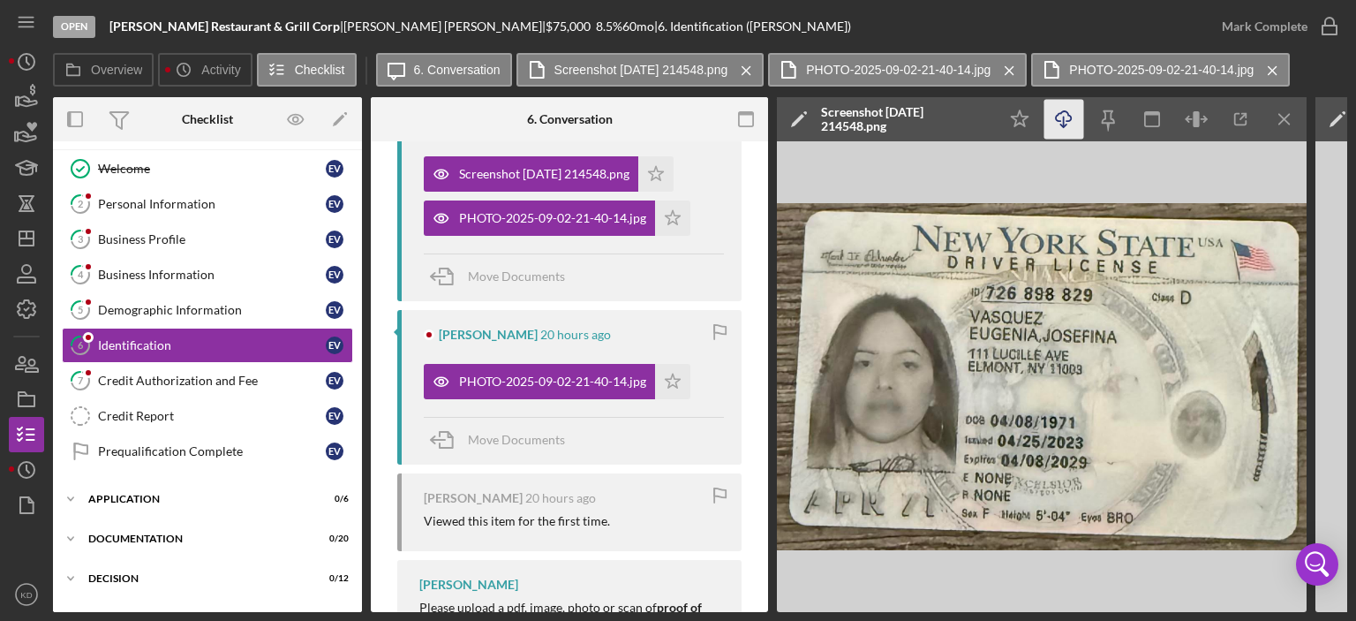
click at [1065, 116] on icon "Icon/Download" at bounding box center [1064, 120] width 40 height 40
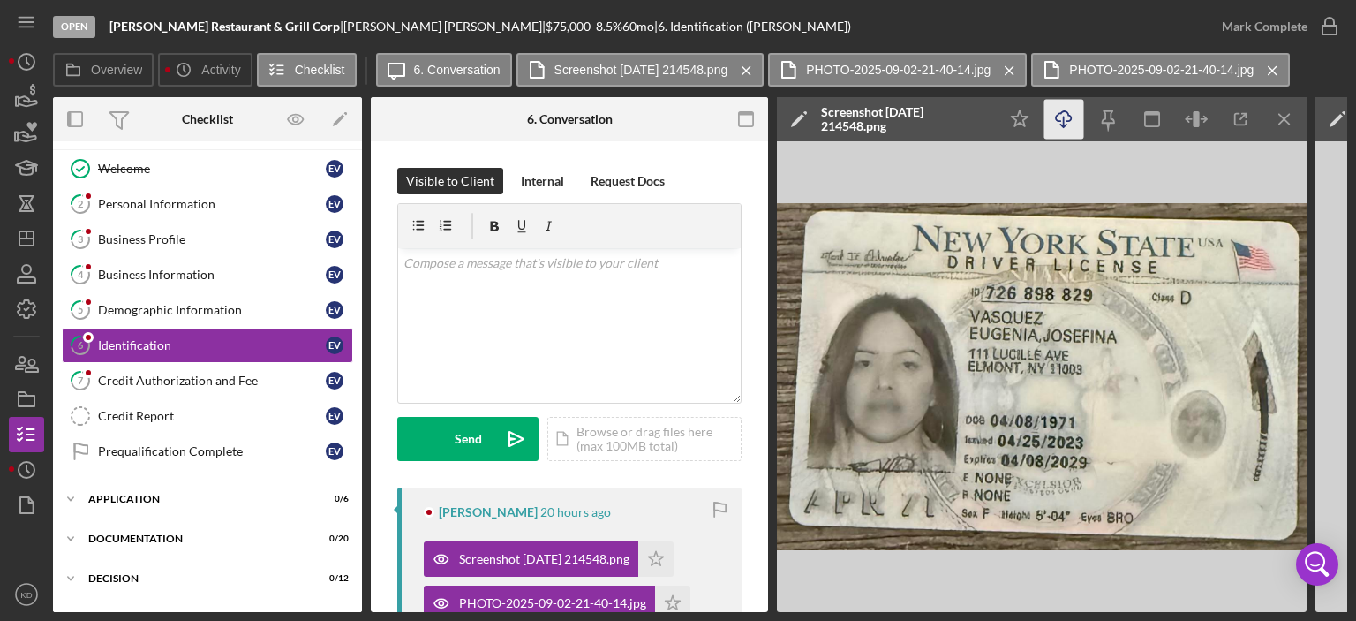
scroll to position [408, 0]
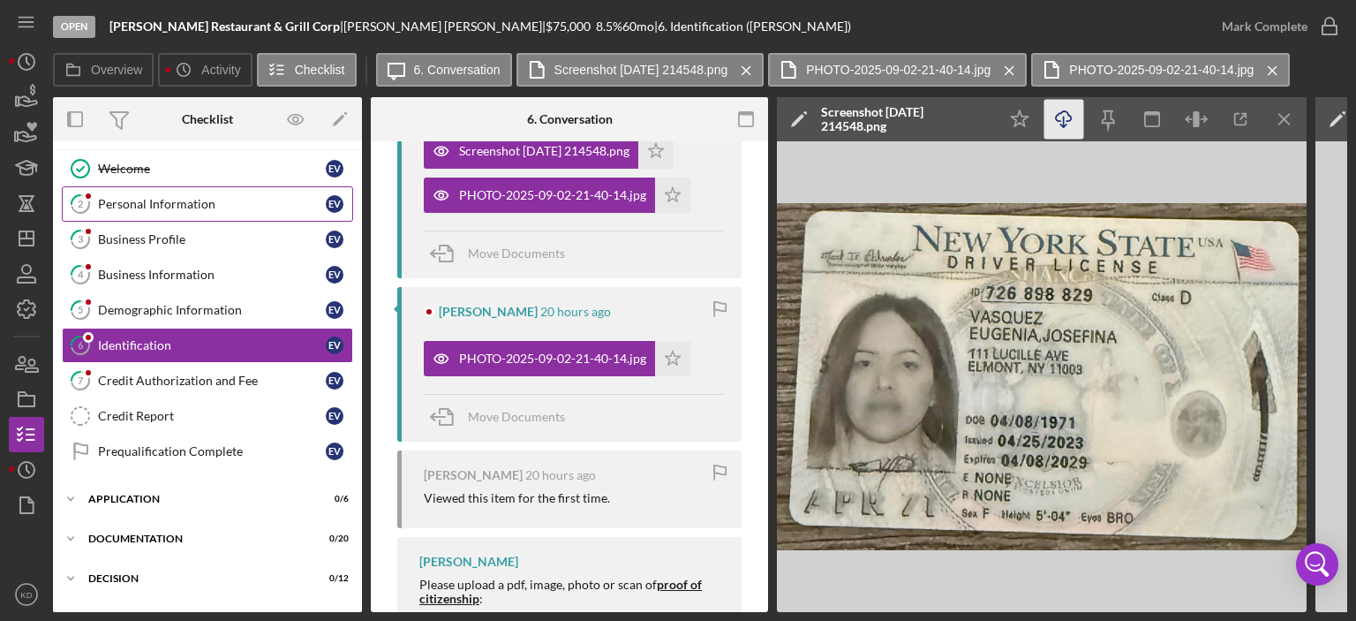
click at [148, 204] on div "Personal Information" at bounding box center [212, 204] width 228 height 14
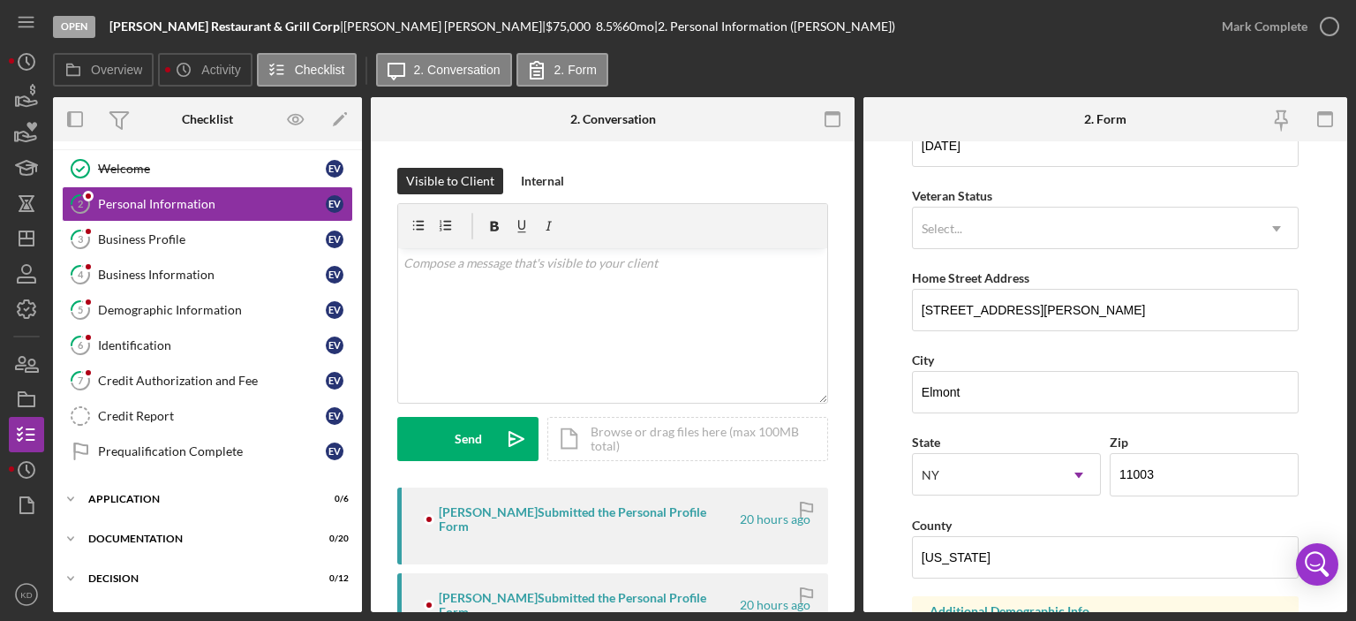
scroll to position [218, 0]
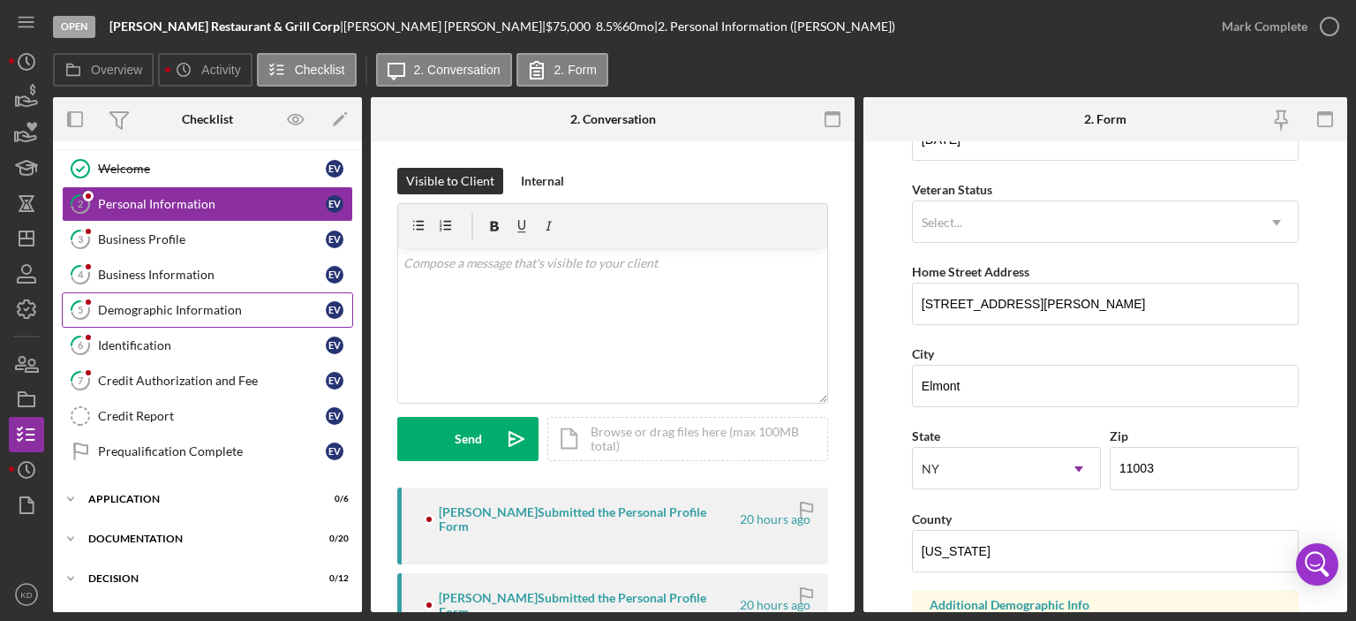
click at [206, 305] on div "Demographic Information" at bounding box center [212, 310] width 228 height 14
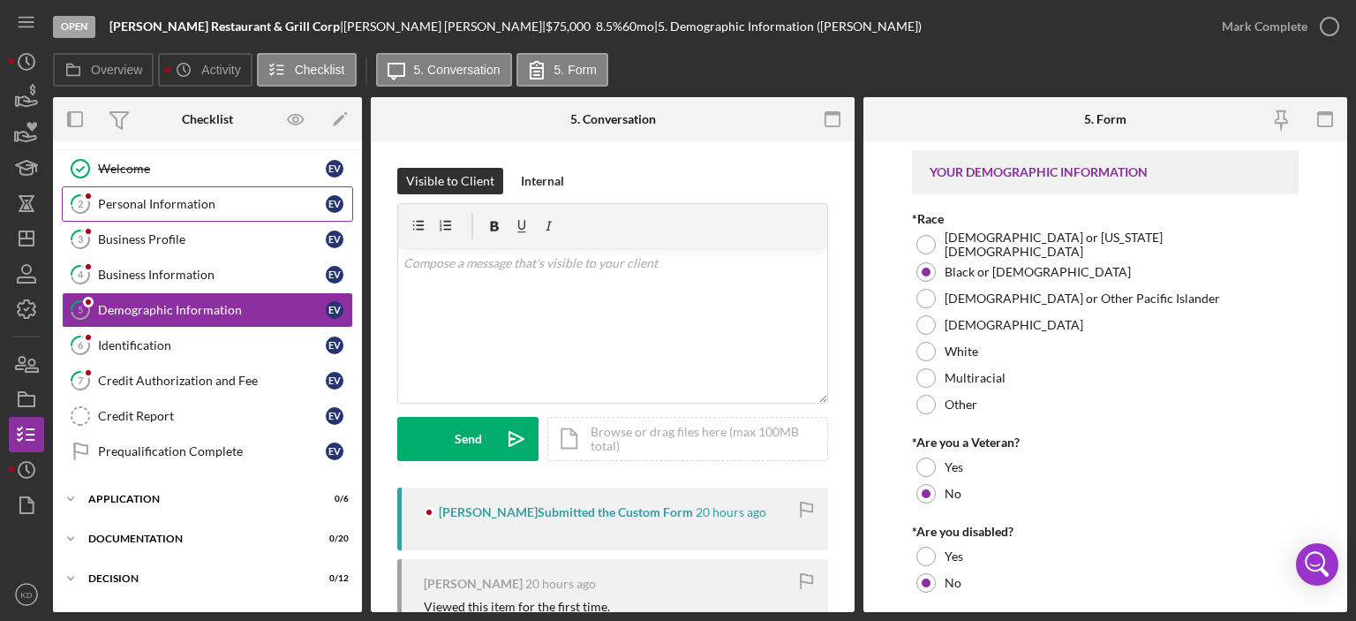
click at [132, 205] on div "Personal Information" at bounding box center [212, 204] width 228 height 14
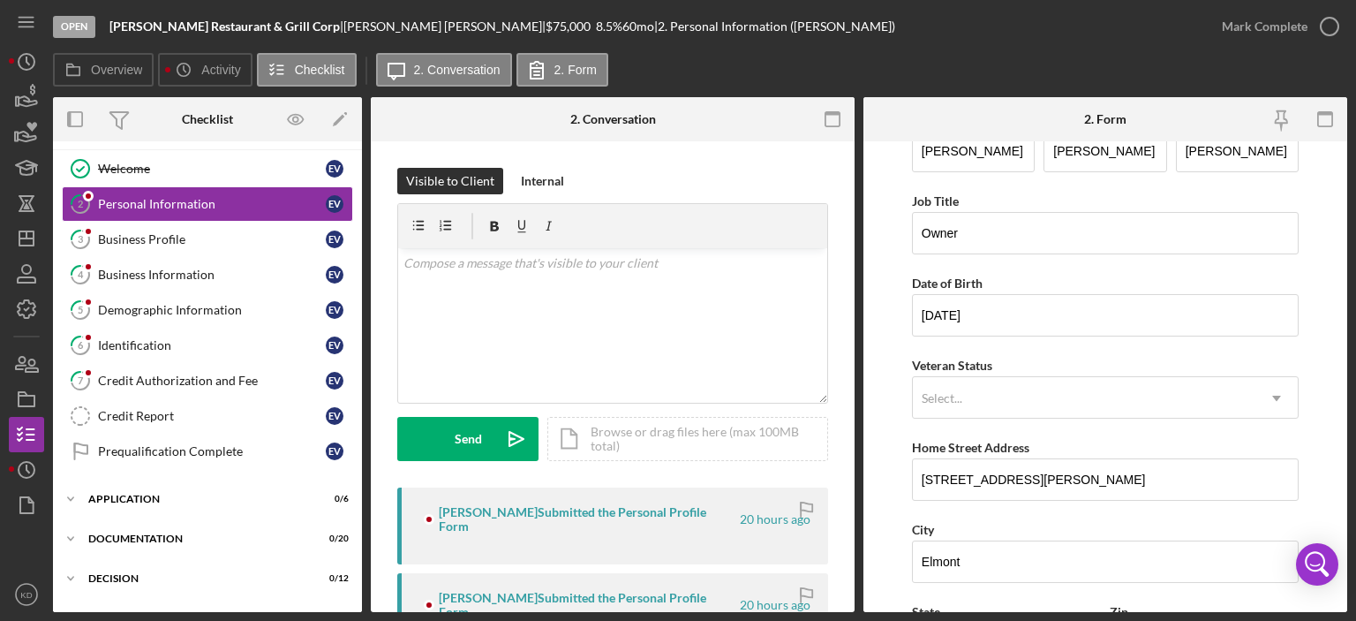
scroll to position [26, 0]
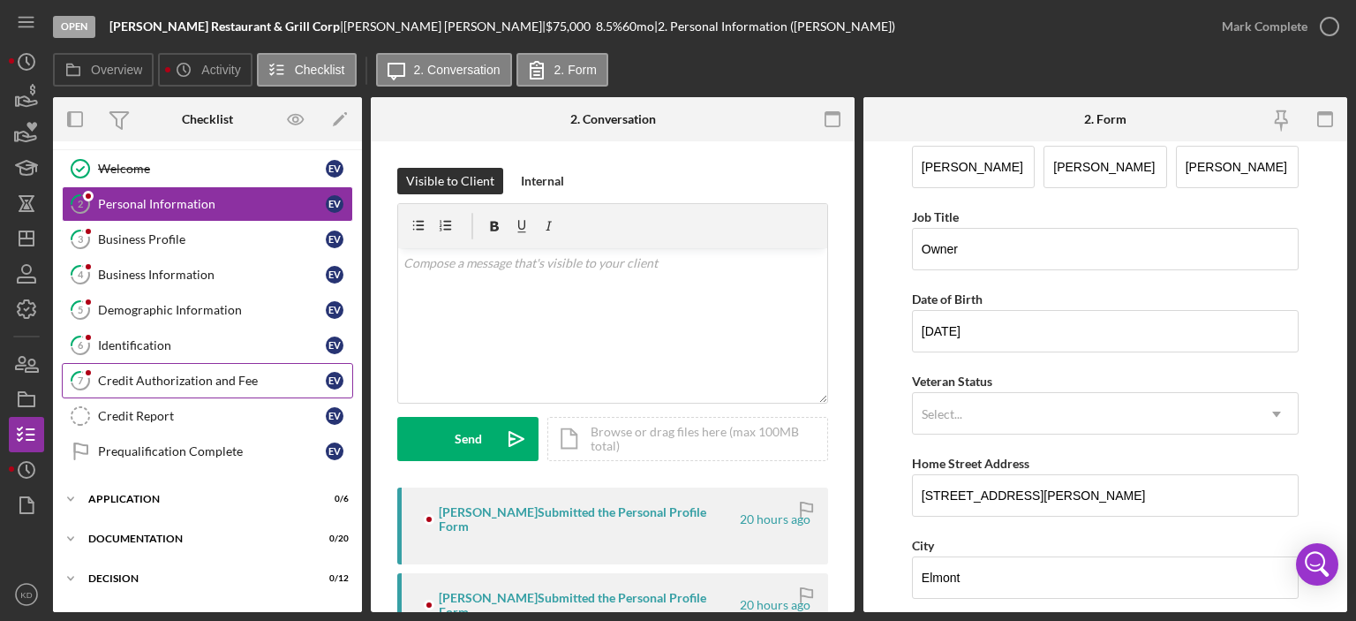
click at [207, 376] on div "Credit Authorization and Fee" at bounding box center [212, 380] width 228 height 14
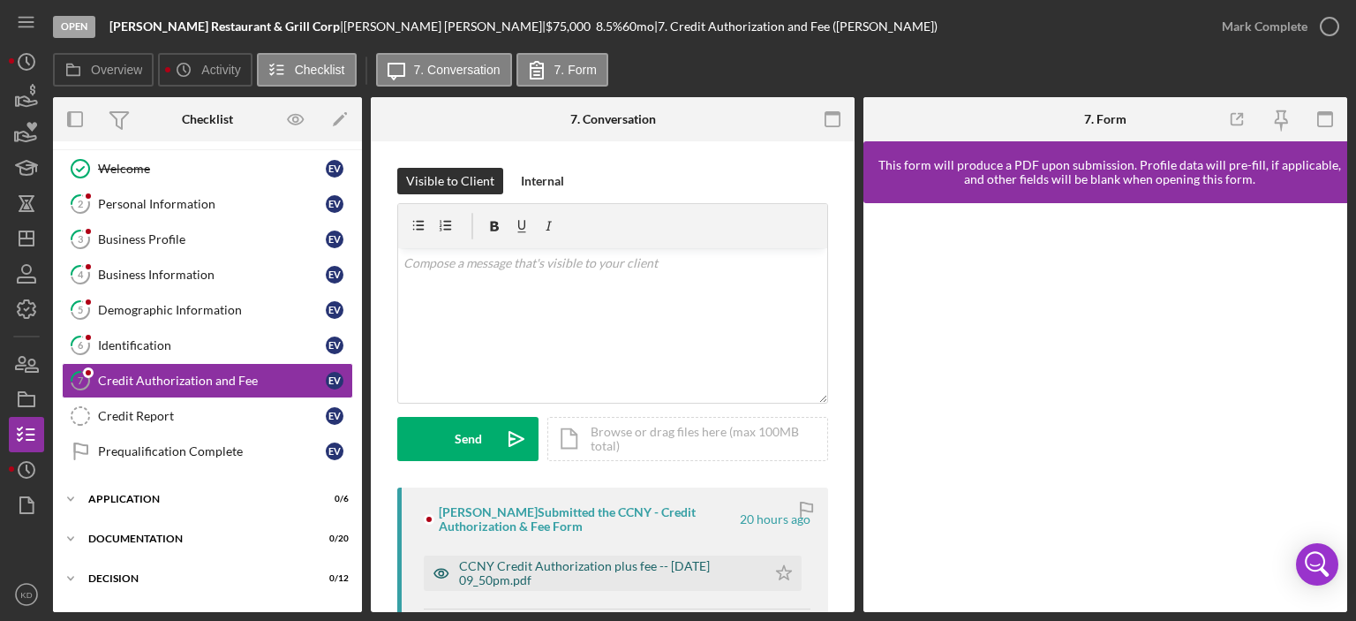
click at [719, 575] on div "CCNY Credit Authorization plus fee -- [DATE] 09_50pm.pdf" at bounding box center [608, 573] width 298 height 28
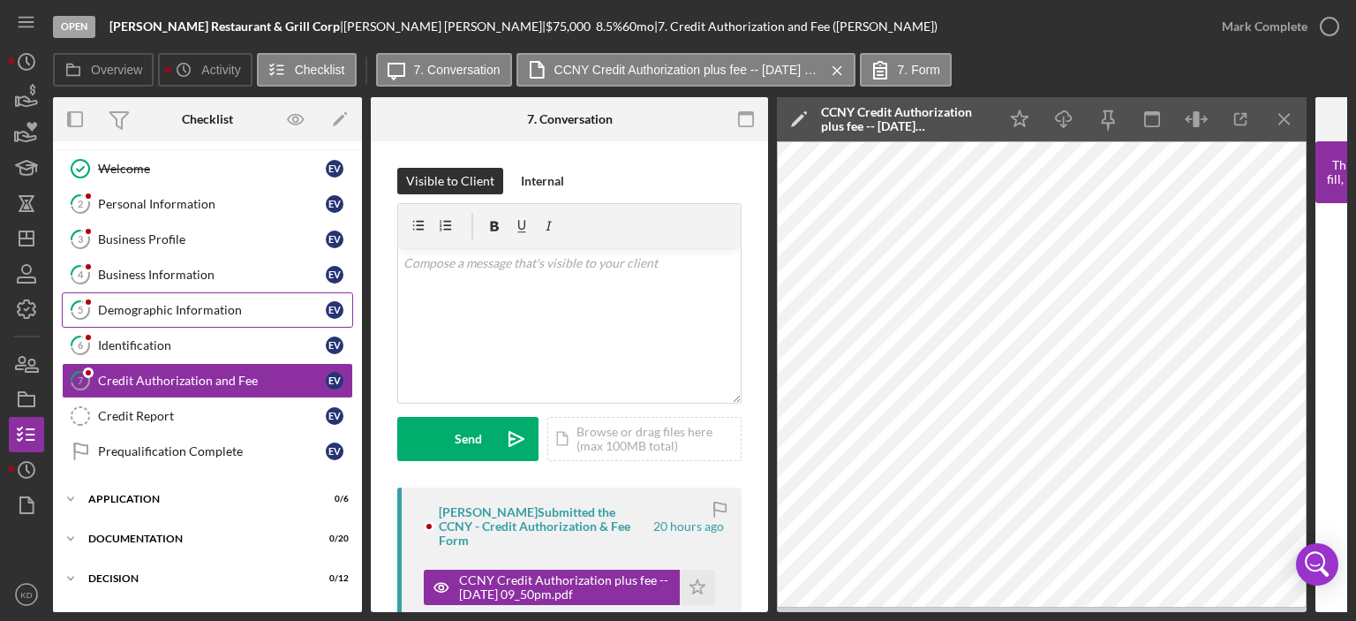
click at [144, 306] on div "Demographic Information" at bounding box center [212, 310] width 228 height 14
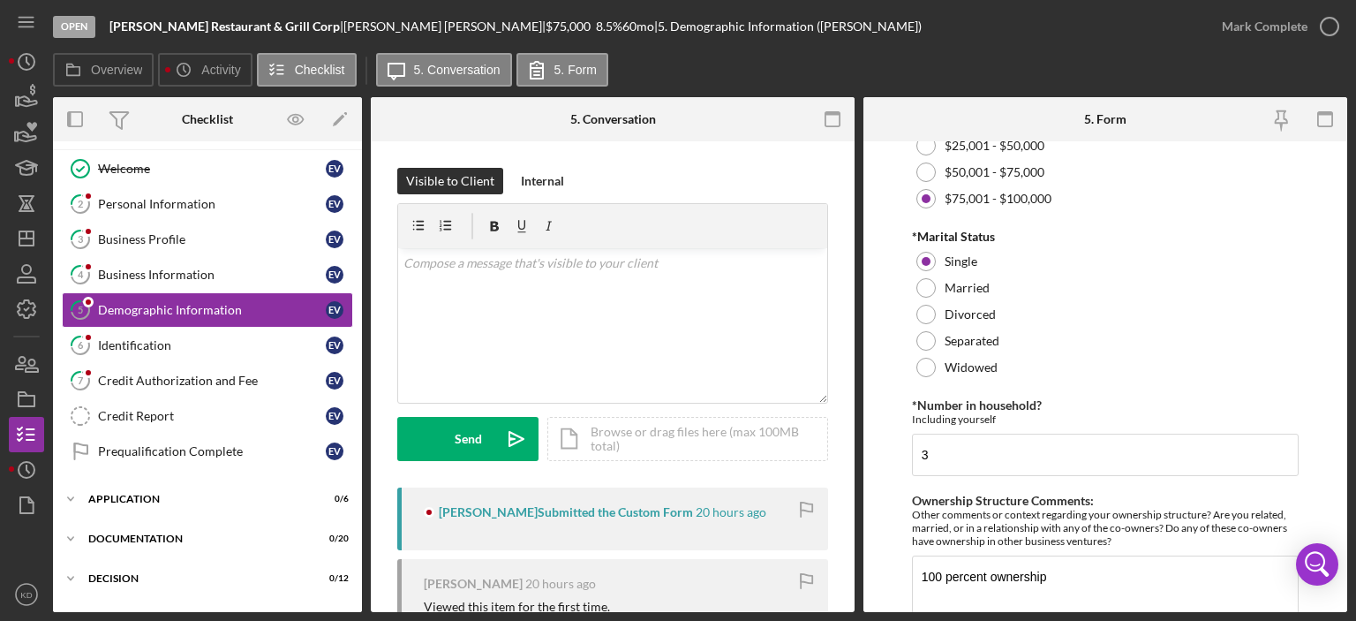
scroll to position [391, 0]
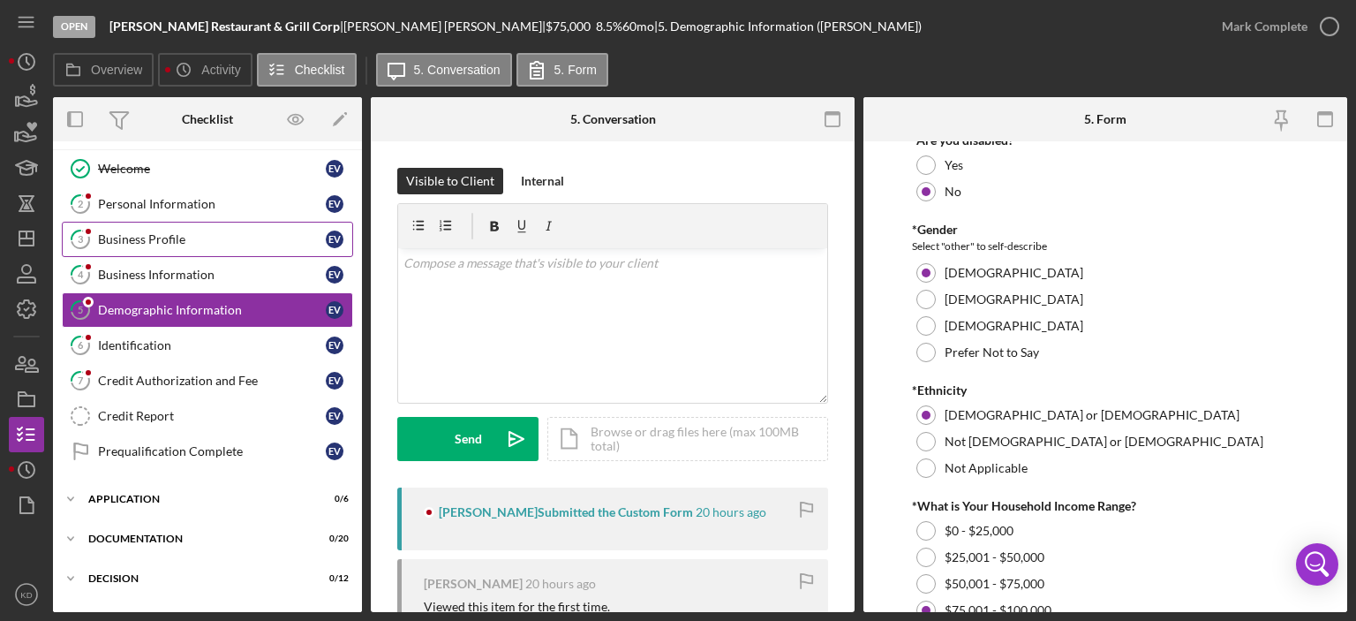
click at [162, 237] on div "Business Profile" at bounding box center [212, 239] width 228 height 14
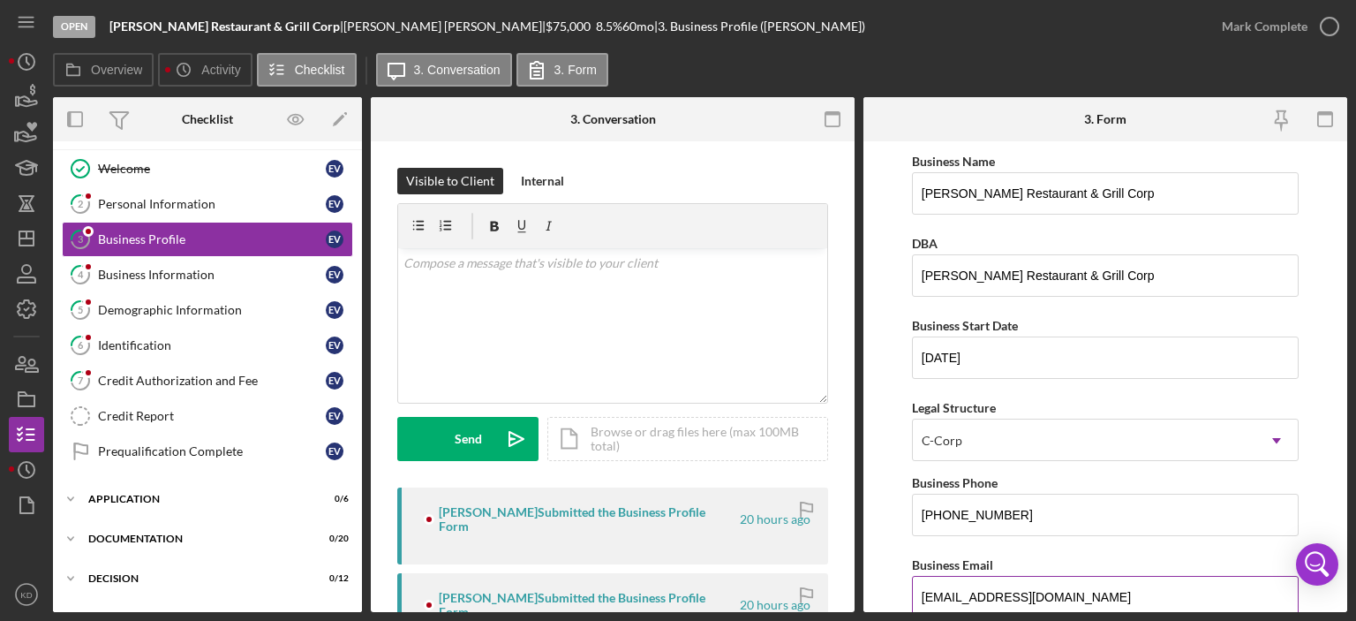
drag, startPoint x: 1070, startPoint y: 592, endPoint x: 922, endPoint y: 589, distance: 148.3
click at [922, 589] on input "[EMAIL_ADDRESS][DOMAIN_NAME]" at bounding box center [1105, 597] width 387 height 42
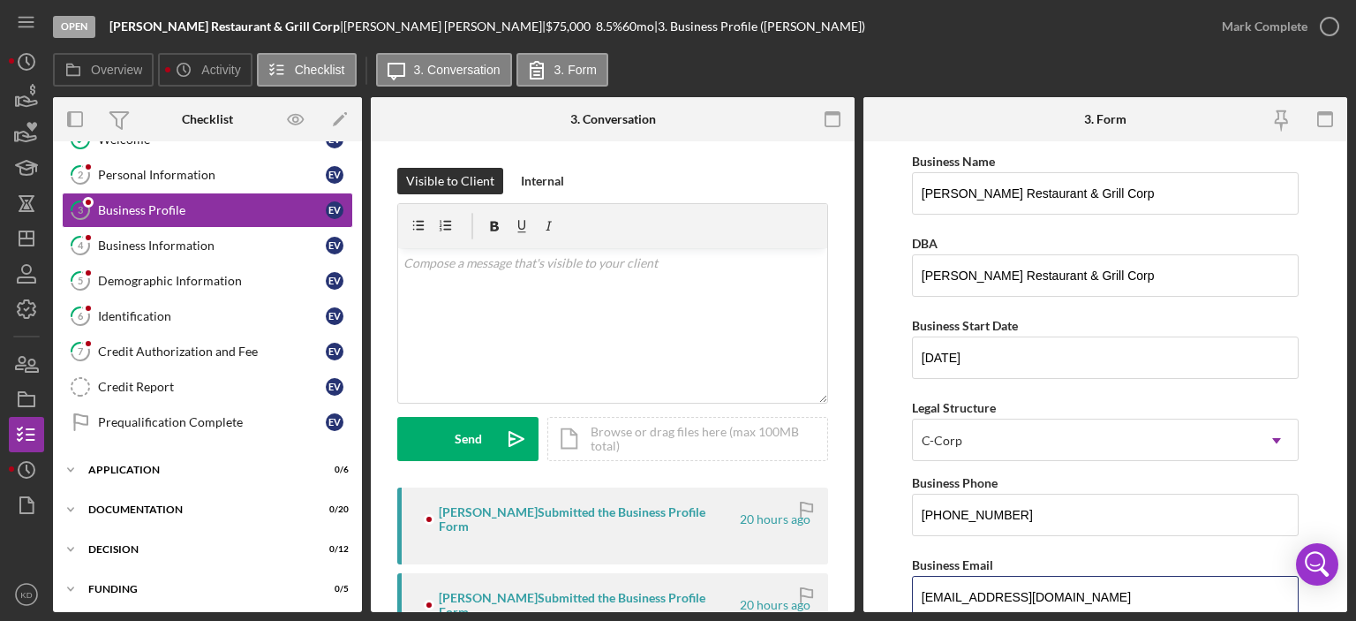
scroll to position [89, 0]
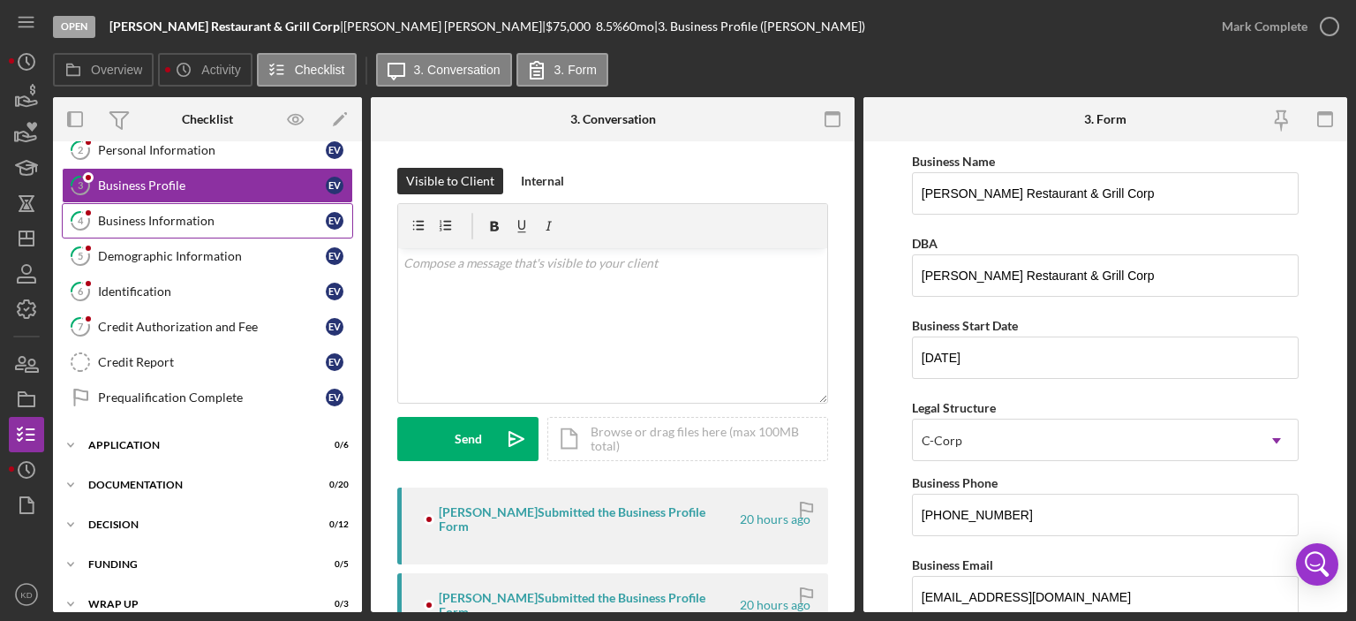
click at [184, 214] on div "Business Information" at bounding box center [212, 221] width 228 height 14
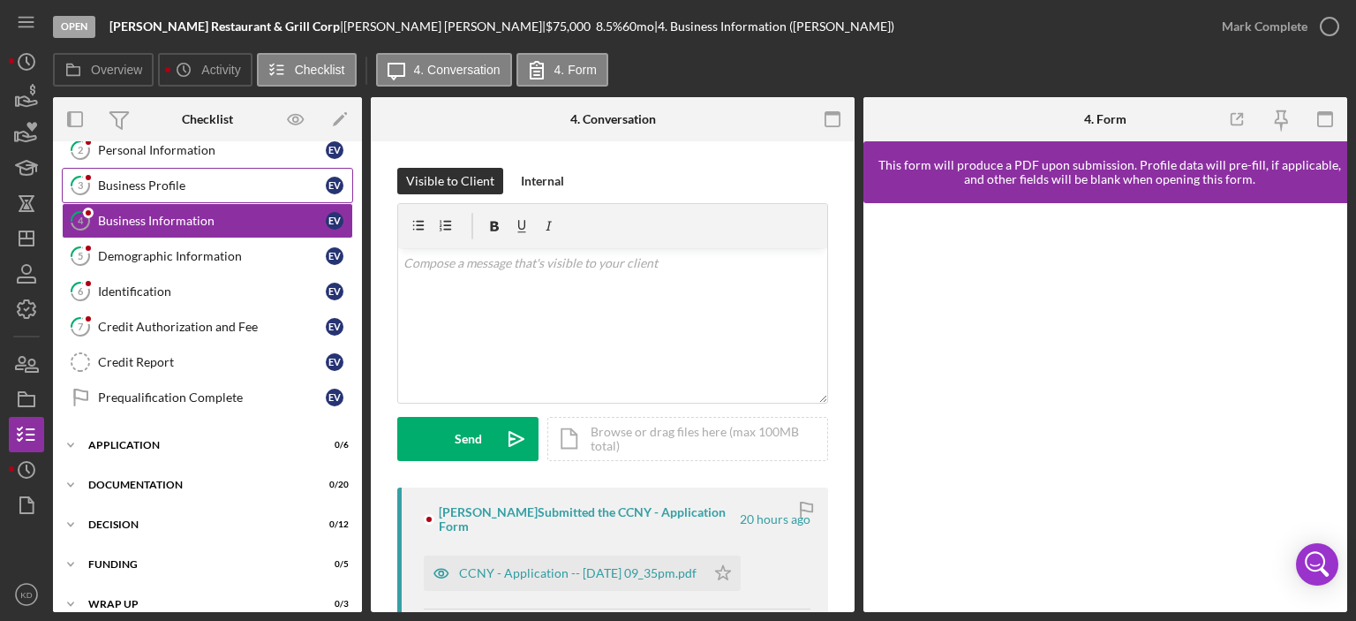
click at [177, 181] on div "Business Profile" at bounding box center [212, 185] width 228 height 14
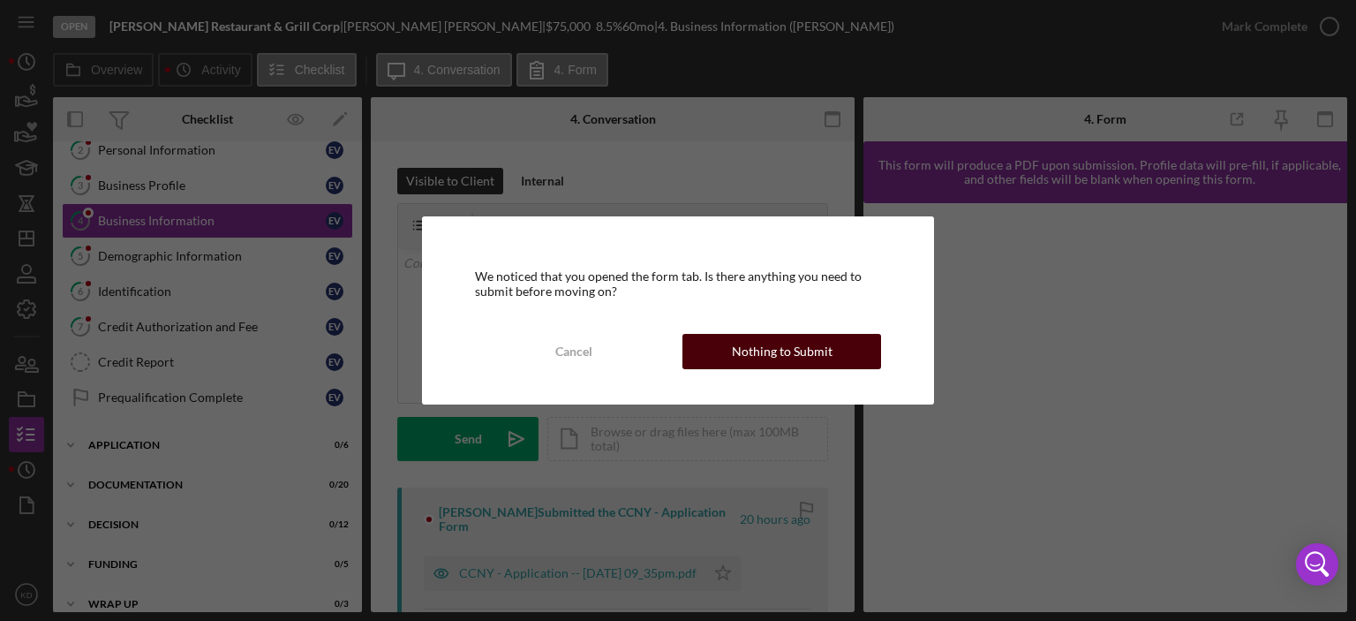
click at [845, 349] on button "Nothing to Submit" at bounding box center [781, 351] width 199 height 35
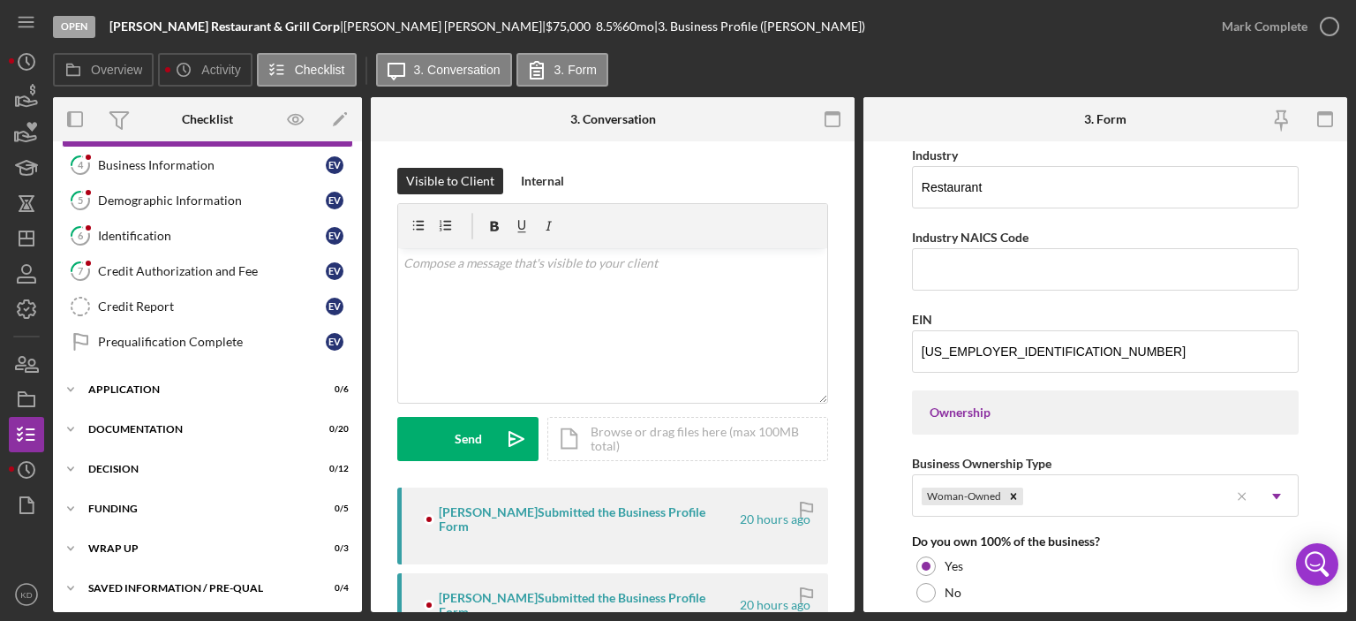
scroll to position [612, 0]
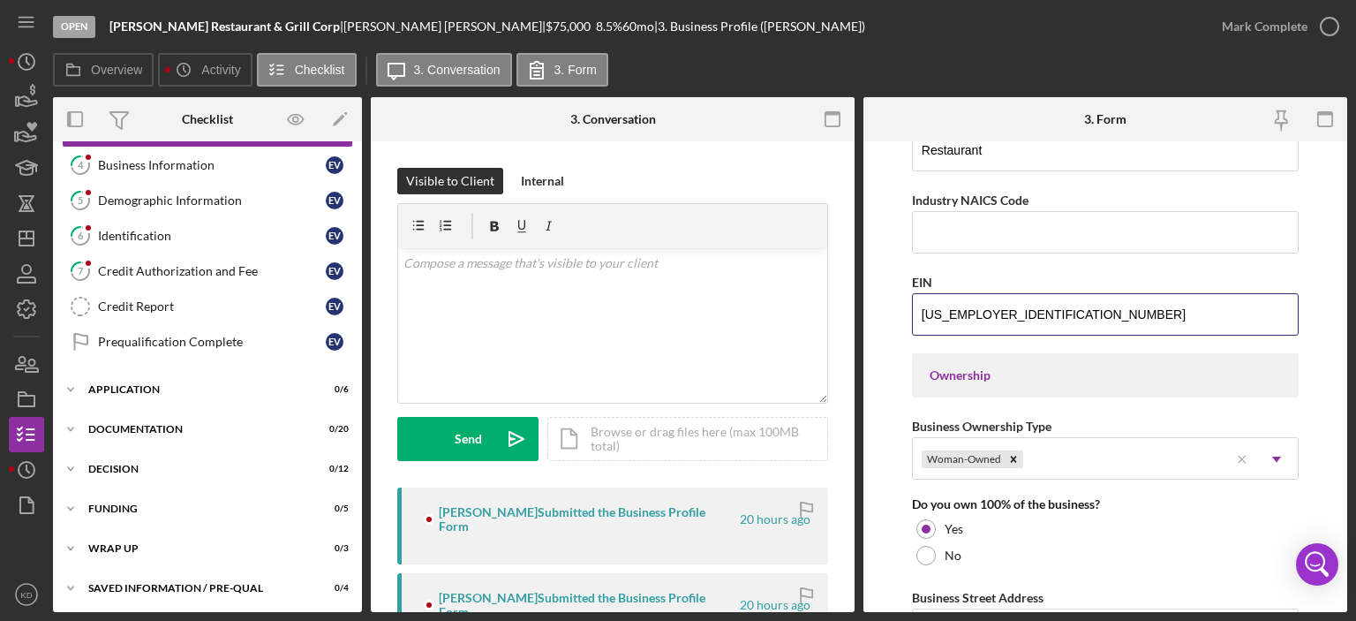
drag, startPoint x: 996, startPoint y: 312, endPoint x: 907, endPoint y: 306, distance: 88.5
click at [907, 306] on form "Business Name [PERSON_NAME] Restaurant & Grill Corp DBA [PERSON_NAME] Restauran…" at bounding box center [1105, 376] width 484 height 470
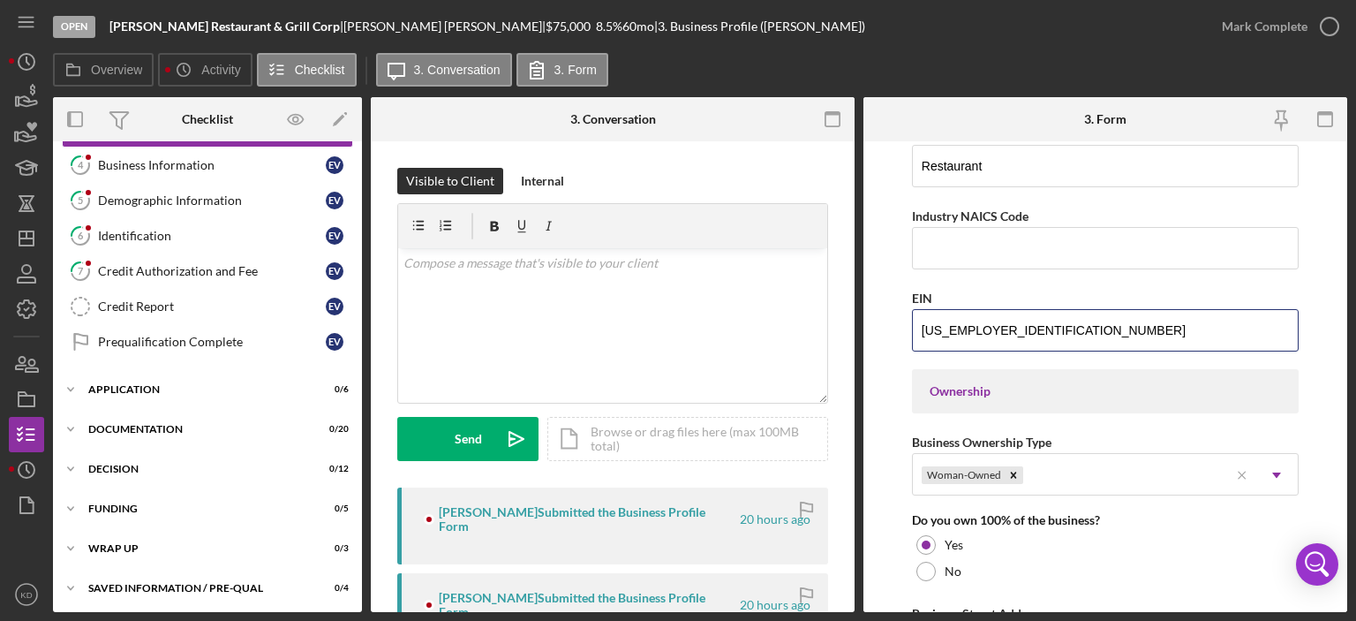
scroll to position [184, 0]
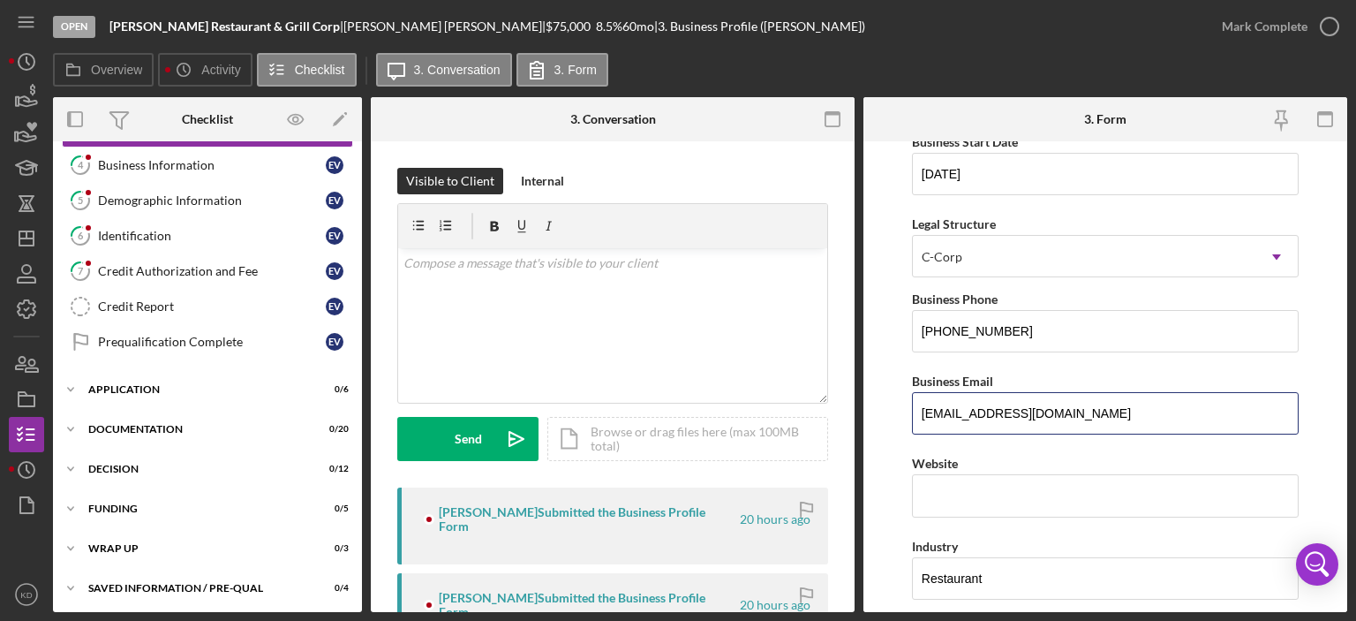
drag, startPoint x: 1071, startPoint y: 417, endPoint x: 907, endPoint y: 411, distance: 163.4
click at [907, 411] on form "Business Name [PERSON_NAME] Restaurant & Grill Corp DBA [PERSON_NAME] Restauran…" at bounding box center [1105, 376] width 484 height 470
click at [31, 231] on polygon "button" at bounding box center [26, 238] width 14 height 14
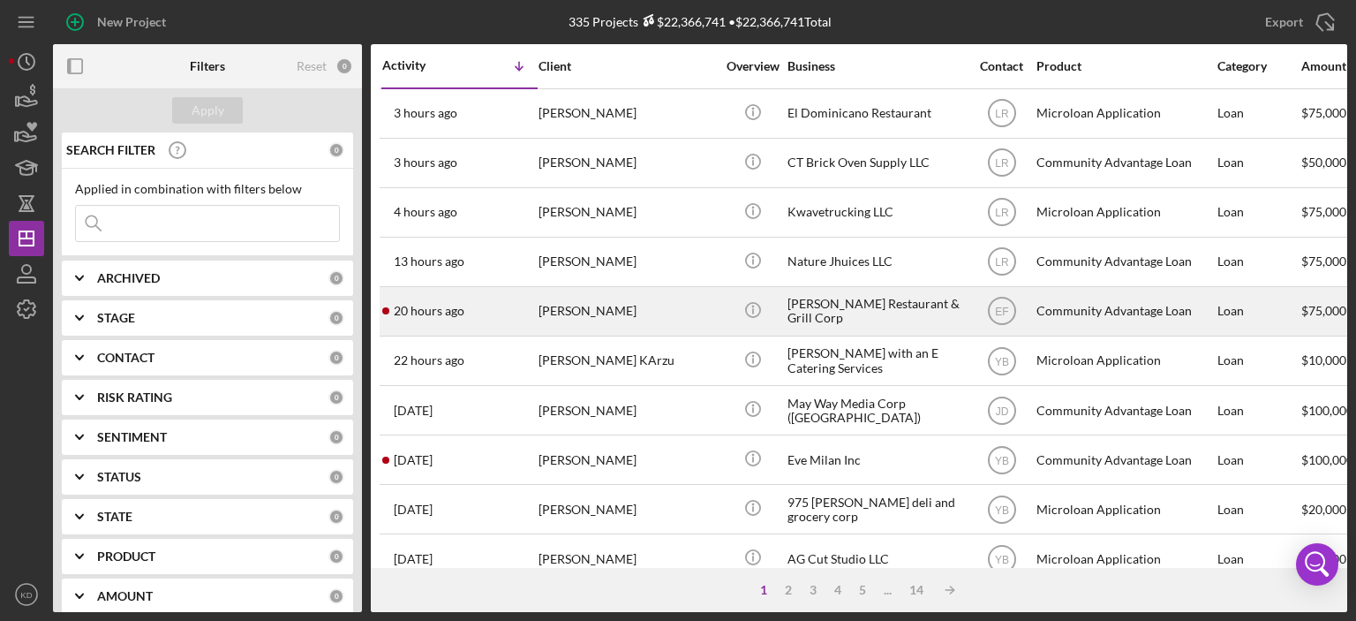
click at [824, 316] on div "[PERSON_NAME] Restaurant & Grill Corp" at bounding box center [875, 311] width 177 height 47
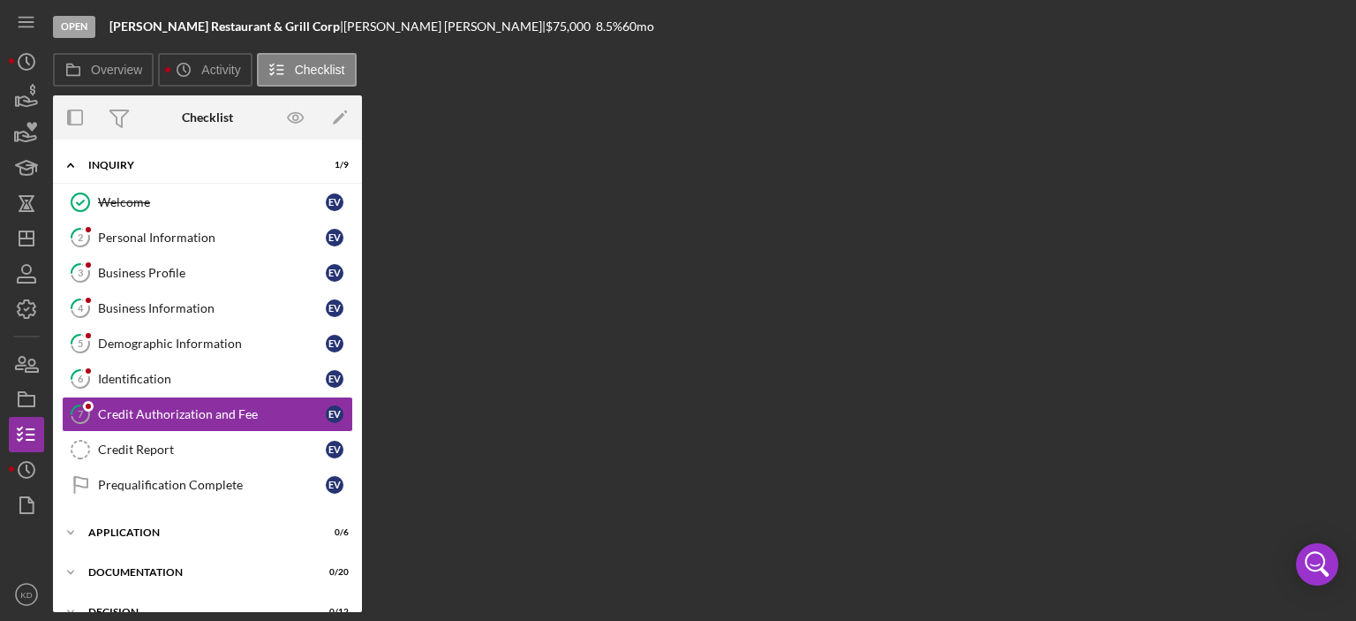
scroll to position [35, 0]
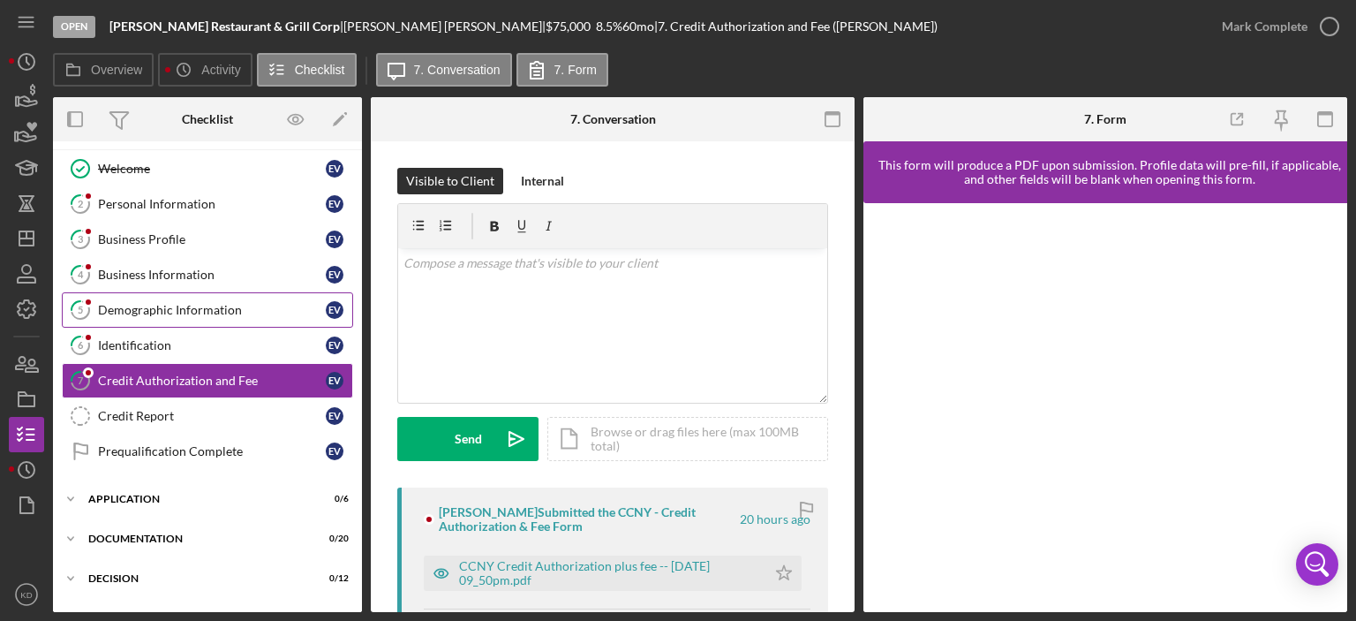
click at [162, 298] on link "5 Demographic Information E V" at bounding box center [207, 309] width 291 height 35
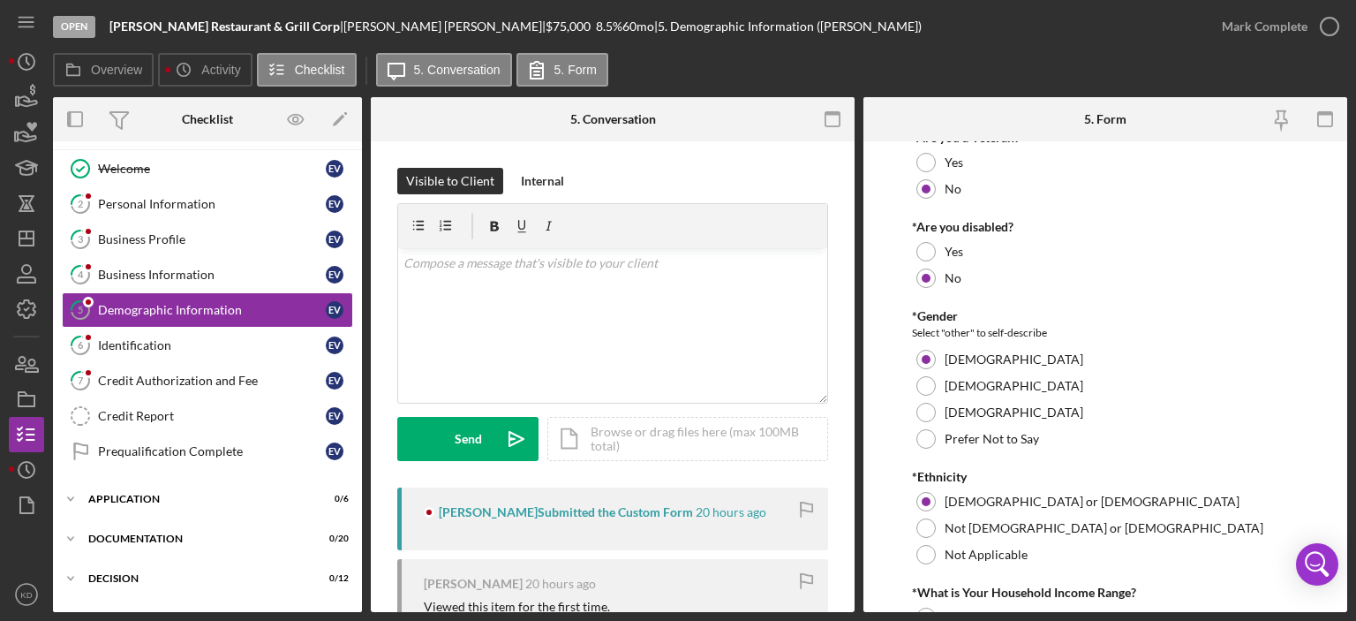
scroll to position [717, 0]
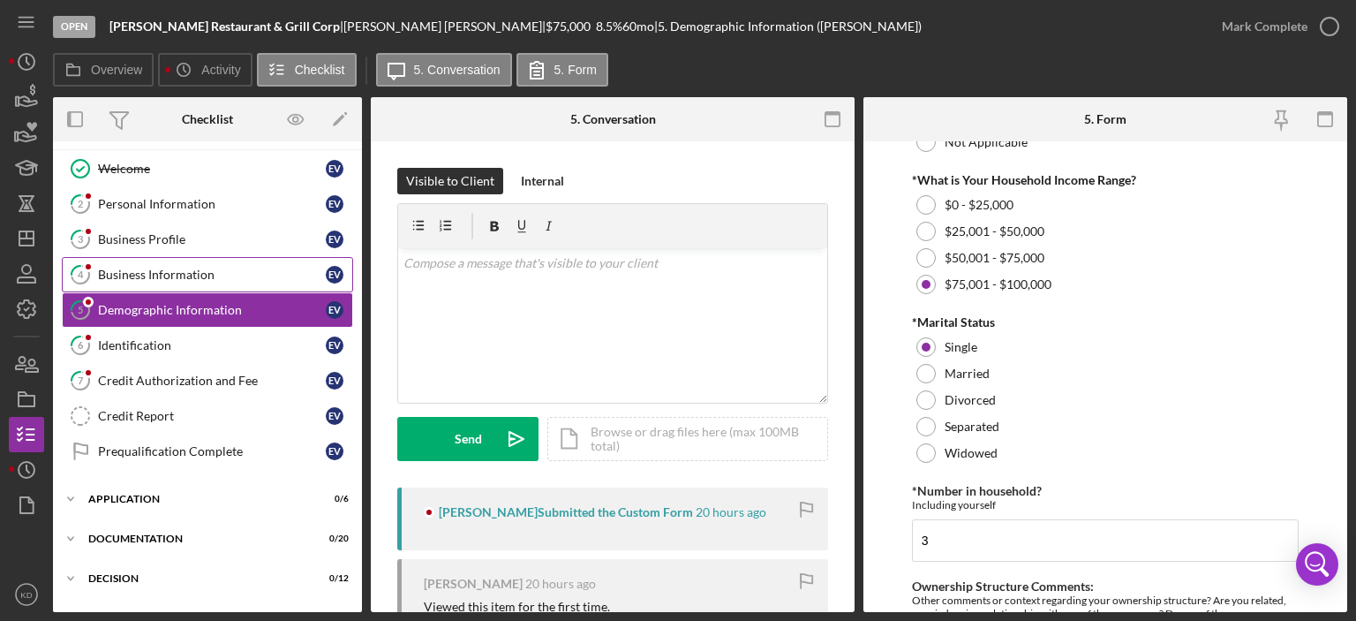
click at [144, 271] on div "Business Information" at bounding box center [212, 274] width 228 height 14
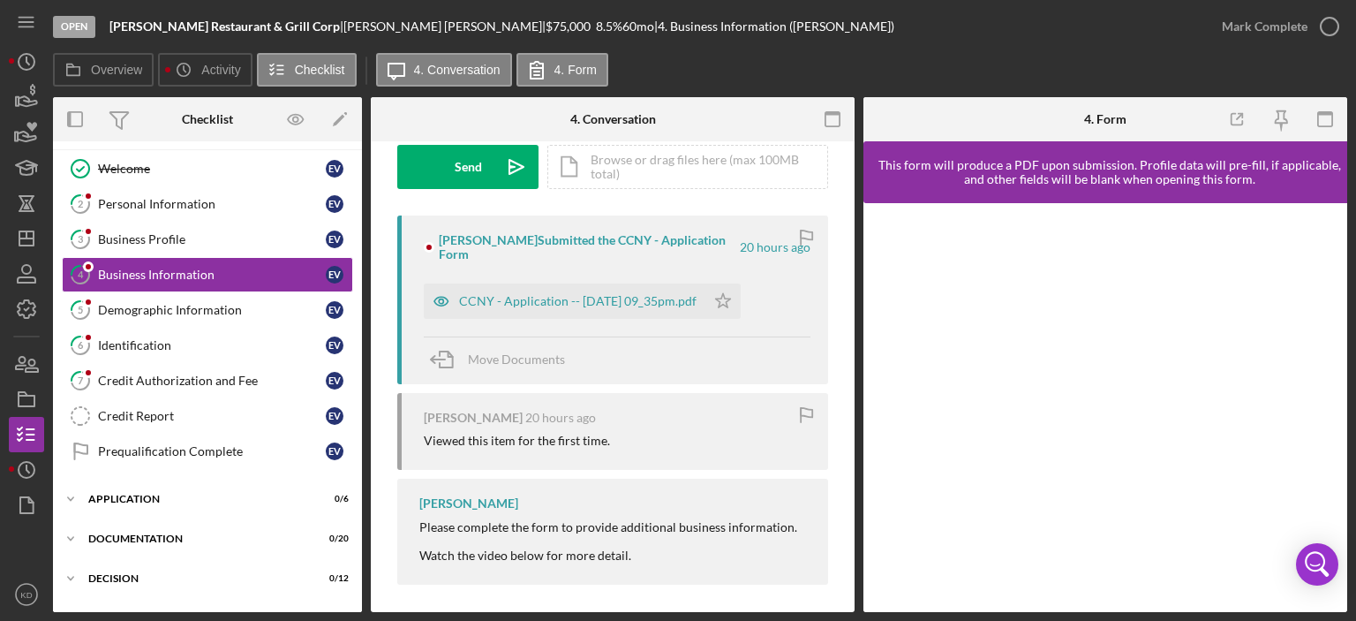
scroll to position [279, 0]
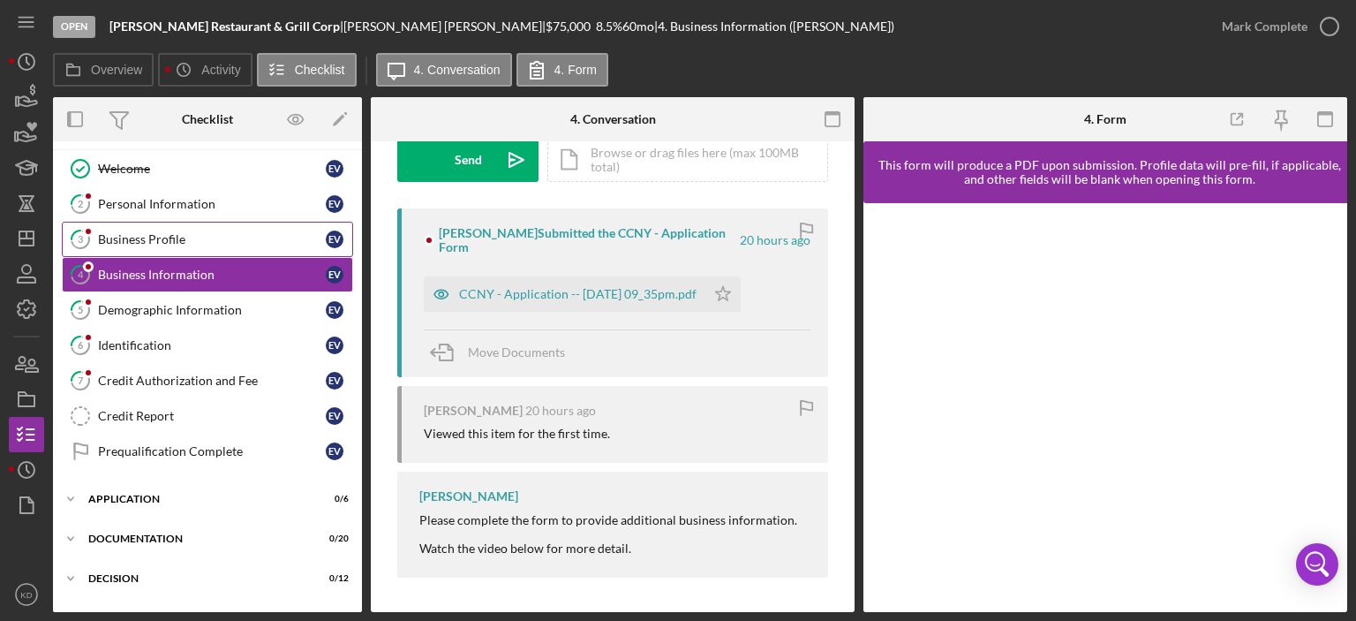
click at [139, 232] on div "Business Profile" at bounding box center [212, 239] width 228 height 14
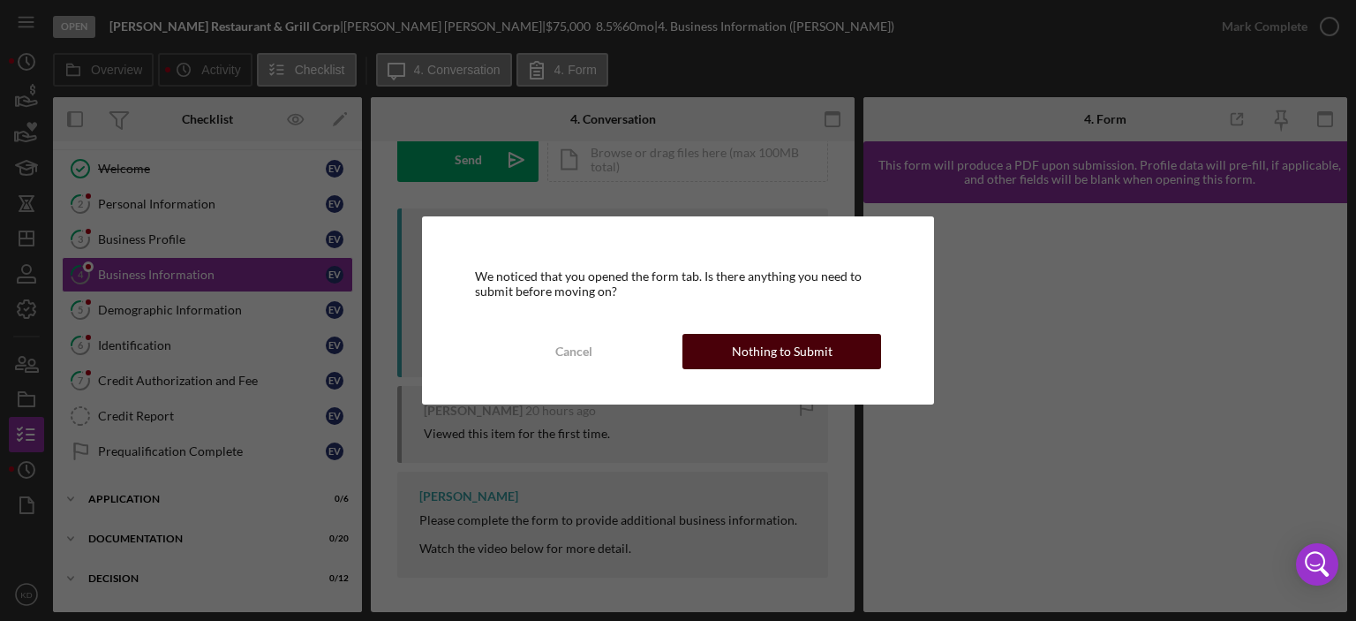
click at [777, 352] on div "Nothing to Submit" at bounding box center [782, 351] width 101 height 35
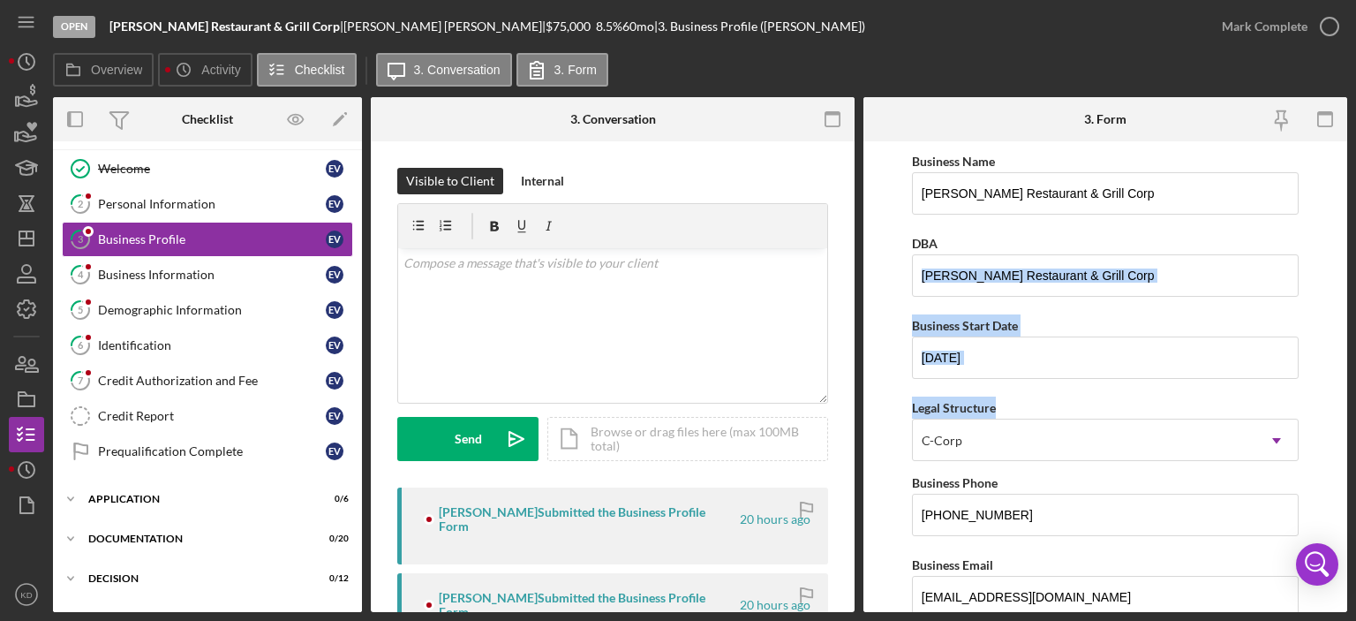
drag, startPoint x: 1346, startPoint y: 229, endPoint x: 1332, endPoint y: 412, distance: 184.1
click at [1332, 412] on form "Business Name [PERSON_NAME] Restaurant & Grill Corp DBA [PERSON_NAME] Restauran…" at bounding box center [1105, 376] width 484 height 470
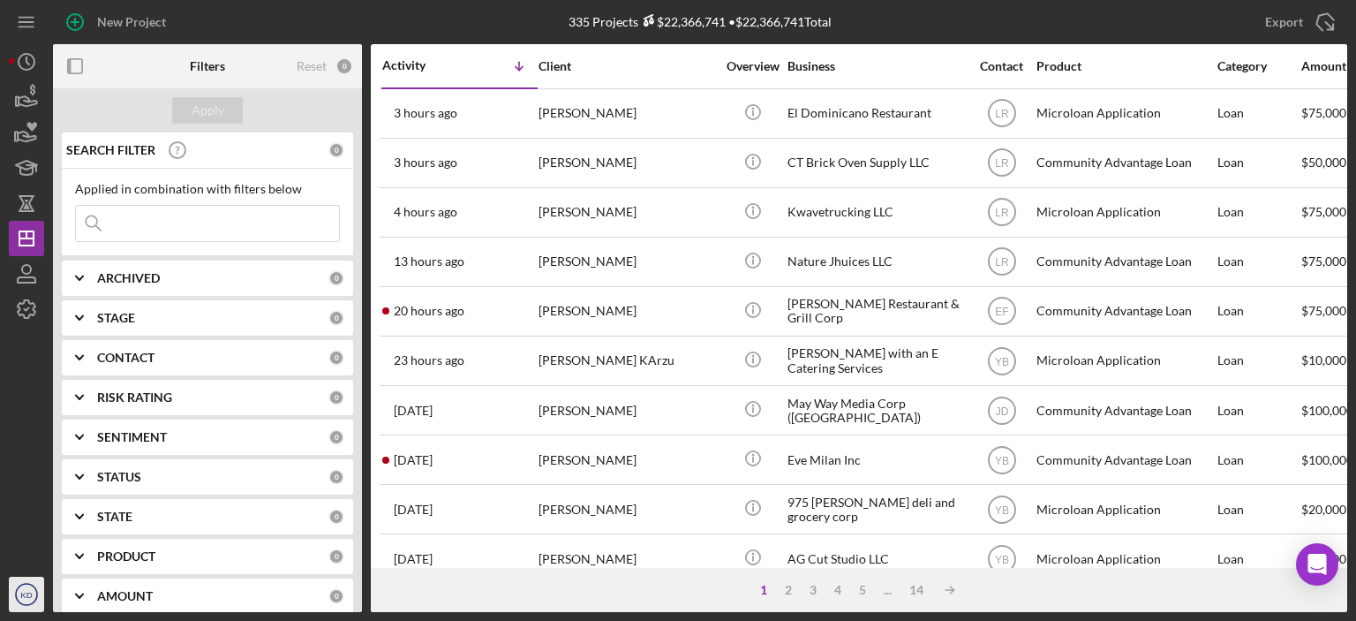
click at [24, 589] on icon "KD" at bounding box center [26, 594] width 35 height 44
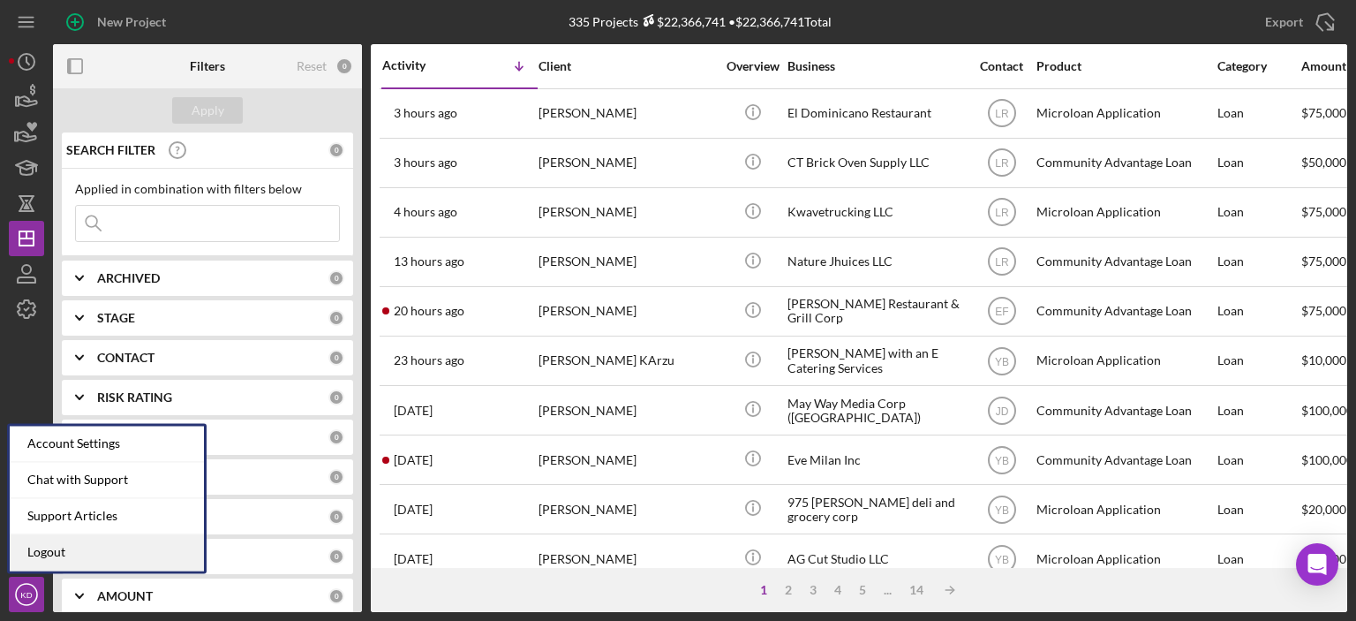
click at [26, 553] on link "Logout" at bounding box center [107, 552] width 194 height 36
